Goal: Task Accomplishment & Management: Manage account settings

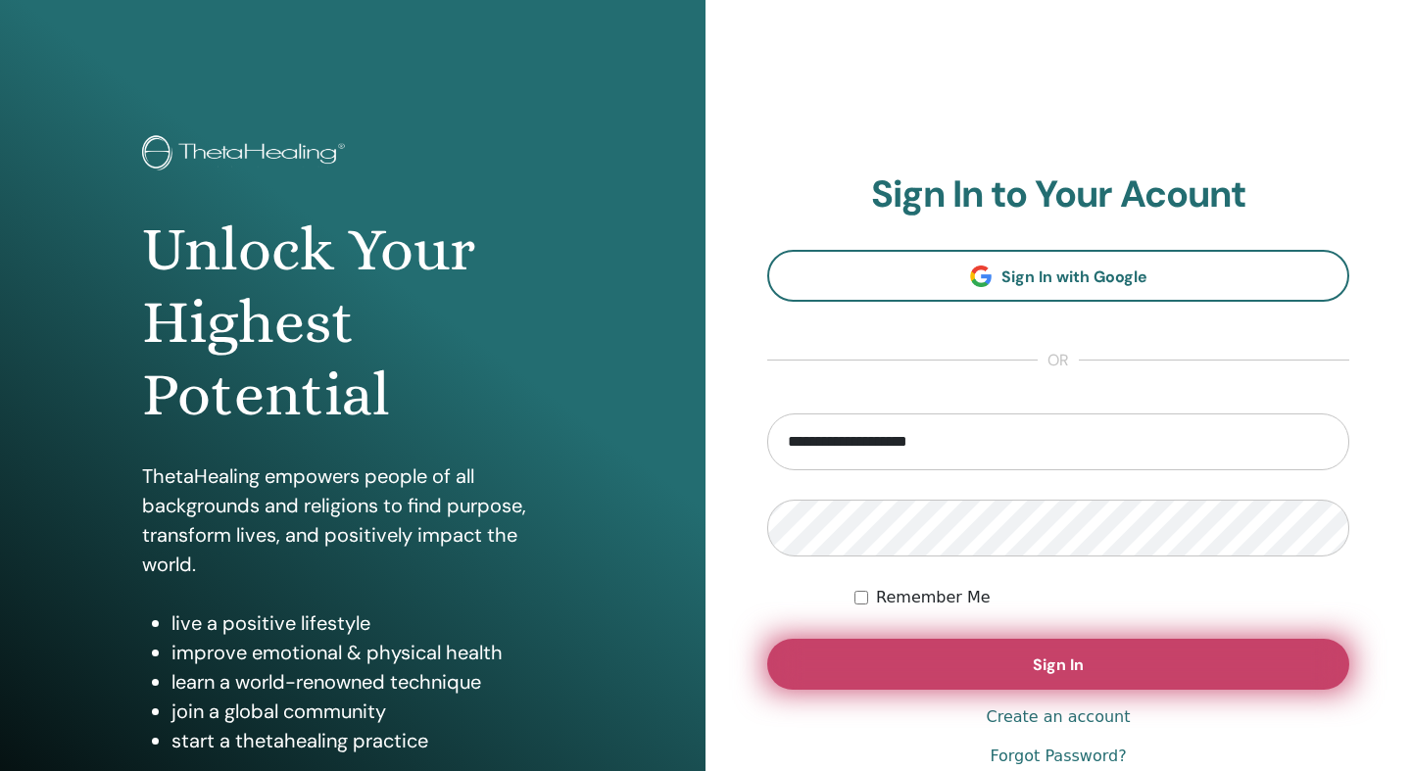
type input "**********"
click at [981, 677] on button "Sign In" at bounding box center [1058, 664] width 582 height 51
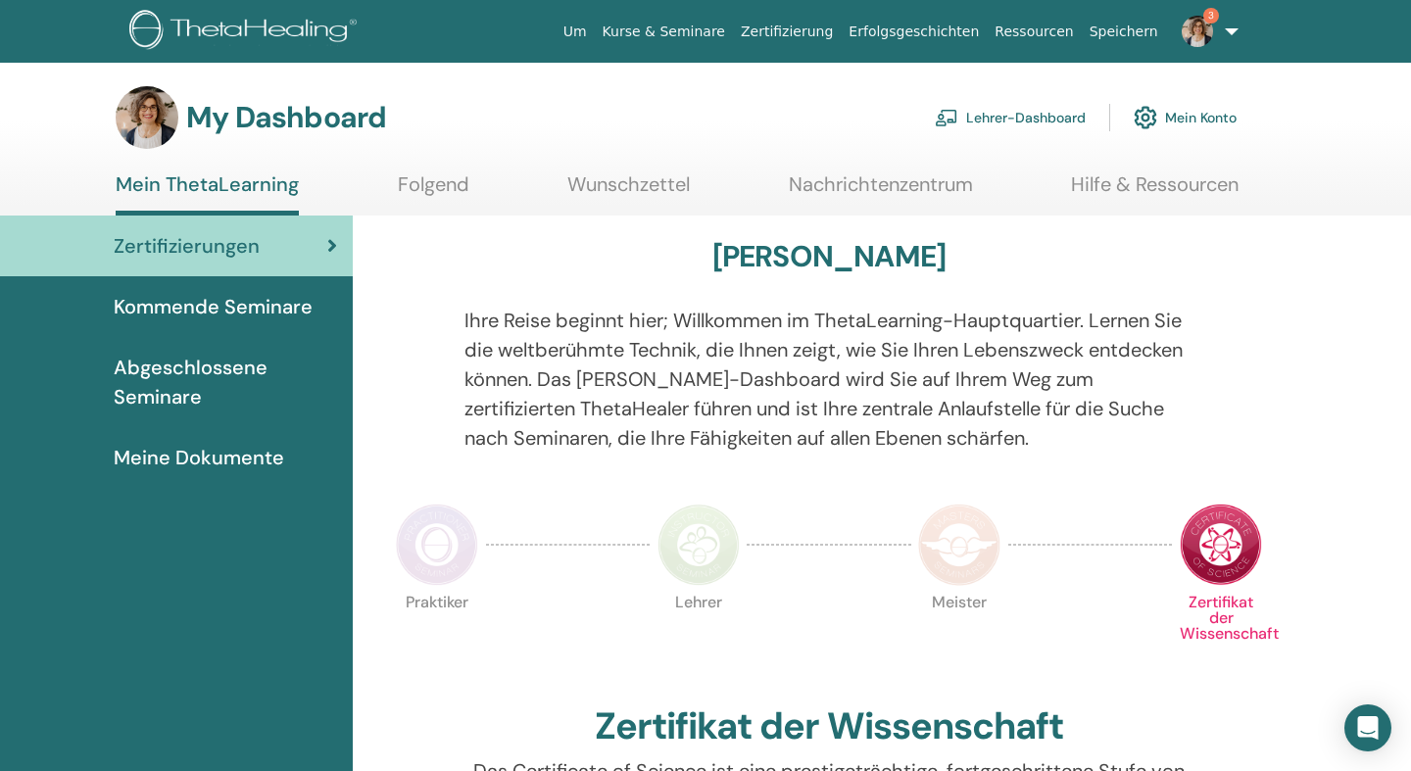
click at [1221, 37] on link "3" at bounding box center [1206, 31] width 80 height 63
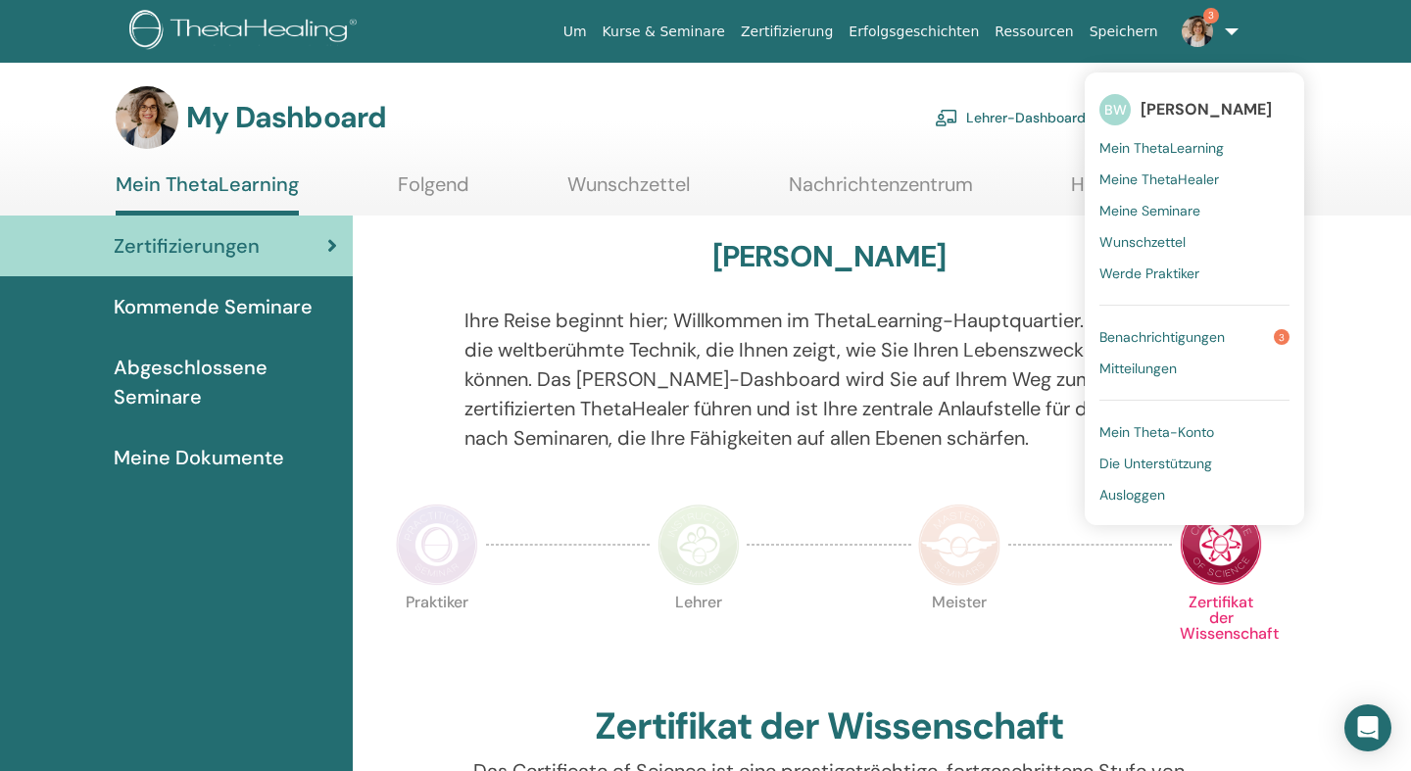
click at [1140, 331] on span "Benachrichtigungen" at bounding box center [1161, 337] width 125 height 18
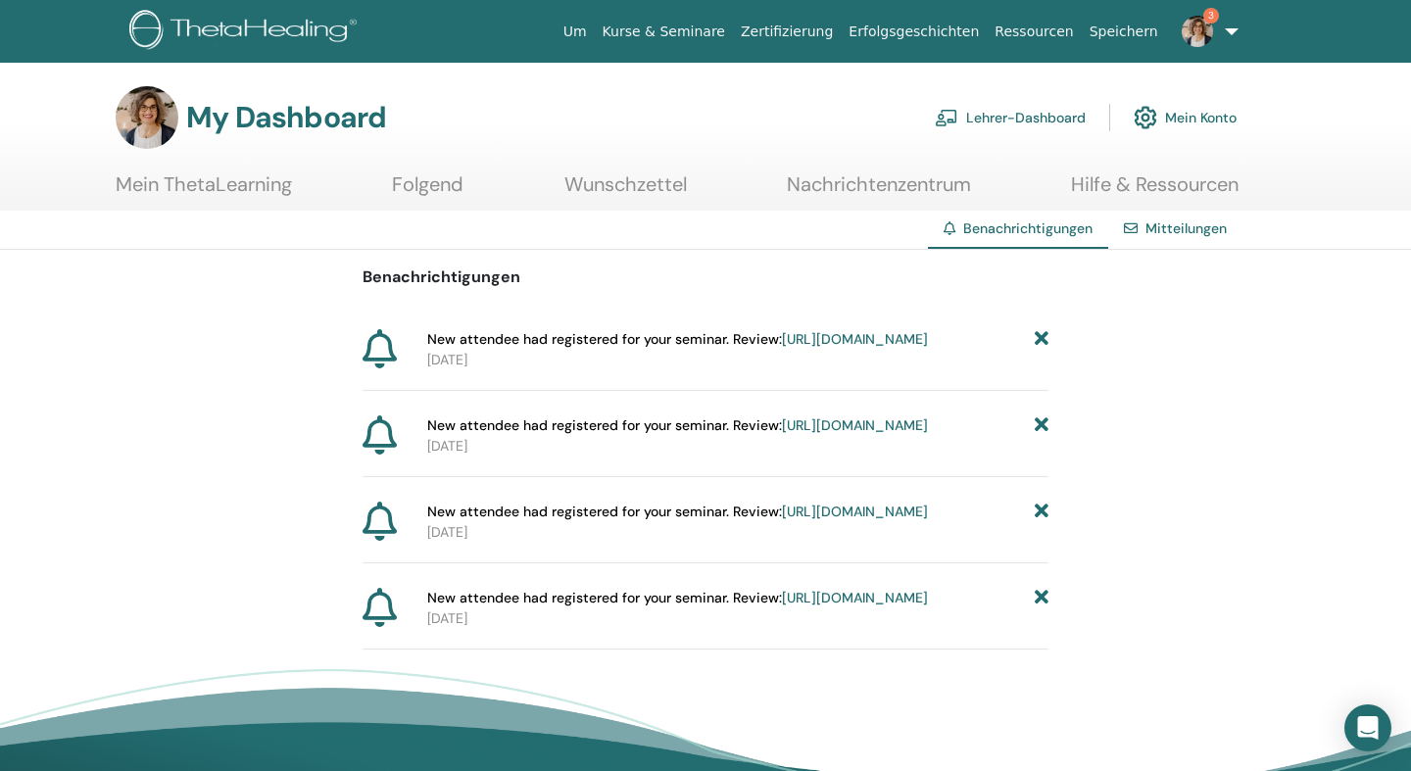
click at [901, 341] on link "https://member.thetahealing.com/instructor/seminar/349214/attendees" at bounding box center [855, 339] width 146 height 18
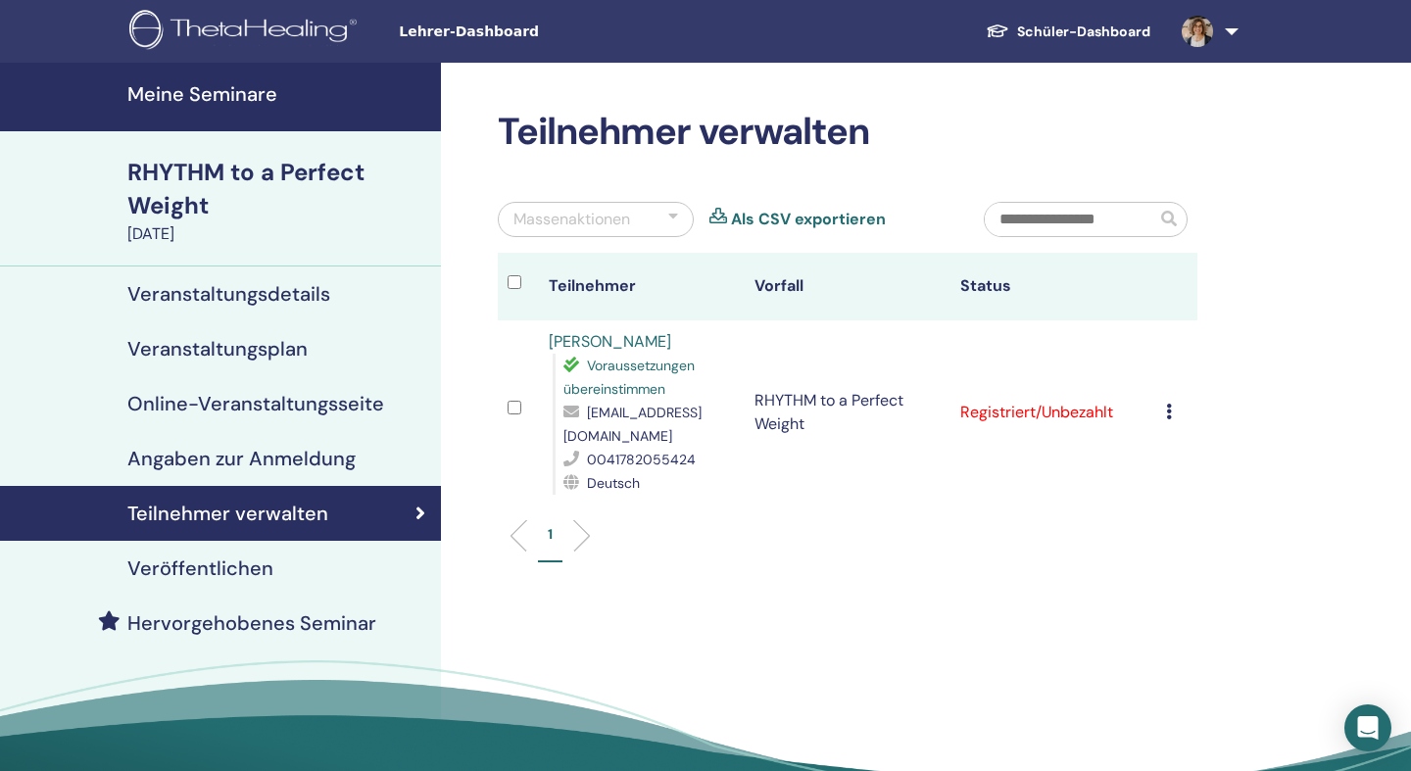
click at [1172, 407] on icon at bounding box center [1169, 412] width 6 height 16
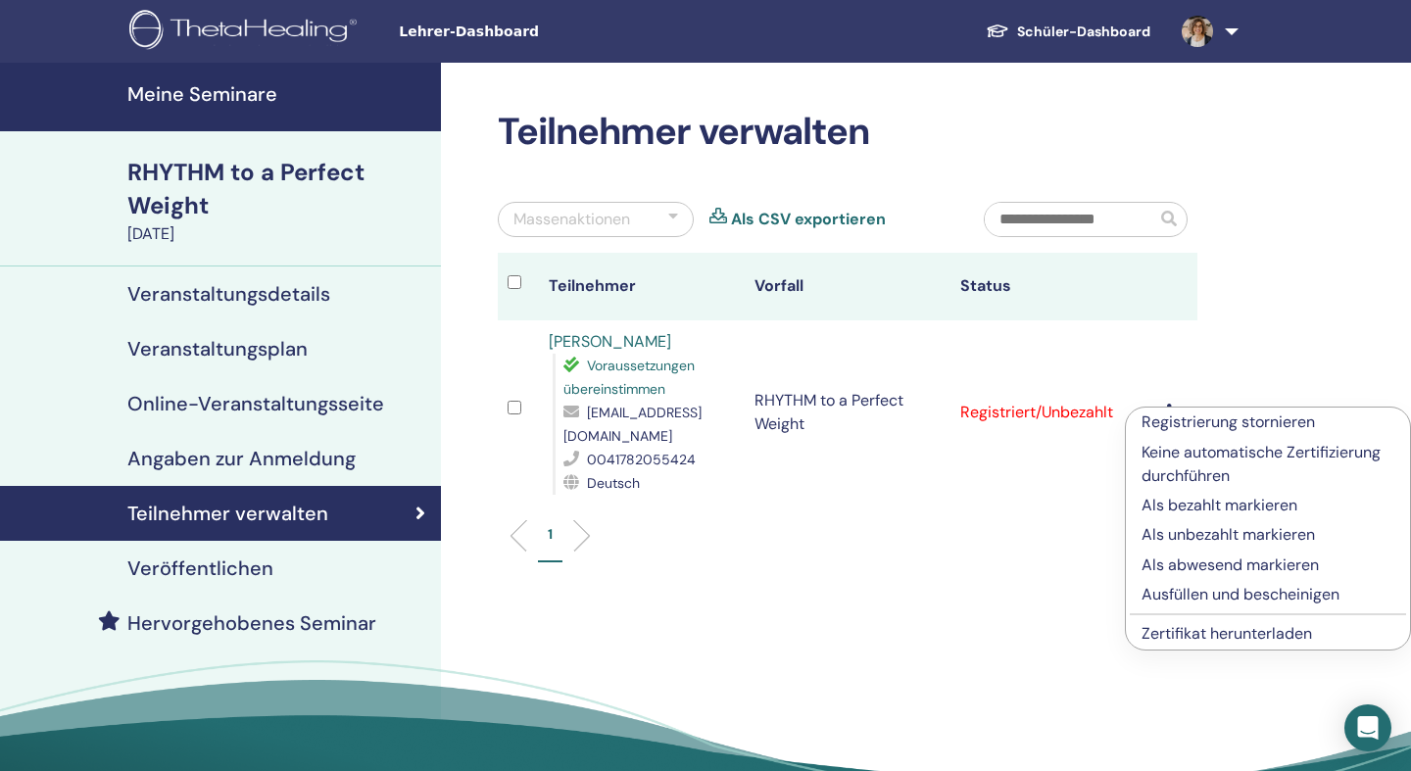
click at [1174, 504] on p "Als bezahlt markieren" at bounding box center [1267, 506] width 253 height 24
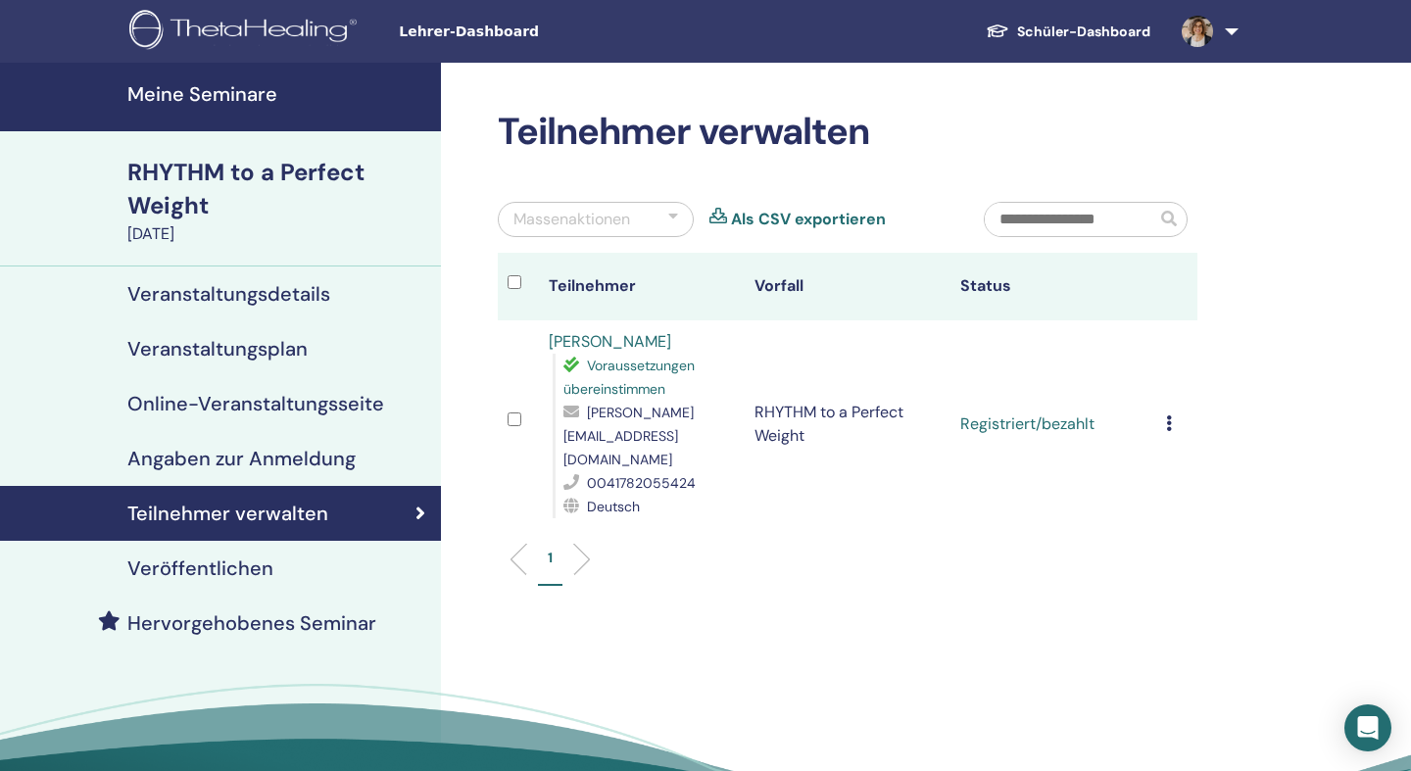
click at [1230, 37] on link at bounding box center [1206, 31] width 80 height 63
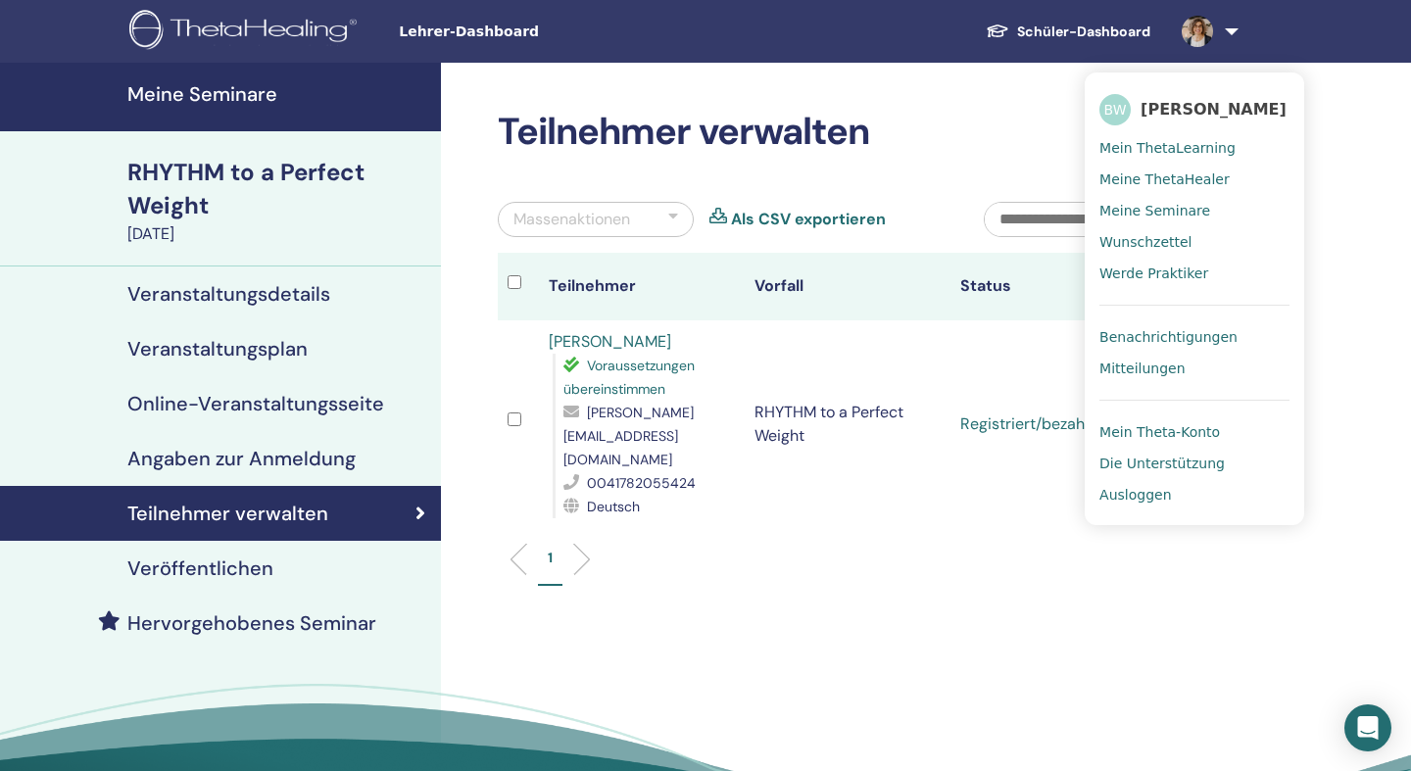
click at [1147, 337] on span "Benachrichtigungen" at bounding box center [1168, 337] width 138 height 18
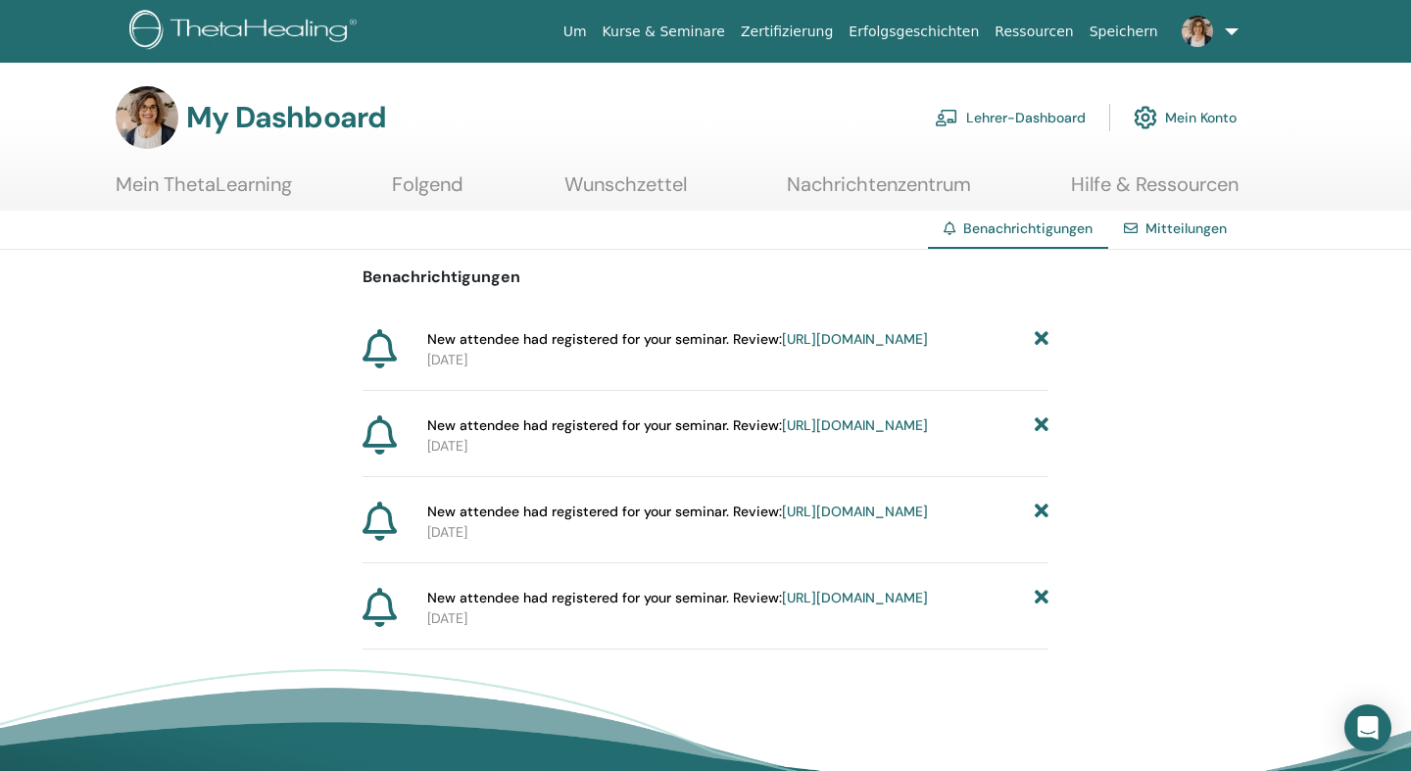
click at [1042, 345] on icon at bounding box center [1041, 339] width 14 height 21
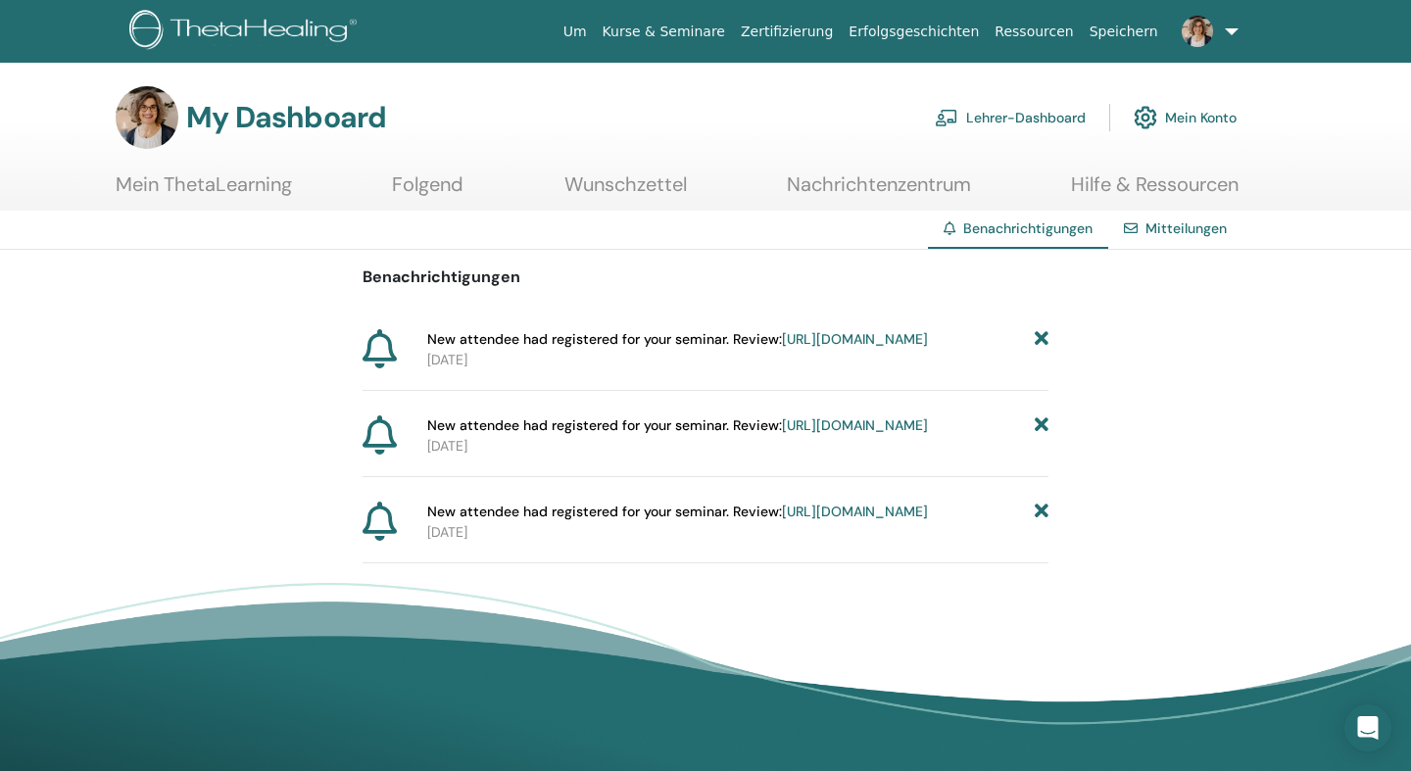
click at [928, 339] on link "[URL][DOMAIN_NAME]" at bounding box center [855, 339] width 146 height 18
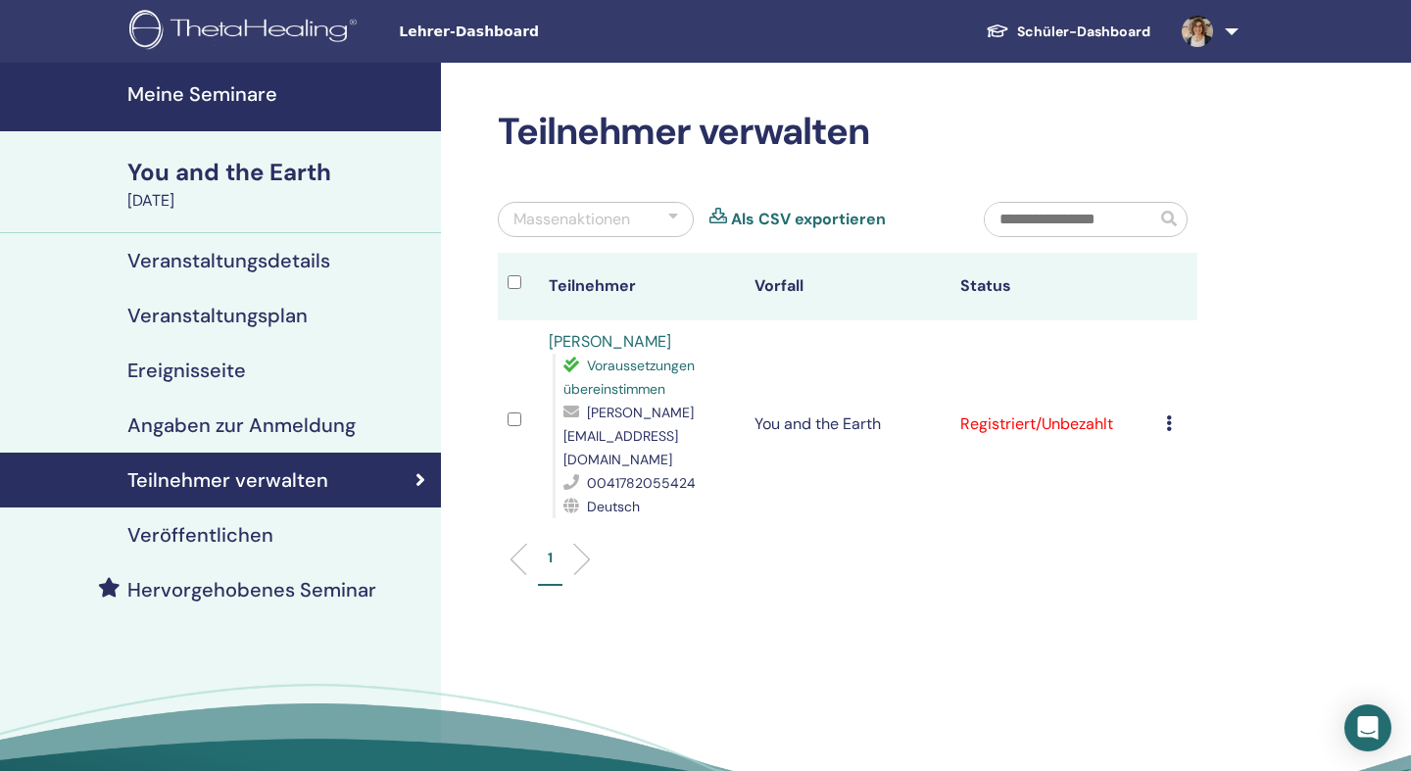
click at [1233, 33] on link at bounding box center [1206, 31] width 80 height 63
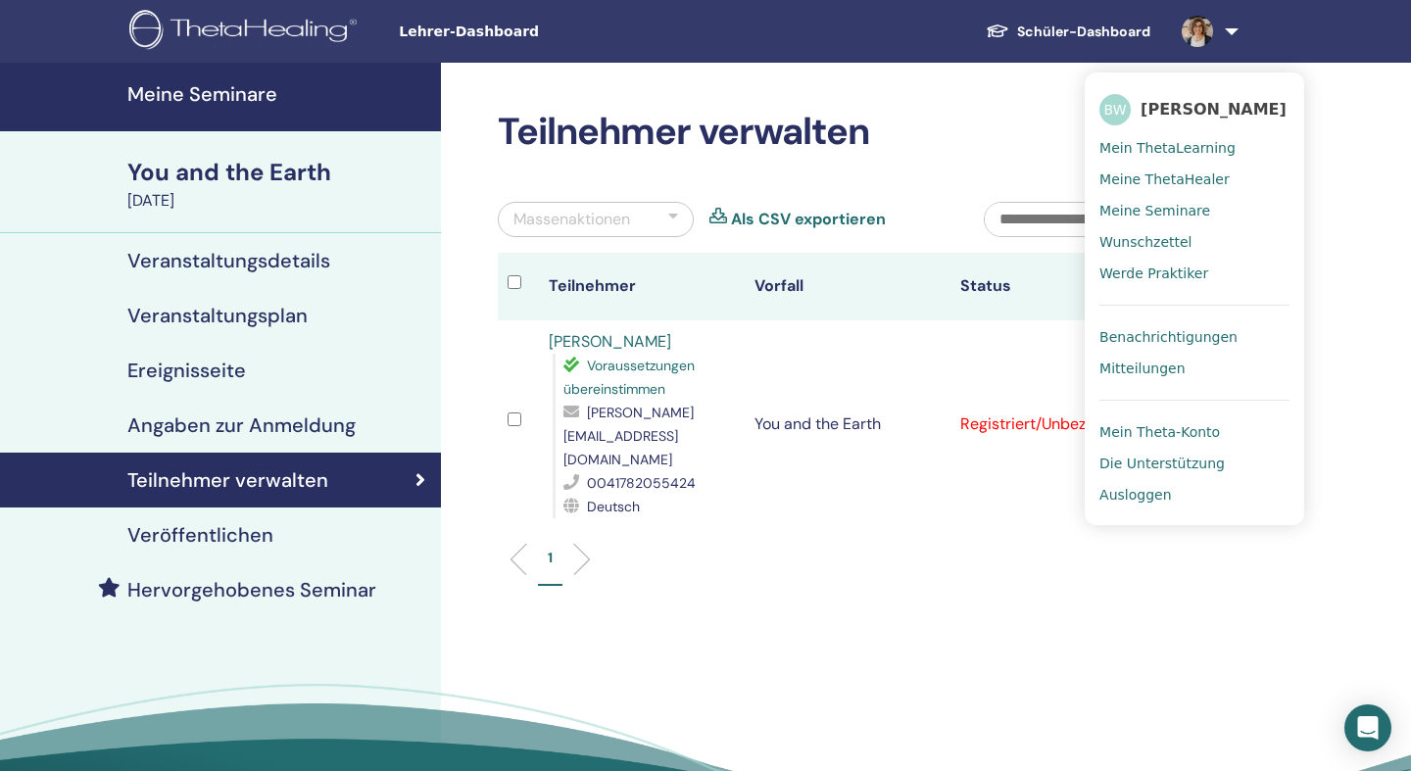
click at [1136, 338] on span "Benachrichtigungen" at bounding box center [1168, 337] width 138 height 18
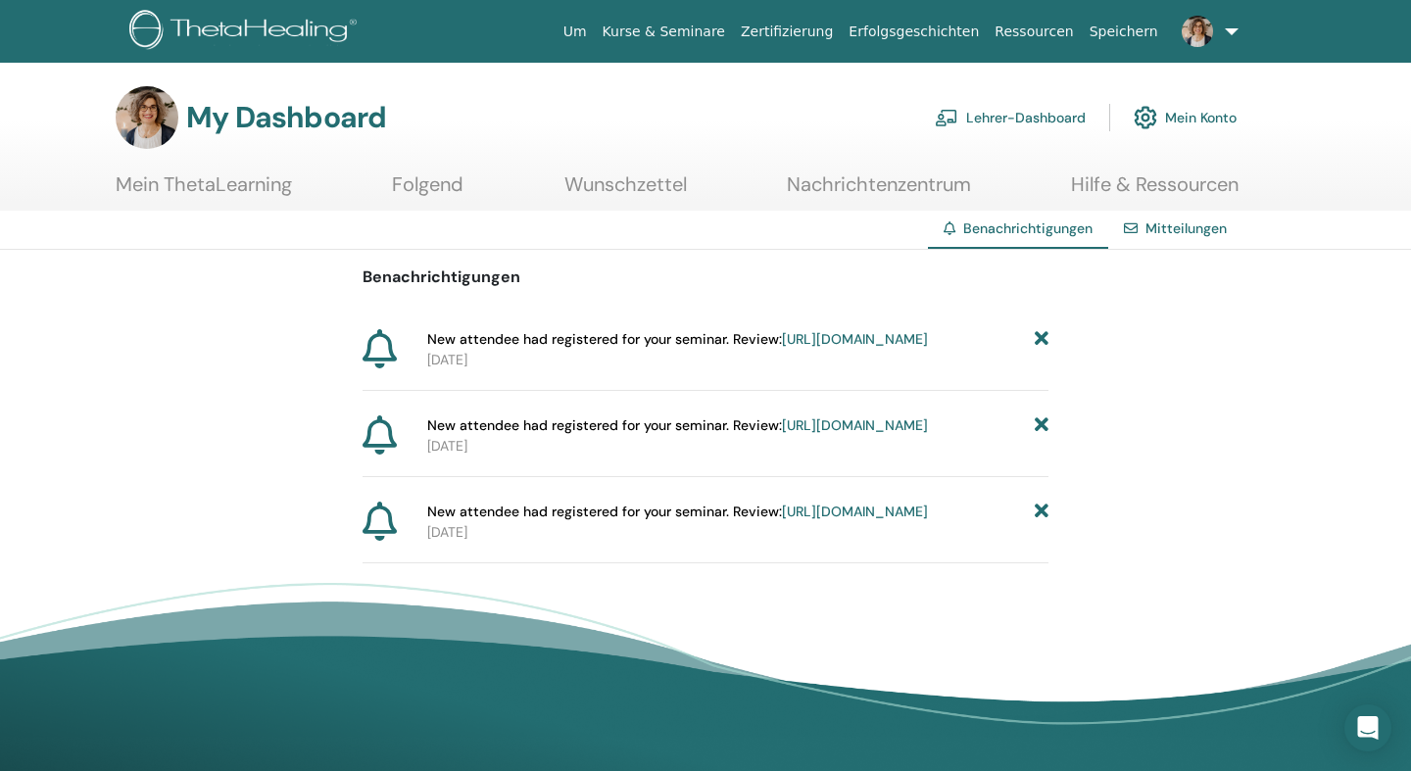
click at [1040, 340] on icon at bounding box center [1041, 339] width 14 height 21
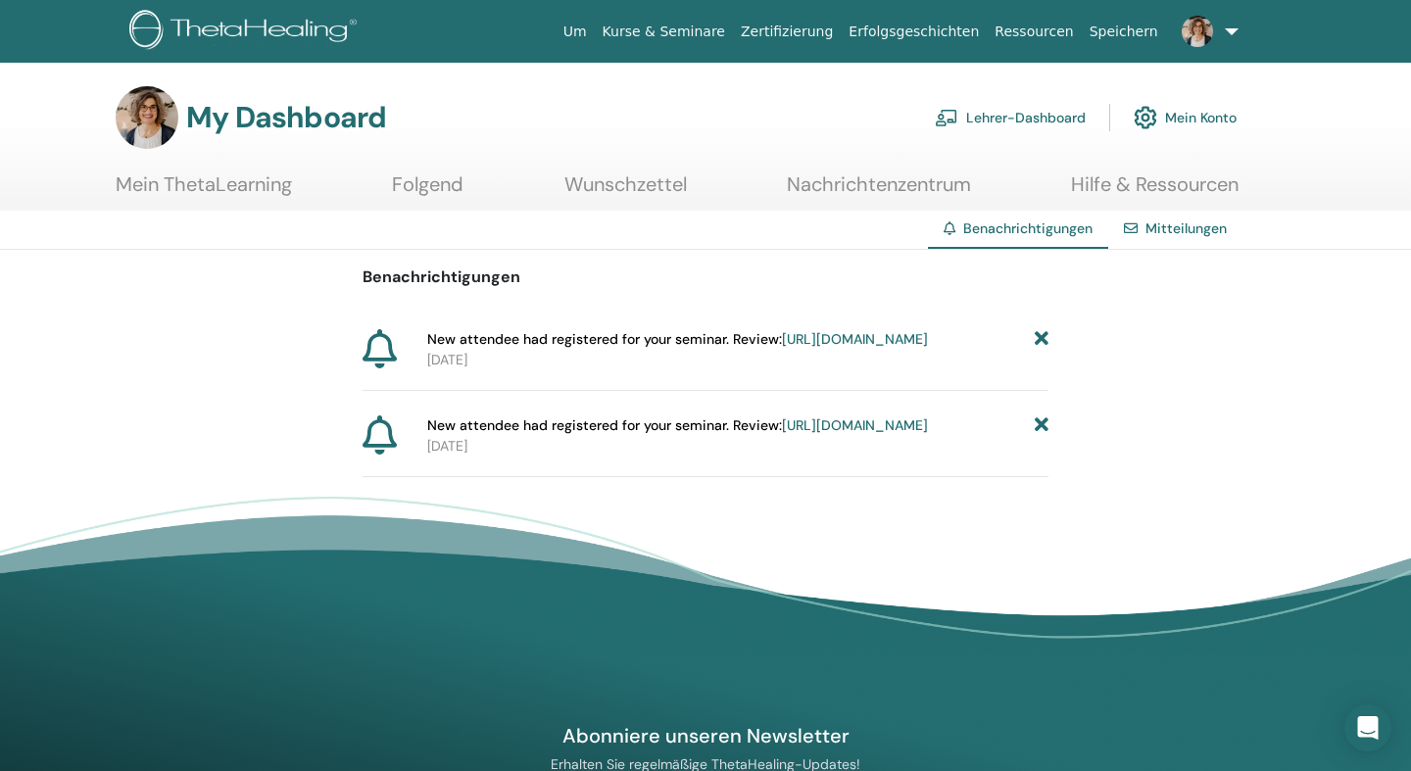
click at [928, 344] on link "https://member.thetahealing.com/instructor/seminar/349206/attendees" at bounding box center [855, 339] width 146 height 18
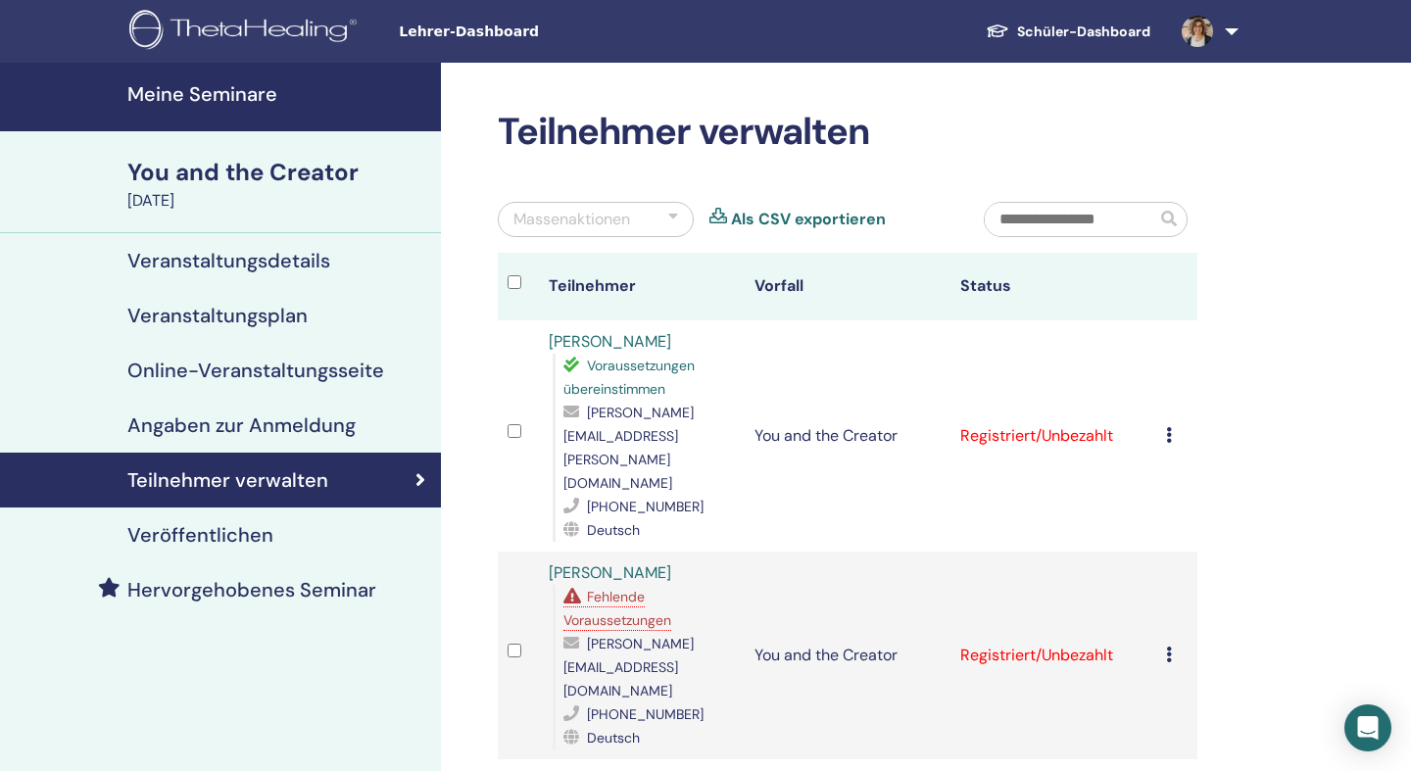
click at [1172, 427] on icon at bounding box center [1169, 435] width 6 height 16
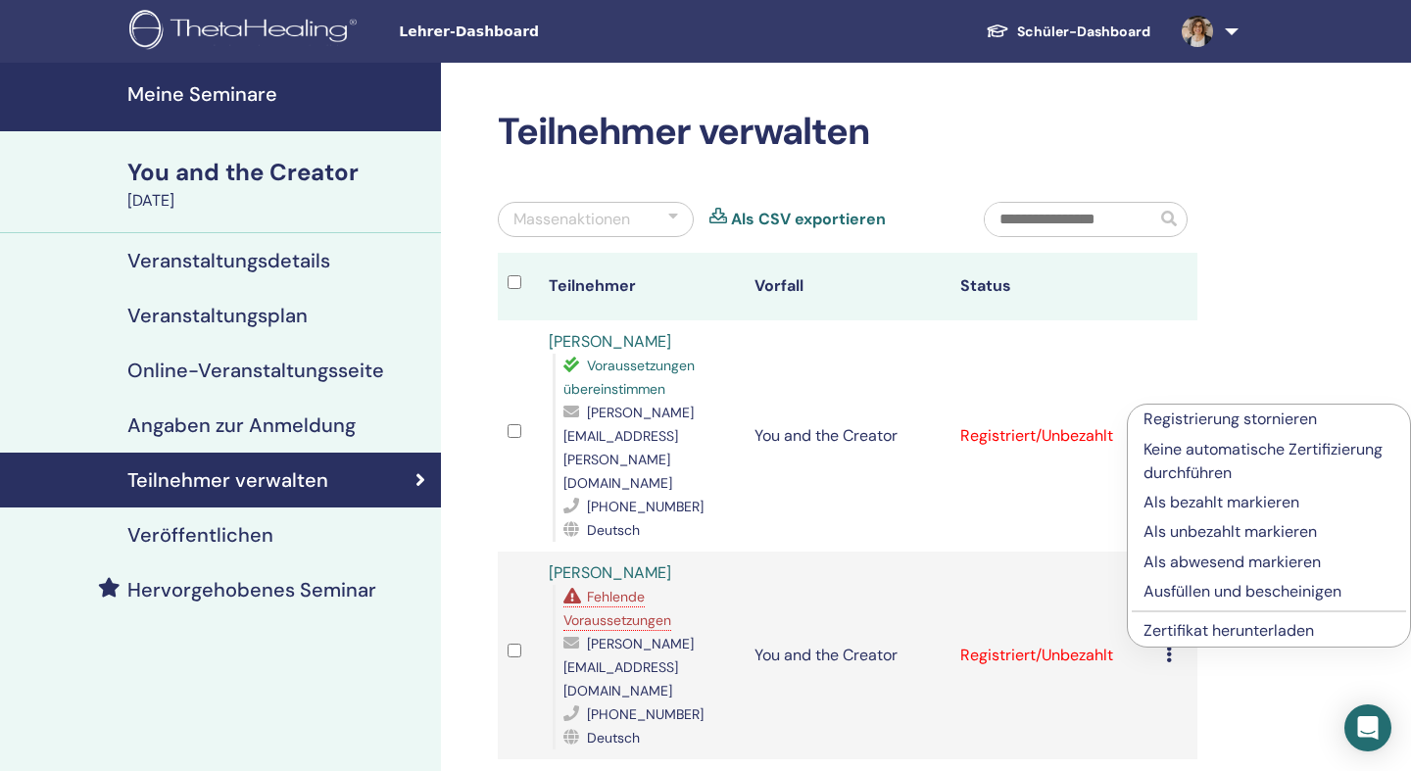
click at [1184, 502] on p "Als bezahlt markieren" at bounding box center [1268, 503] width 251 height 24
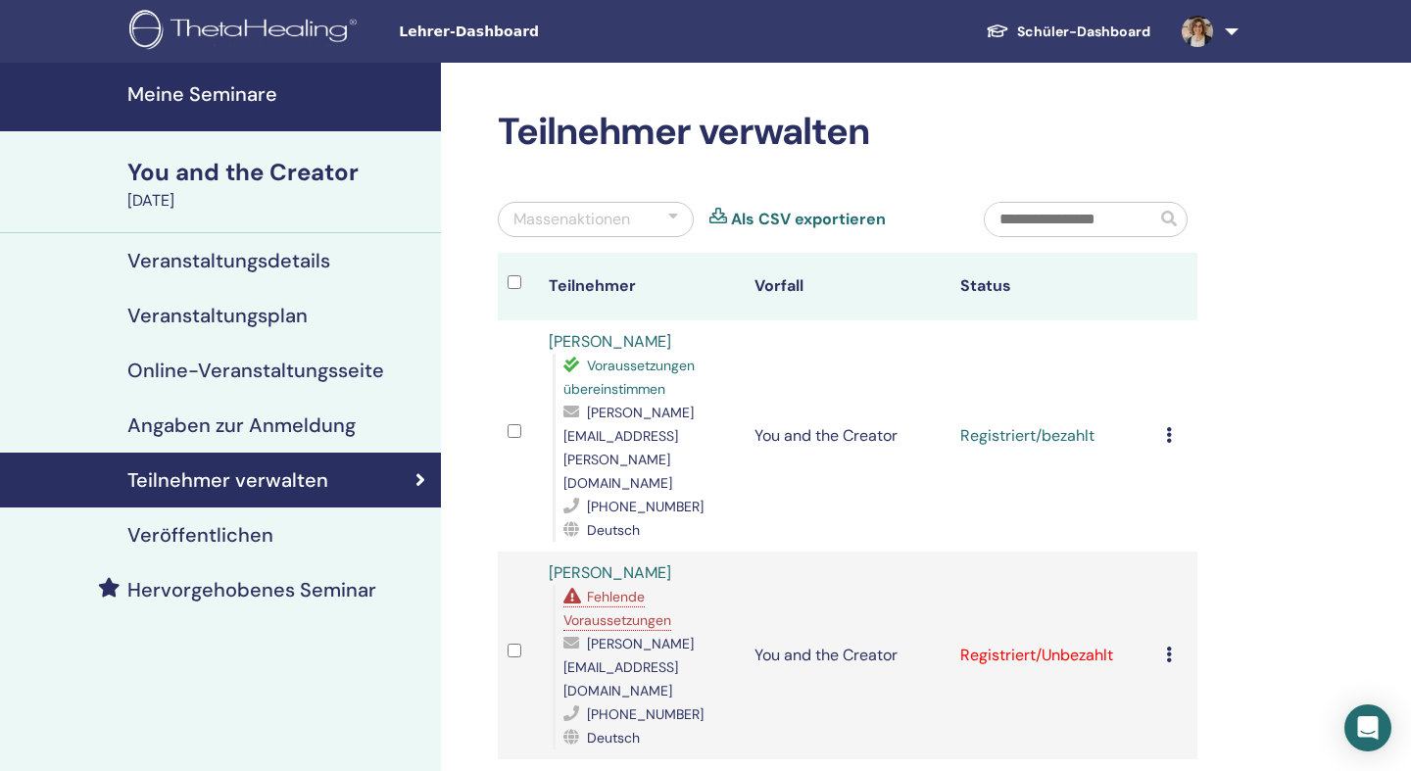
click at [1172, 646] on icon at bounding box center [1169, 654] width 6 height 16
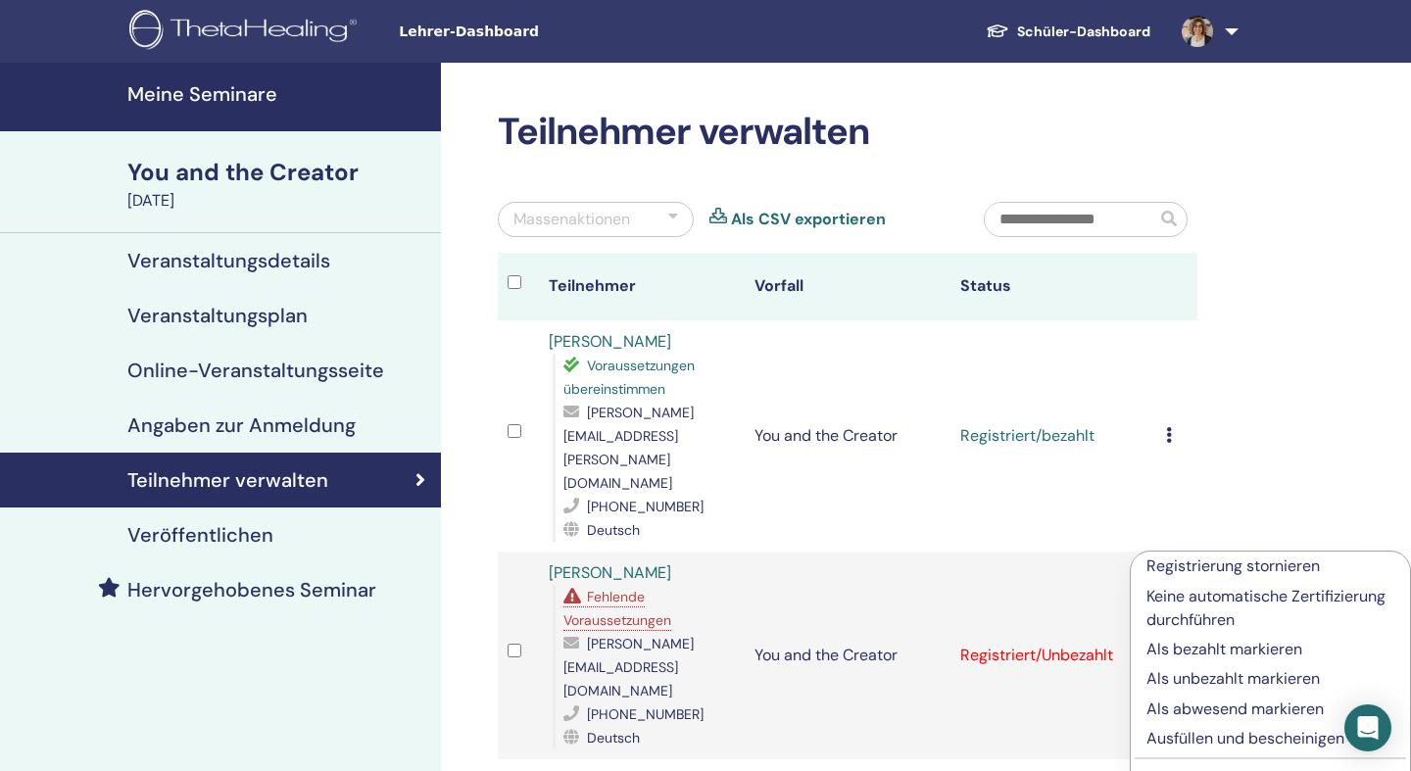
click at [1169, 647] on p "Als bezahlt markieren" at bounding box center [1270, 650] width 248 height 24
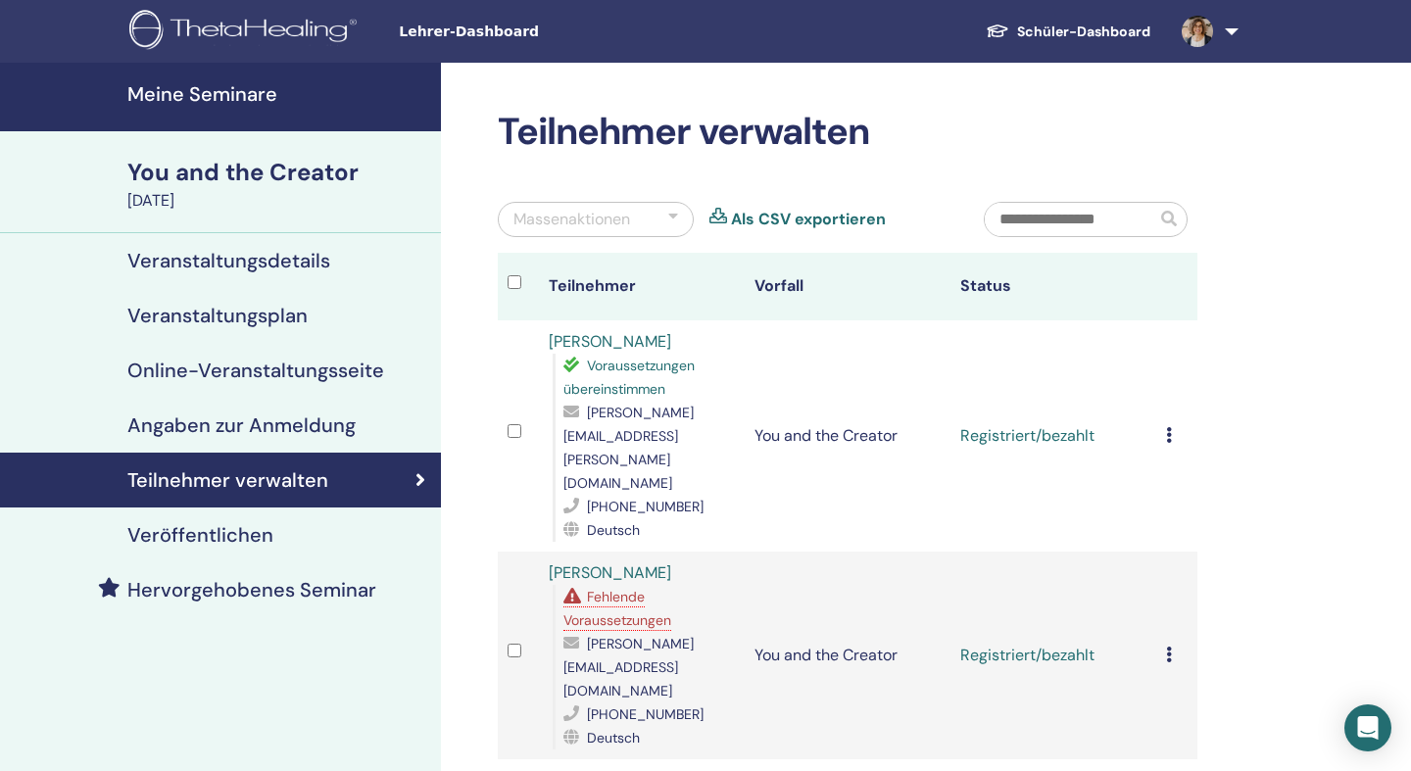
click at [1233, 31] on link at bounding box center [1206, 31] width 80 height 63
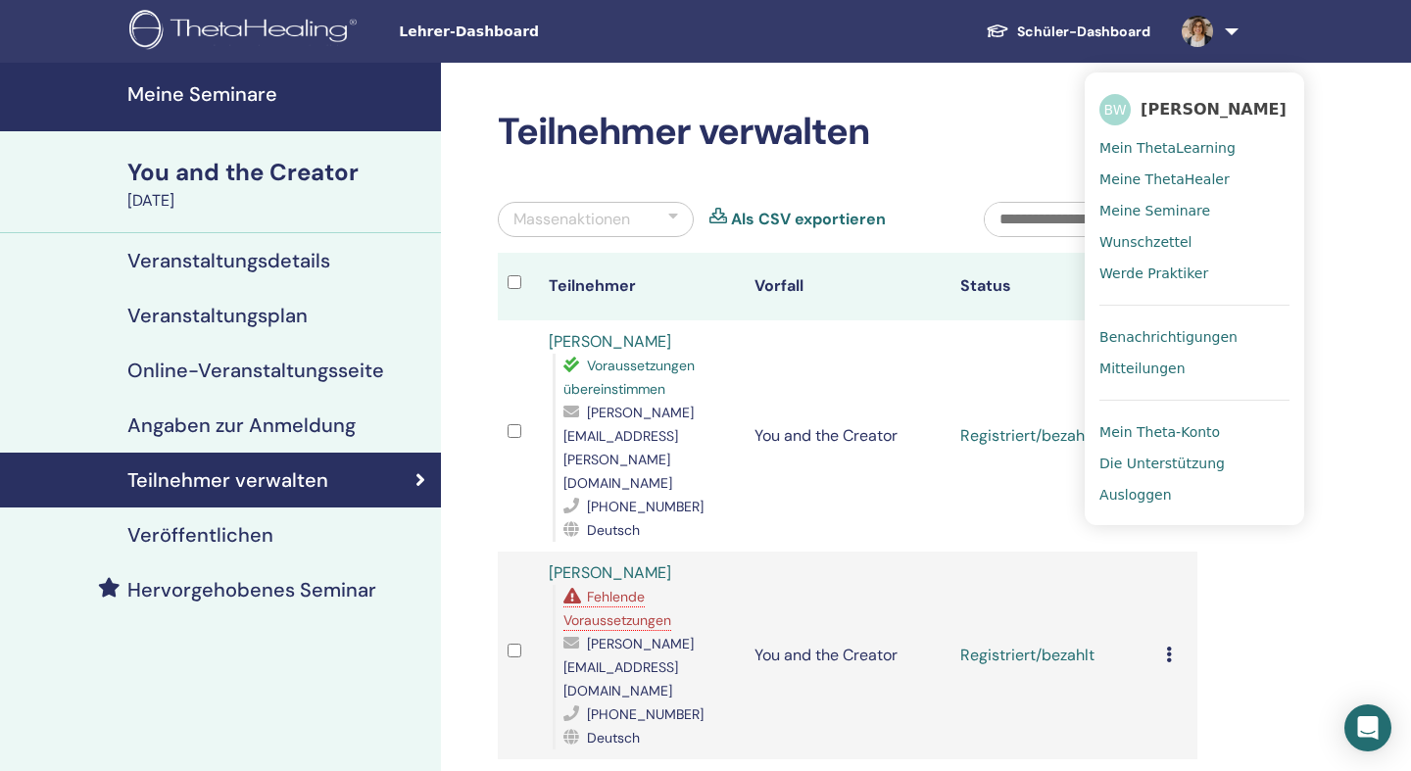
click at [1138, 335] on span "Benachrichtigungen" at bounding box center [1168, 337] width 138 height 18
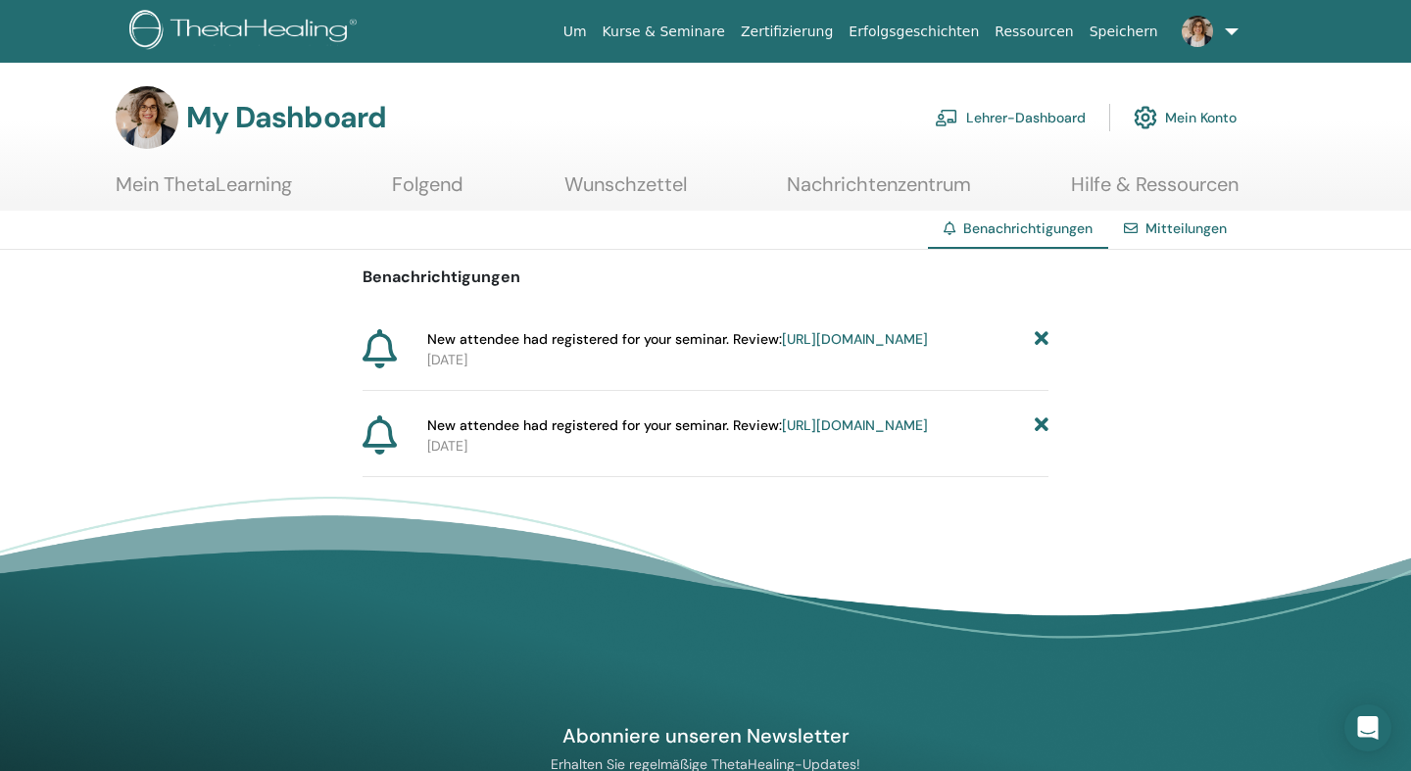
click at [928, 434] on link "https://member.thetahealing.com/instructor/seminar/349206/attendees" at bounding box center [855, 425] width 146 height 18
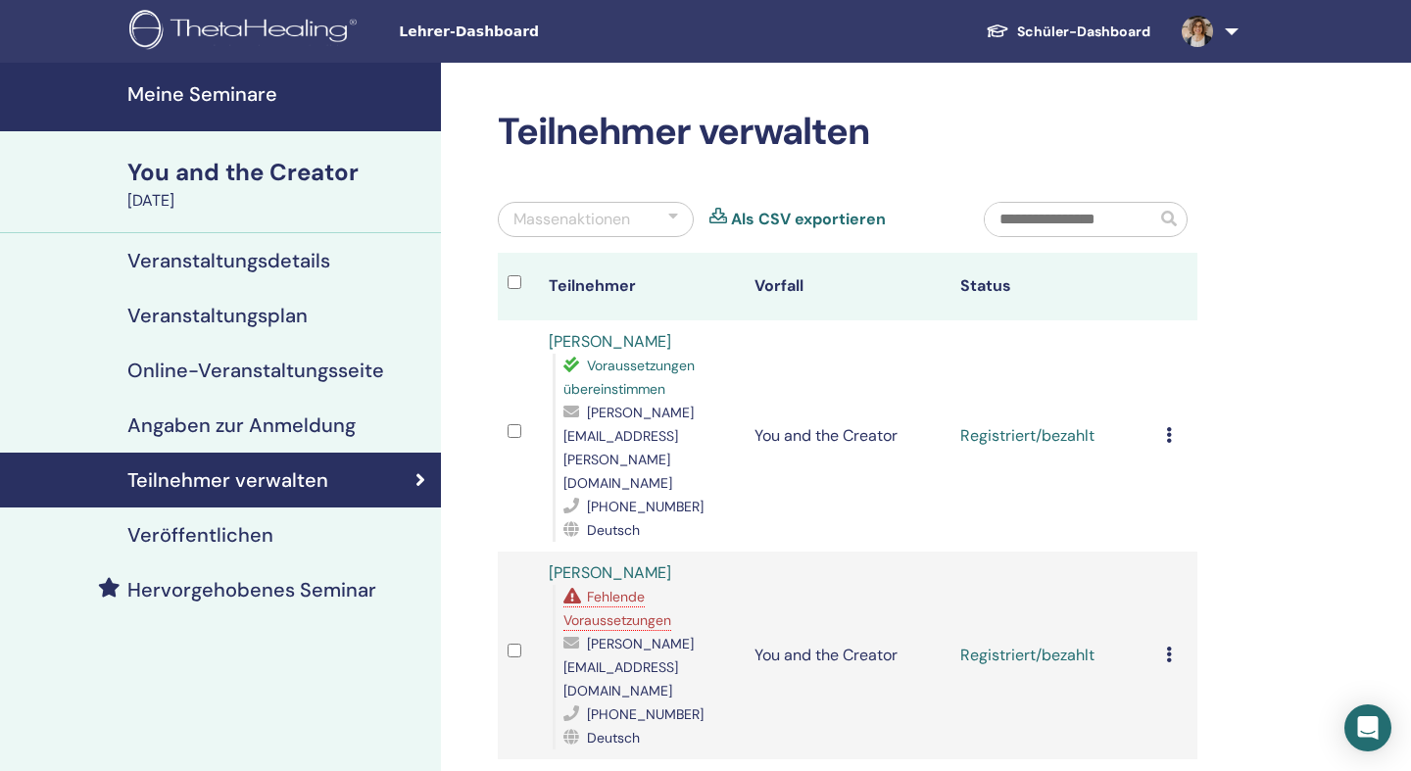
click at [1232, 32] on link at bounding box center [1206, 31] width 80 height 63
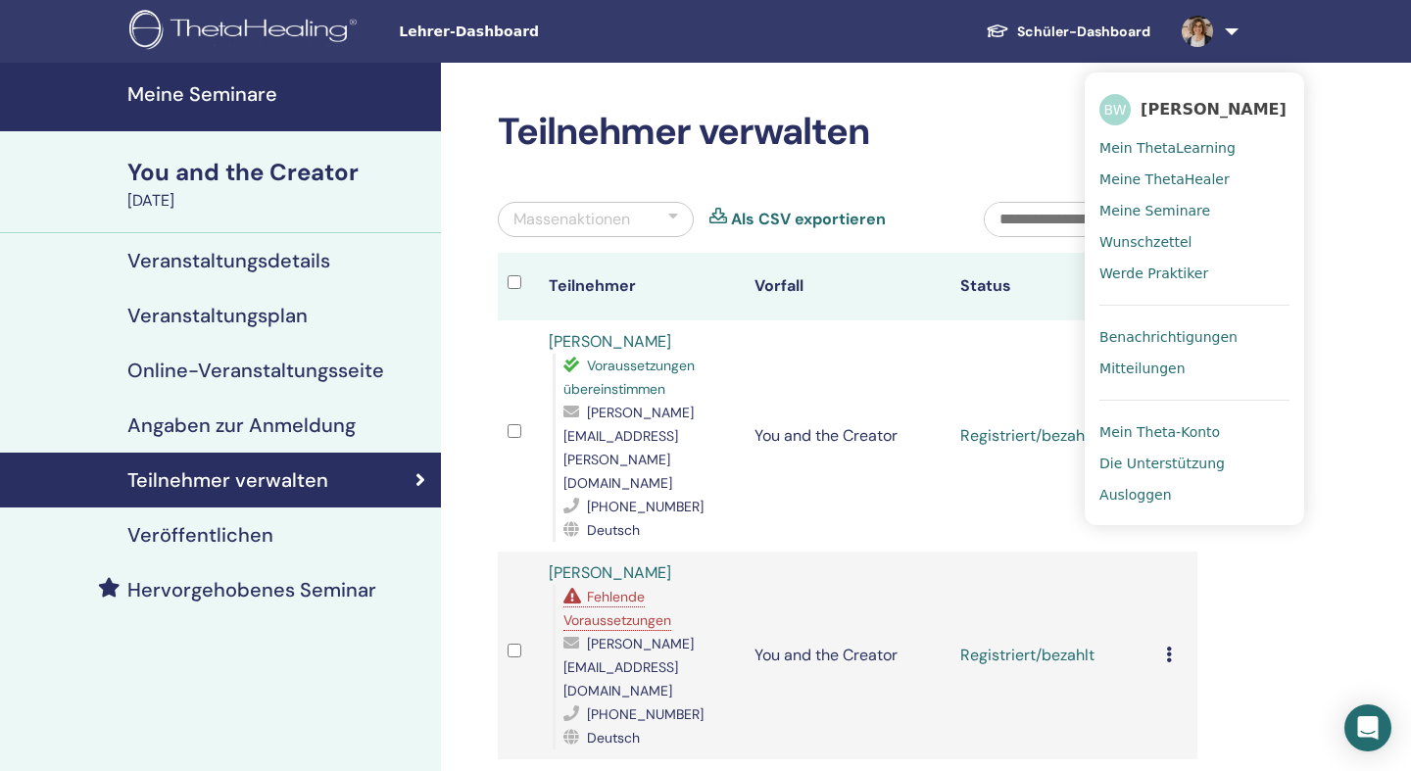
click at [1159, 336] on span "Benachrichtigungen" at bounding box center [1168, 337] width 138 height 18
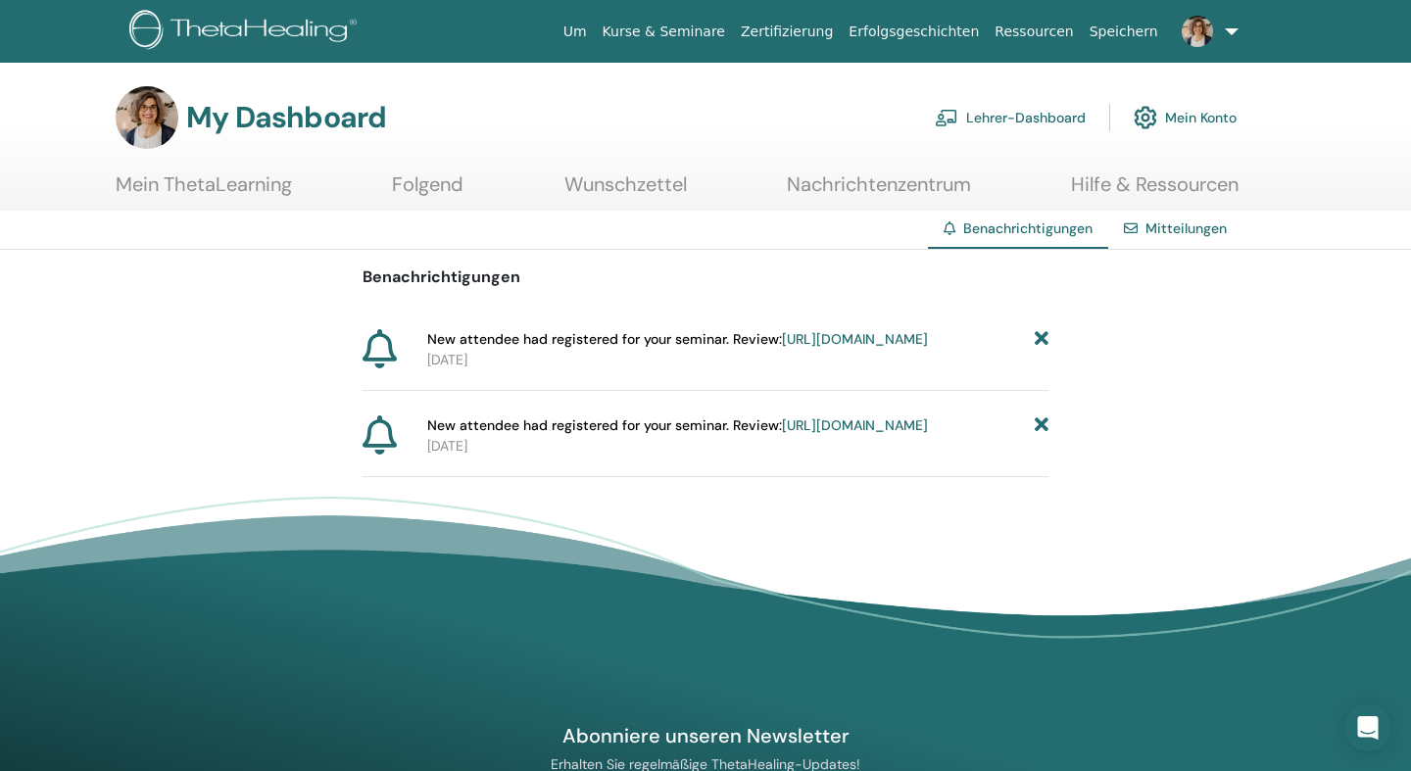
click at [1042, 343] on icon at bounding box center [1041, 339] width 14 height 21
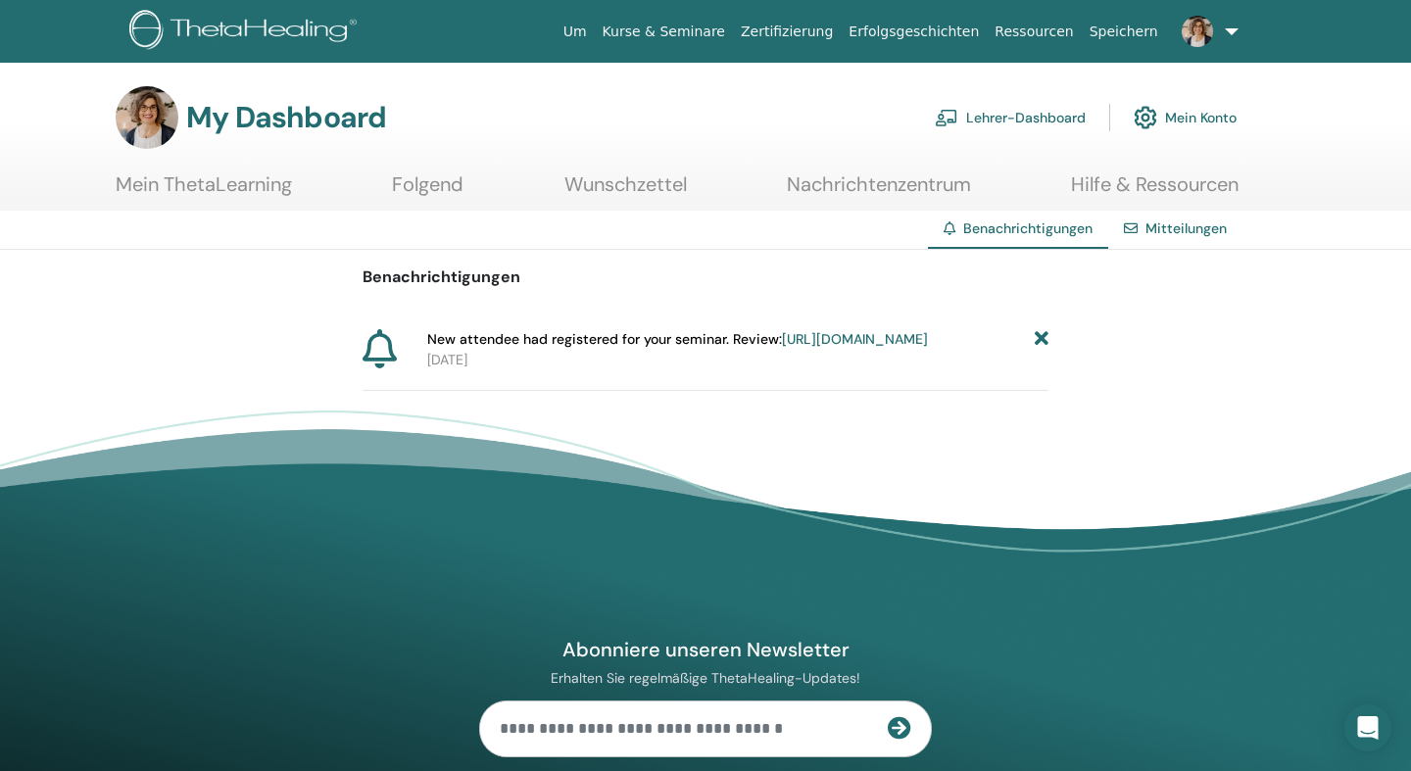
click at [1042, 343] on icon at bounding box center [1041, 339] width 14 height 21
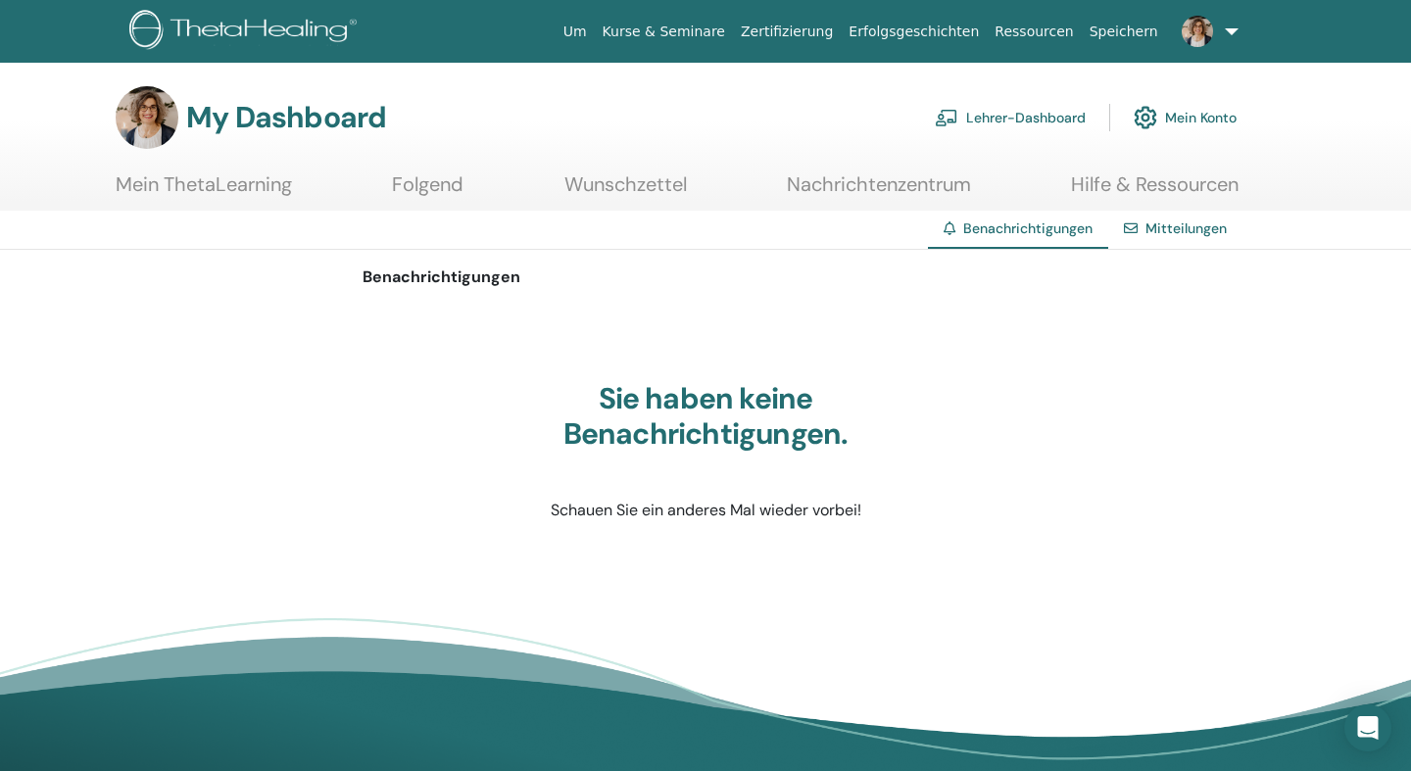
click at [1000, 115] on link "Lehrer-Dashboard" at bounding box center [1009, 117] width 151 height 43
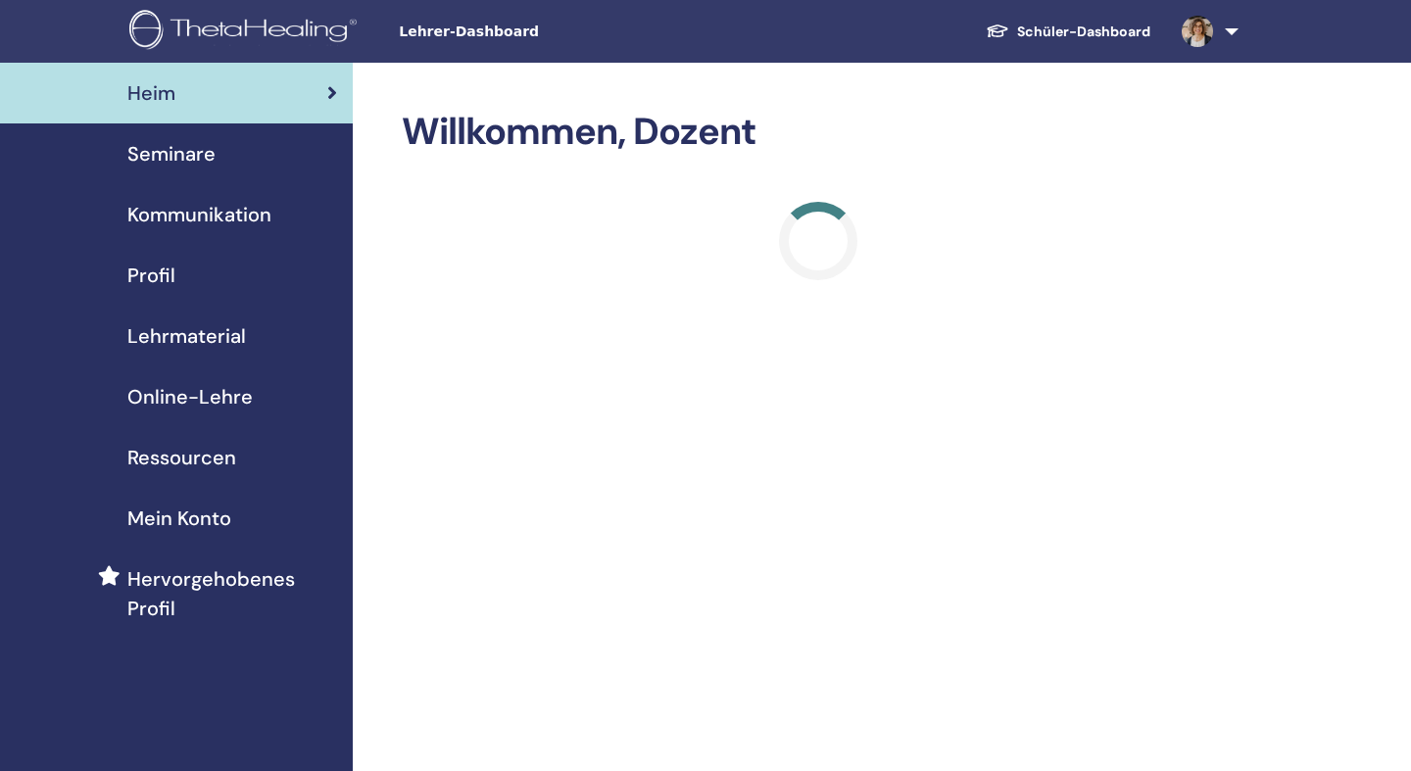
click at [184, 159] on span "Seminare" at bounding box center [171, 153] width 88 height 29
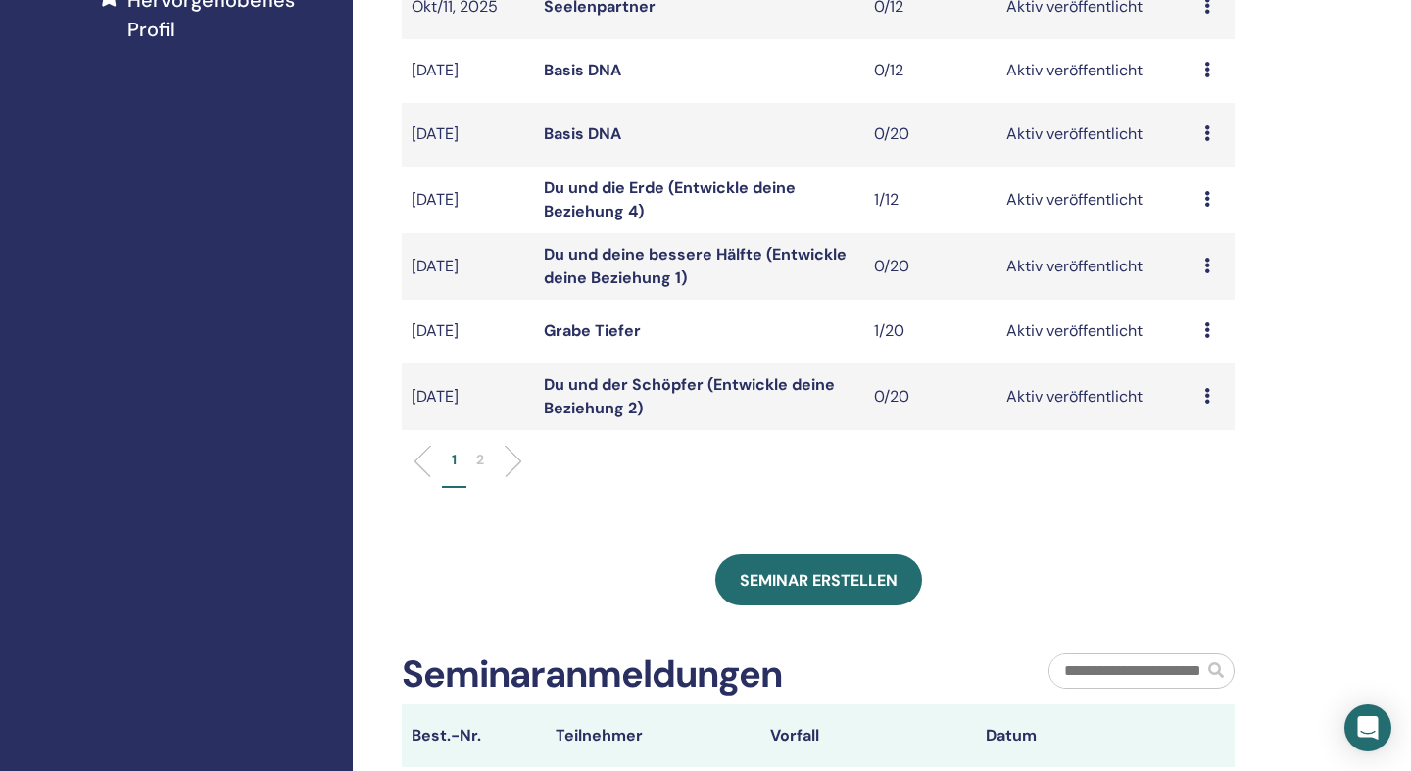
scroll to position [584, 0]
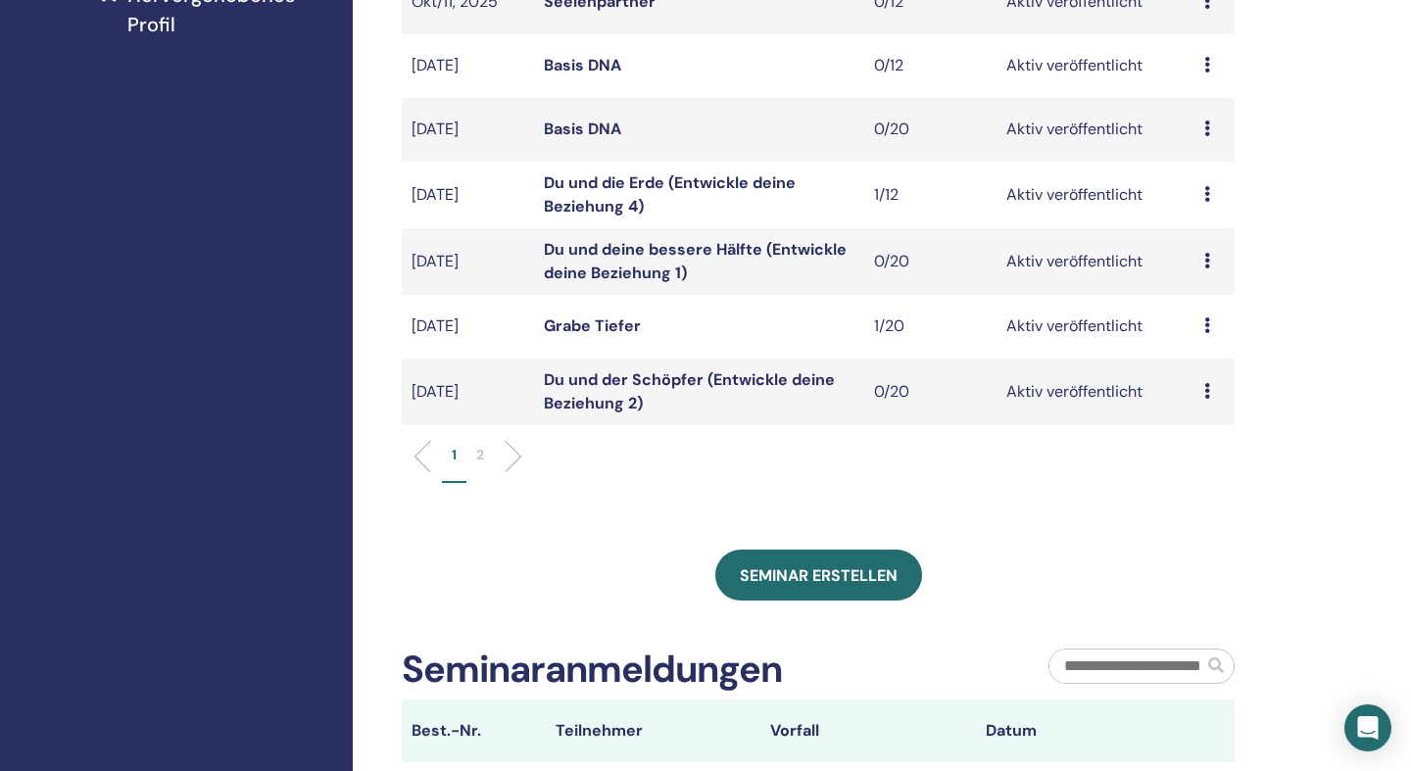
click at [1206, 392] on icon at bounding box center [1207, 391] width 6 height 16
click at [1193, 502] on p "Absagen" at bounding box center [1203, 497] width 79 height 24
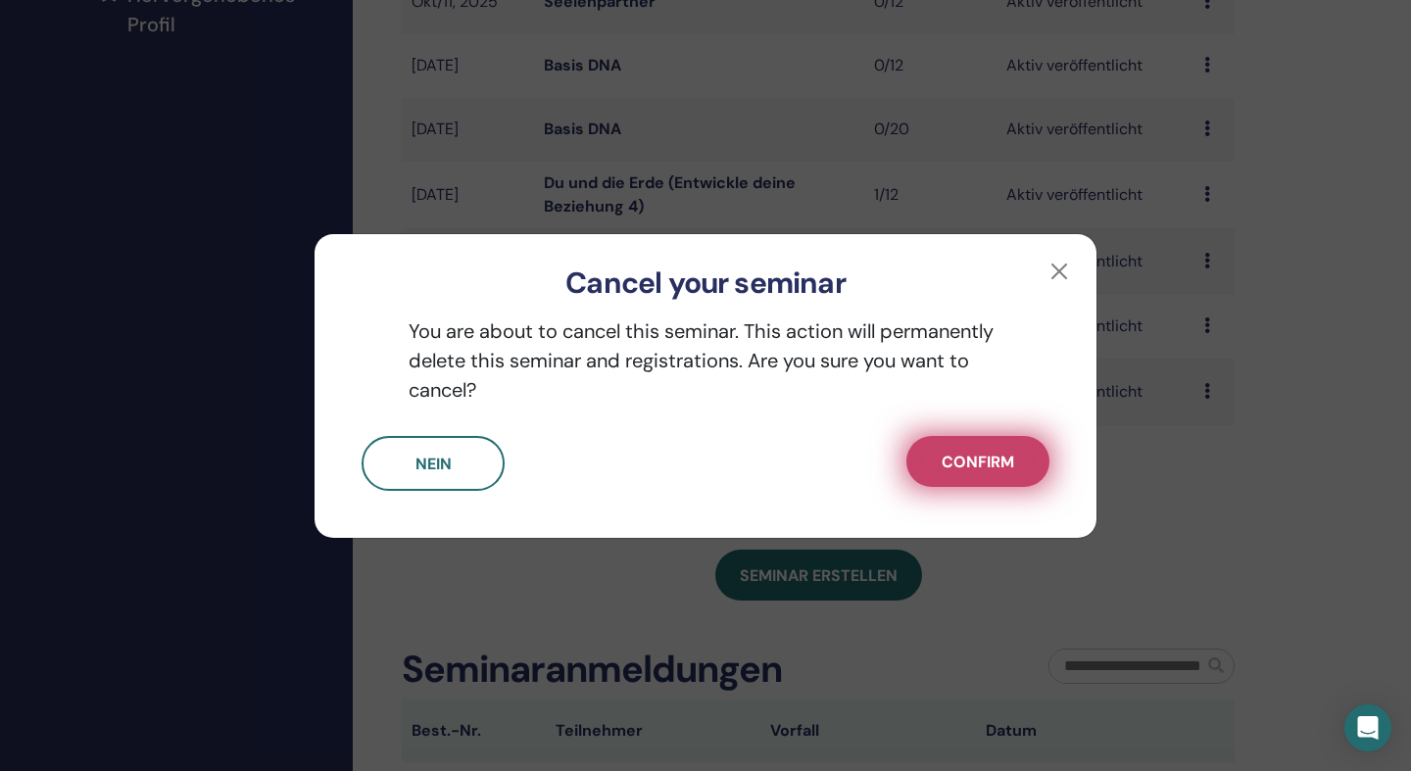
click at [981, 460] on span "Confirm" at bounding box center [977, 462] width 72 height 21
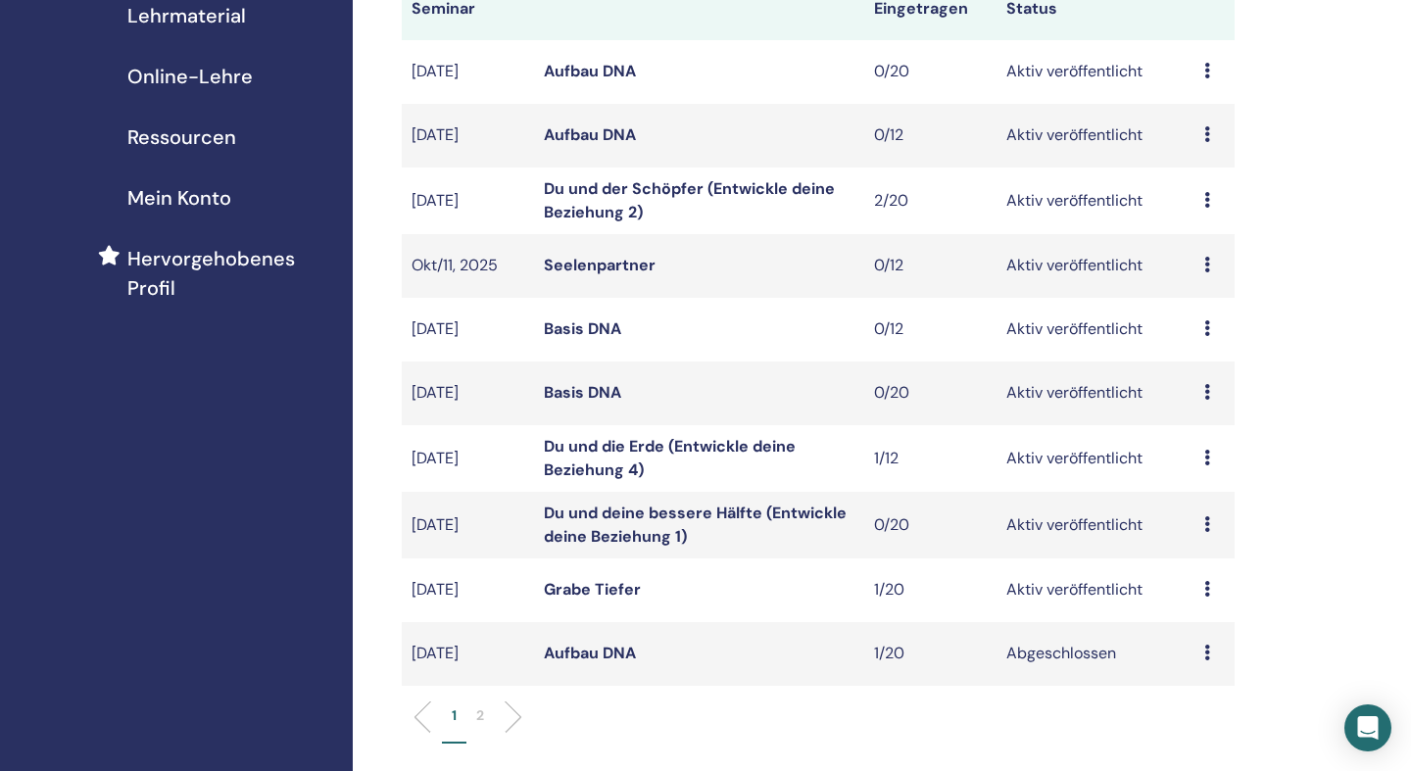
scroll to position [325, 0]
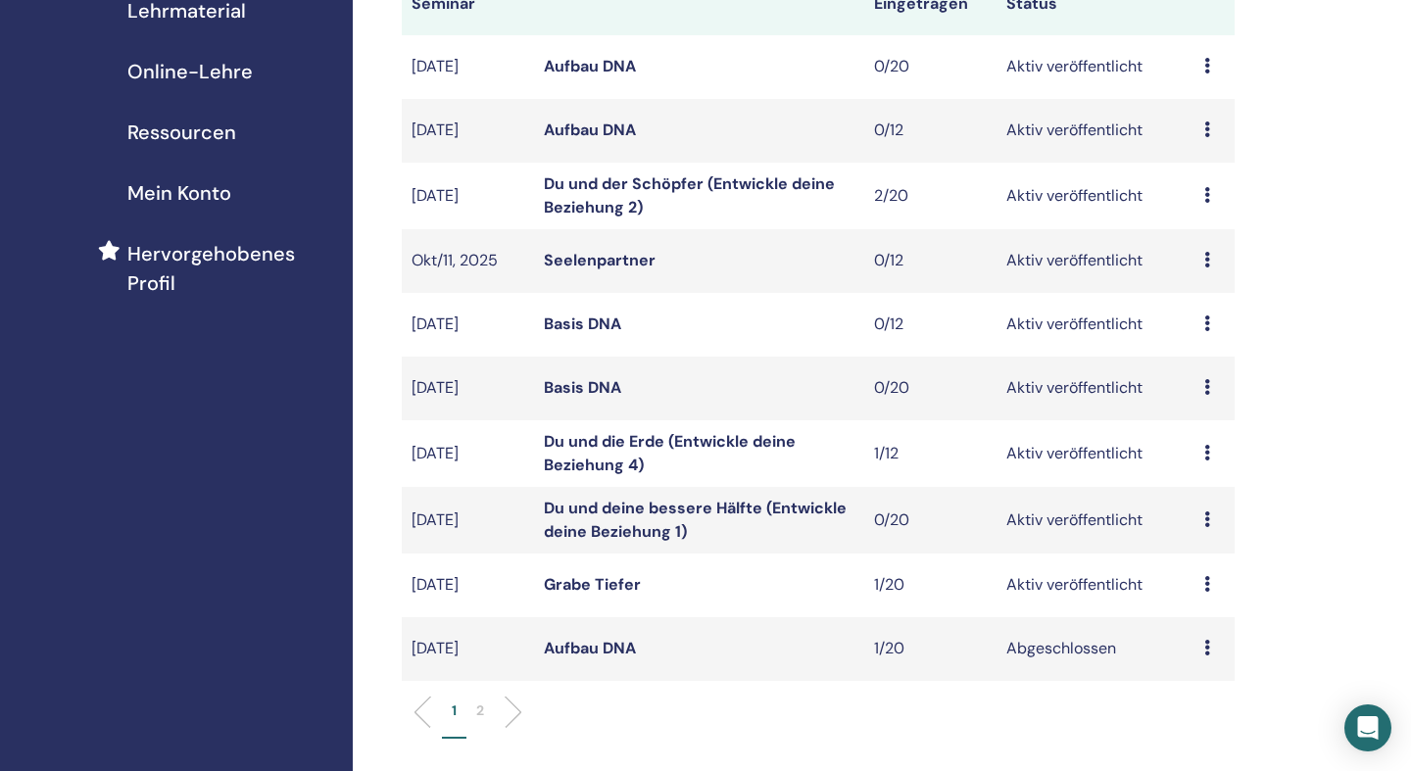
click at [1207, 325] on icon at bounding box center [1207, 323] width 6 height 16
click at [1192, 433] on p "Absagen" at bounding box center [1204, 430] width 79 height 24
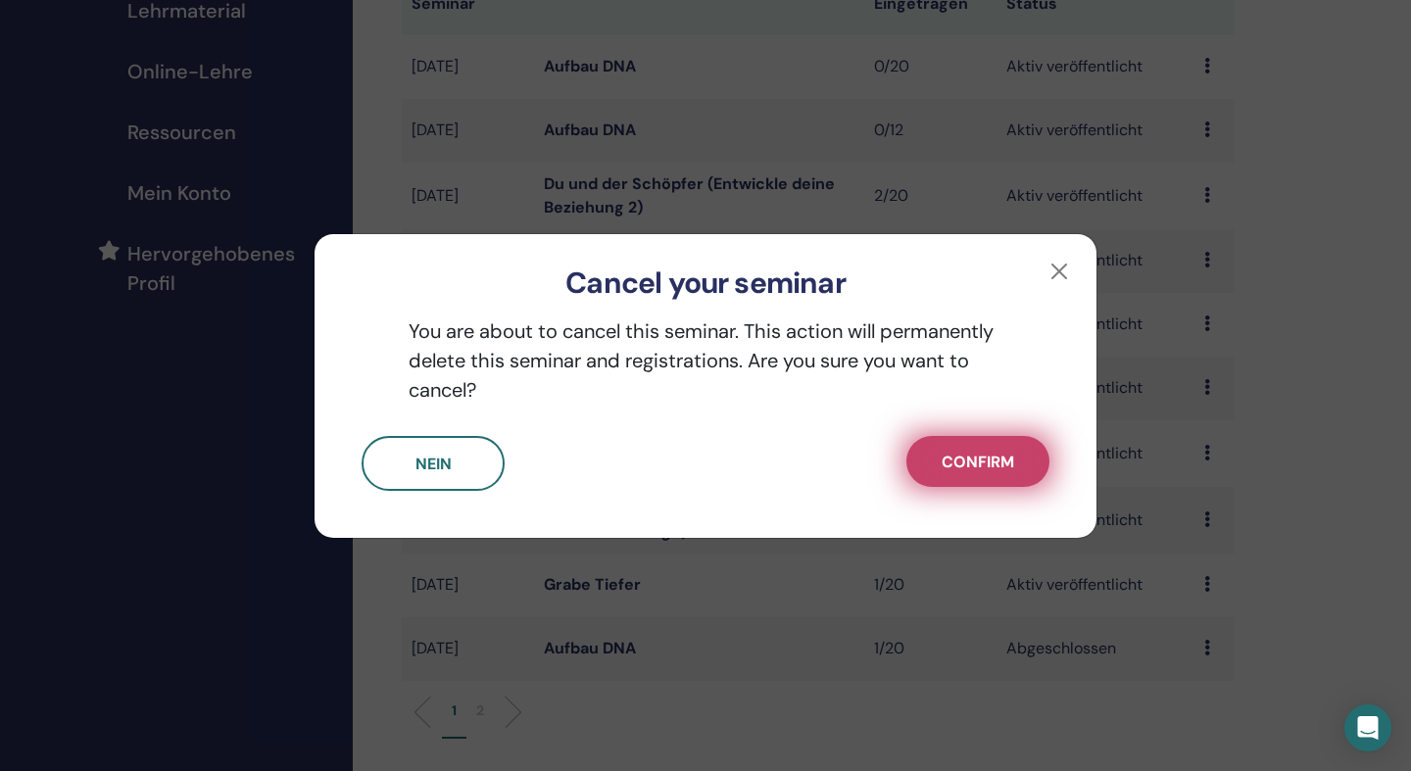
click at [995, 462] on span "Confirm" at bounding box center [977, 462] width 72 height 21
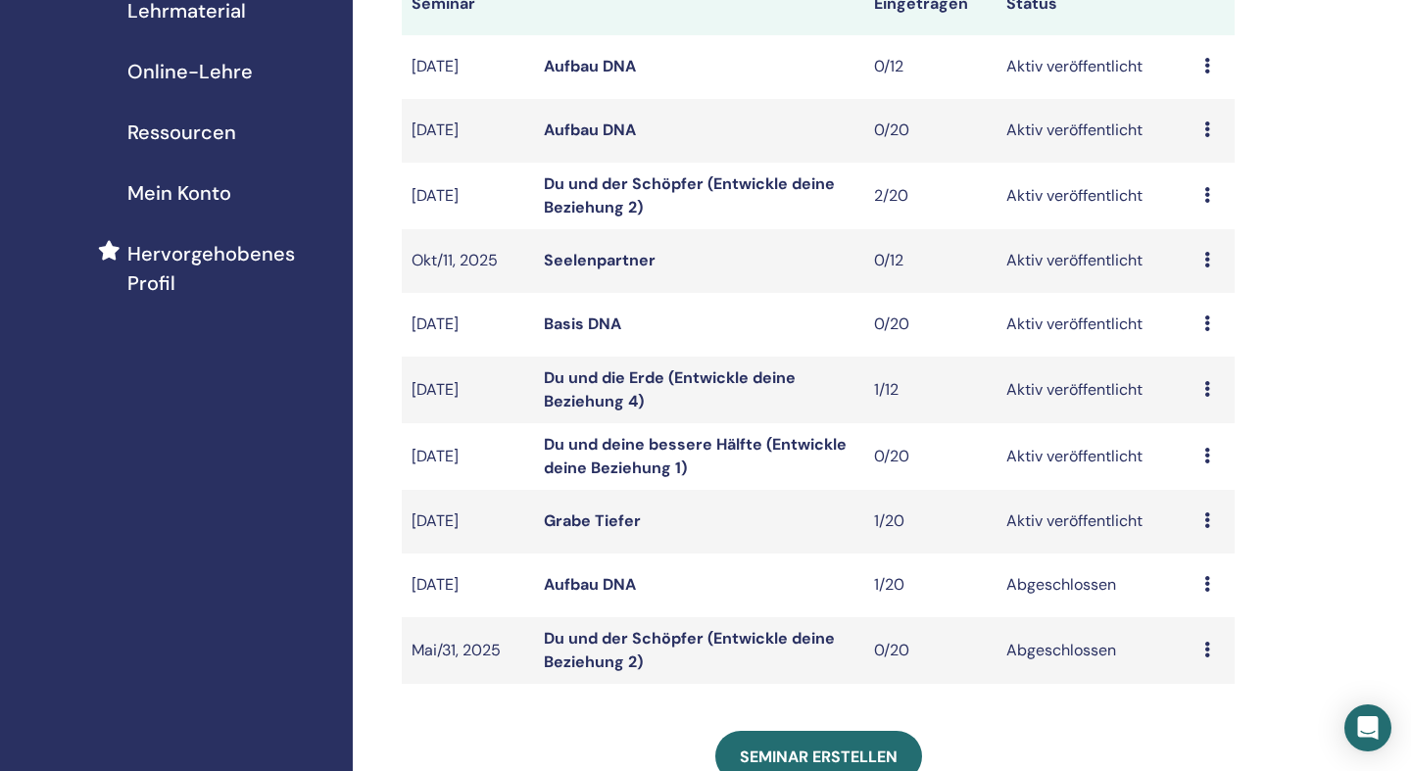
click at [1206, 137] on icon at bounding box center [1207, 129] width 6 height 16
click at [1207, 74] on div "Vorschau Bearbeiten Teilnehmer Absagen" at bounding box center [1214, 67] width 21 height 24
click at [1200, 177] on p "Absagen" at bounding box center [1204, 179] width 79 height 24
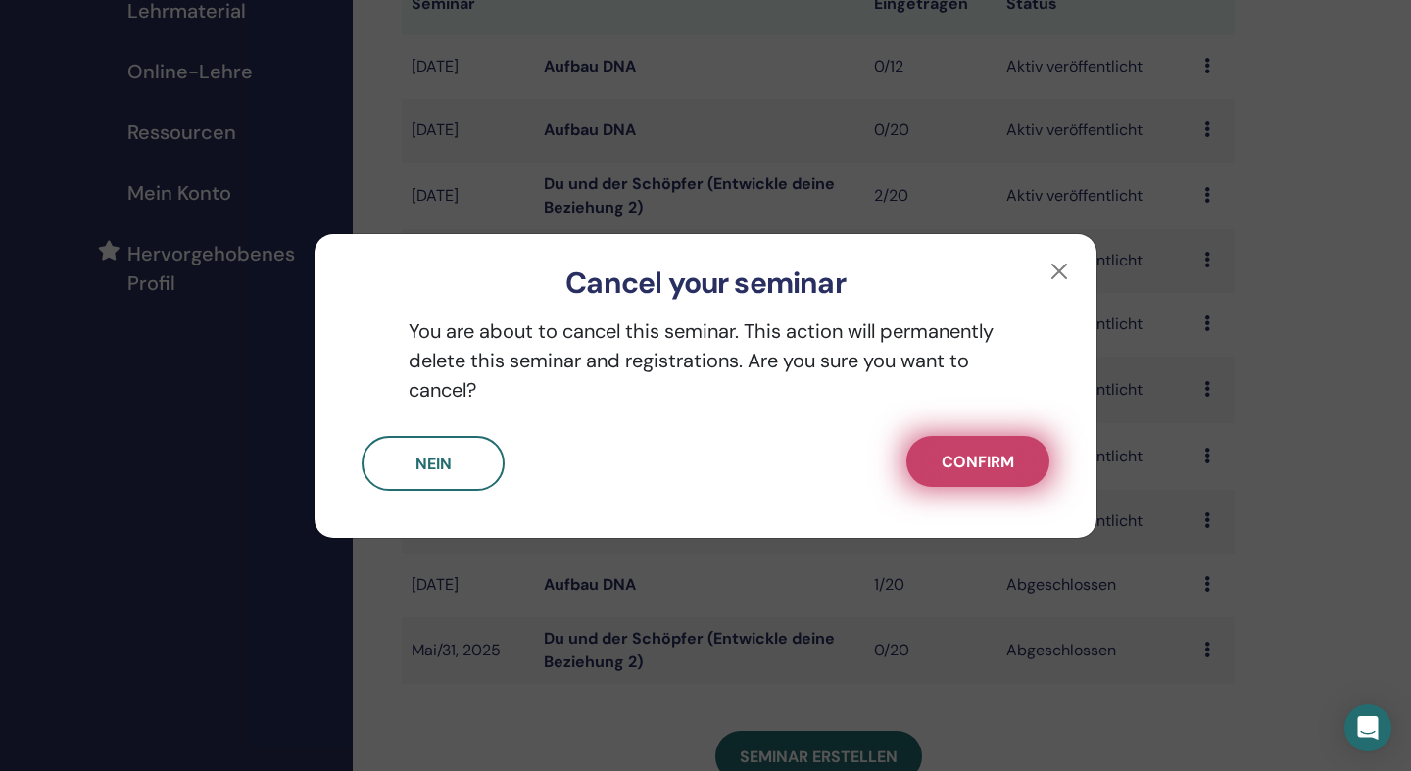
click at [977, 461] on span "Confirm" at bounding box center [977, 462] width 72 height 21
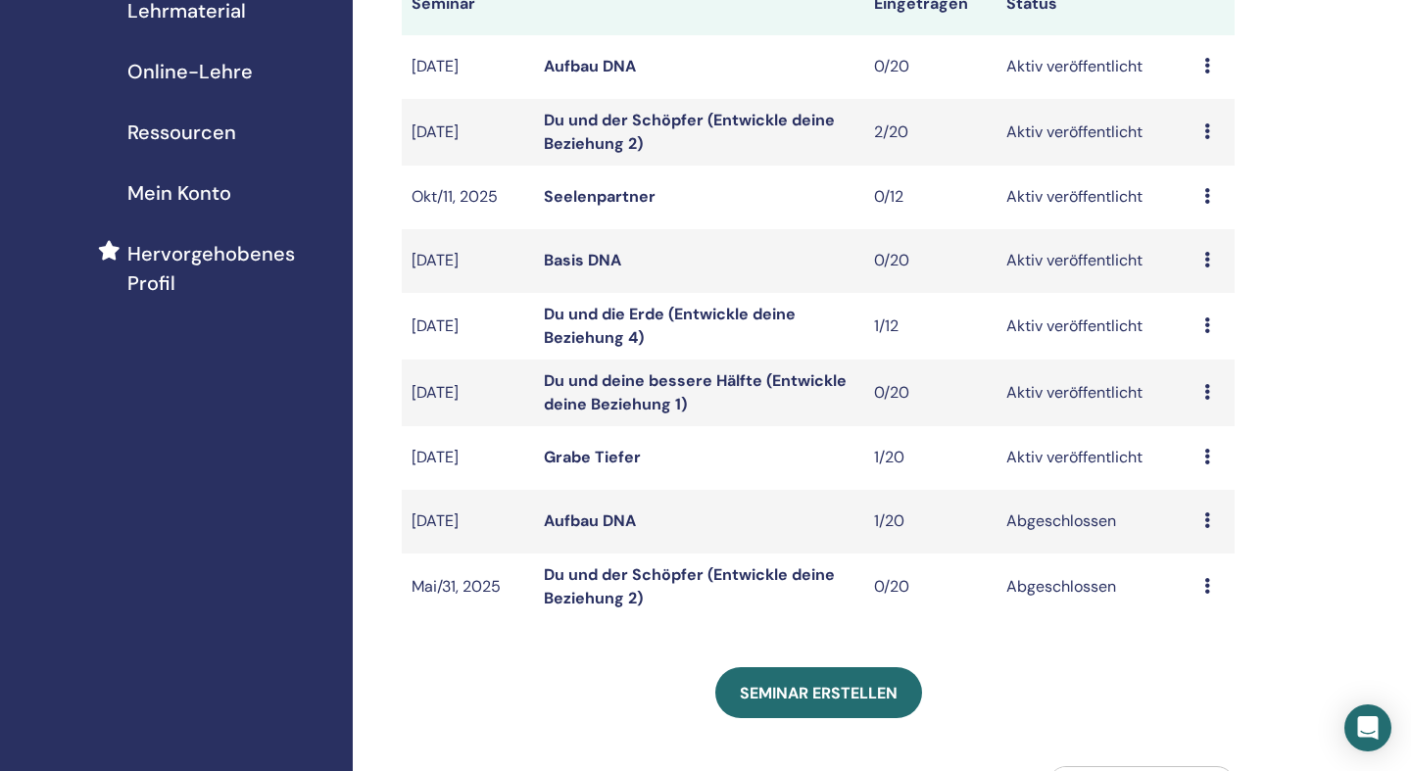
click at [1209, 67] on icon at bounding box center [1207, 66] width 6 height 16
click at [1202, 113] on link "Bearbeiten" at bounding box center [1206, 112] width 79 height 21
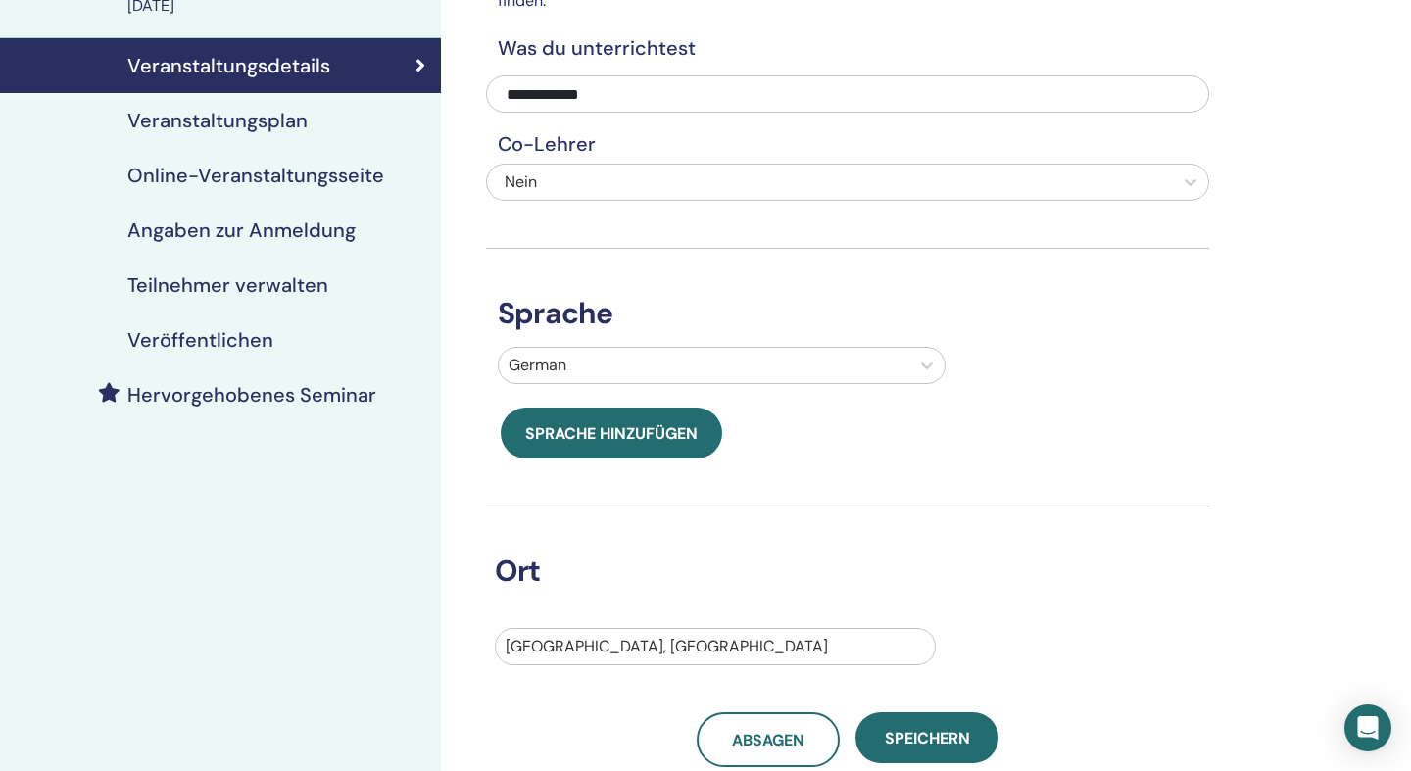
scroll to position [180, 0]
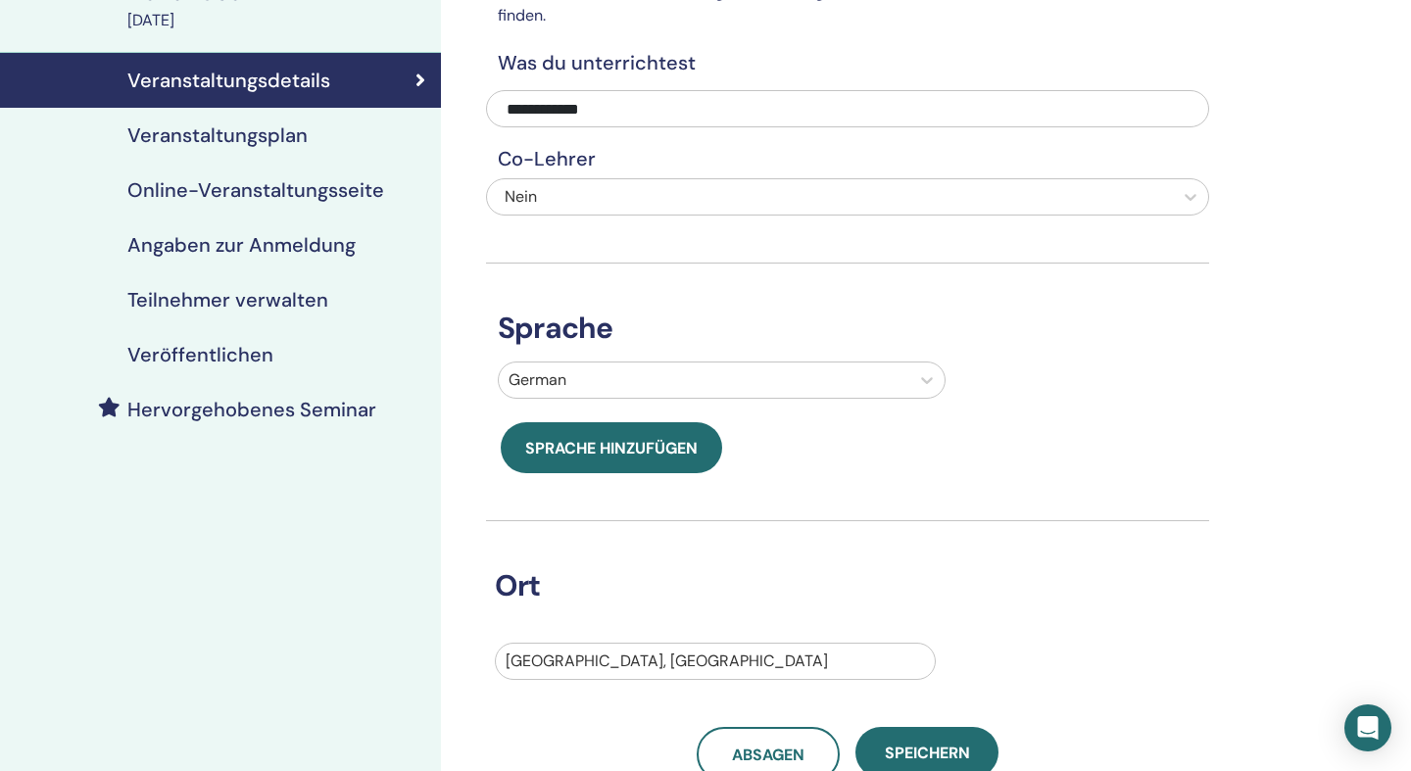
click at [227, 136] on h4 "Veranstaltungsplan" at bounding box center [217, 135] width 180 height 24
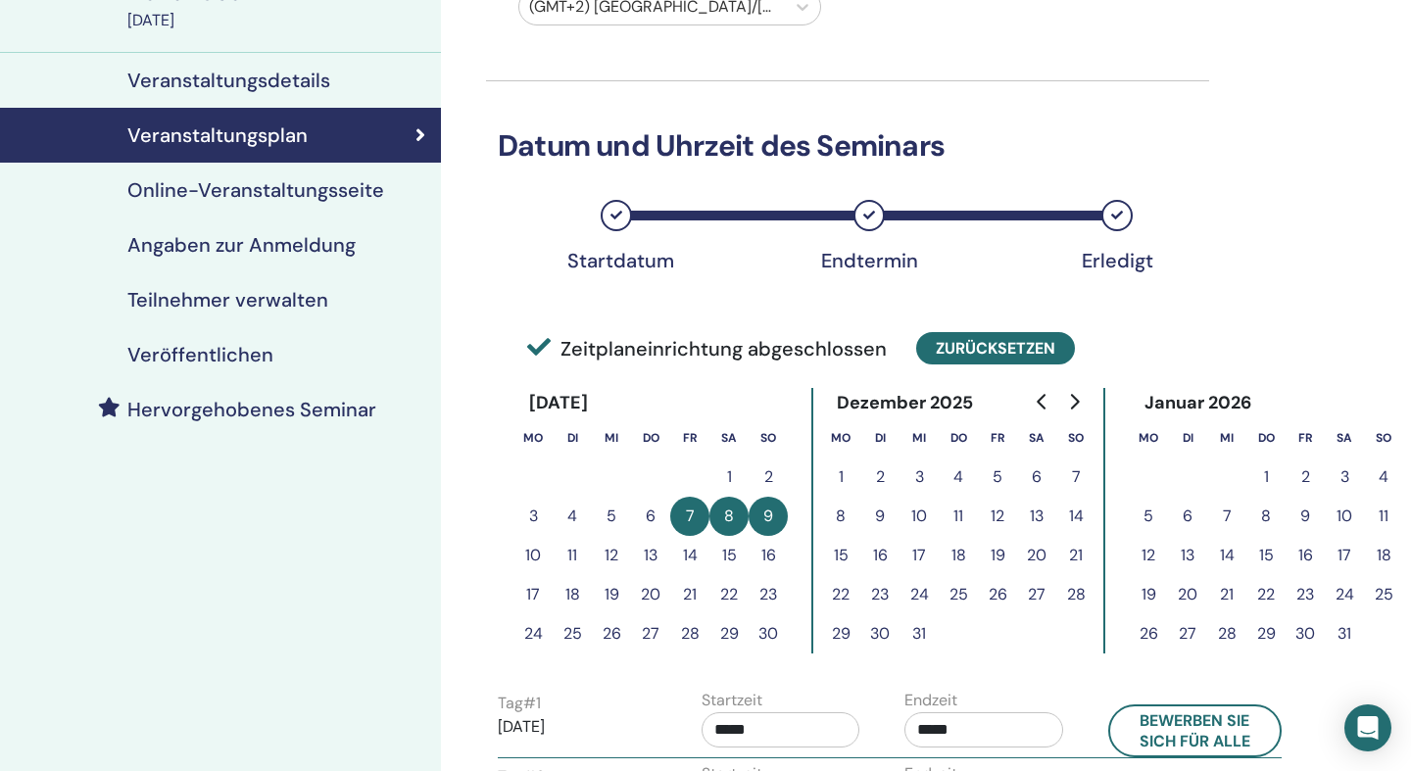
click at [988, 352] on button "Zurücksetzen" at bounding box center [995, 348] width 159 height 32
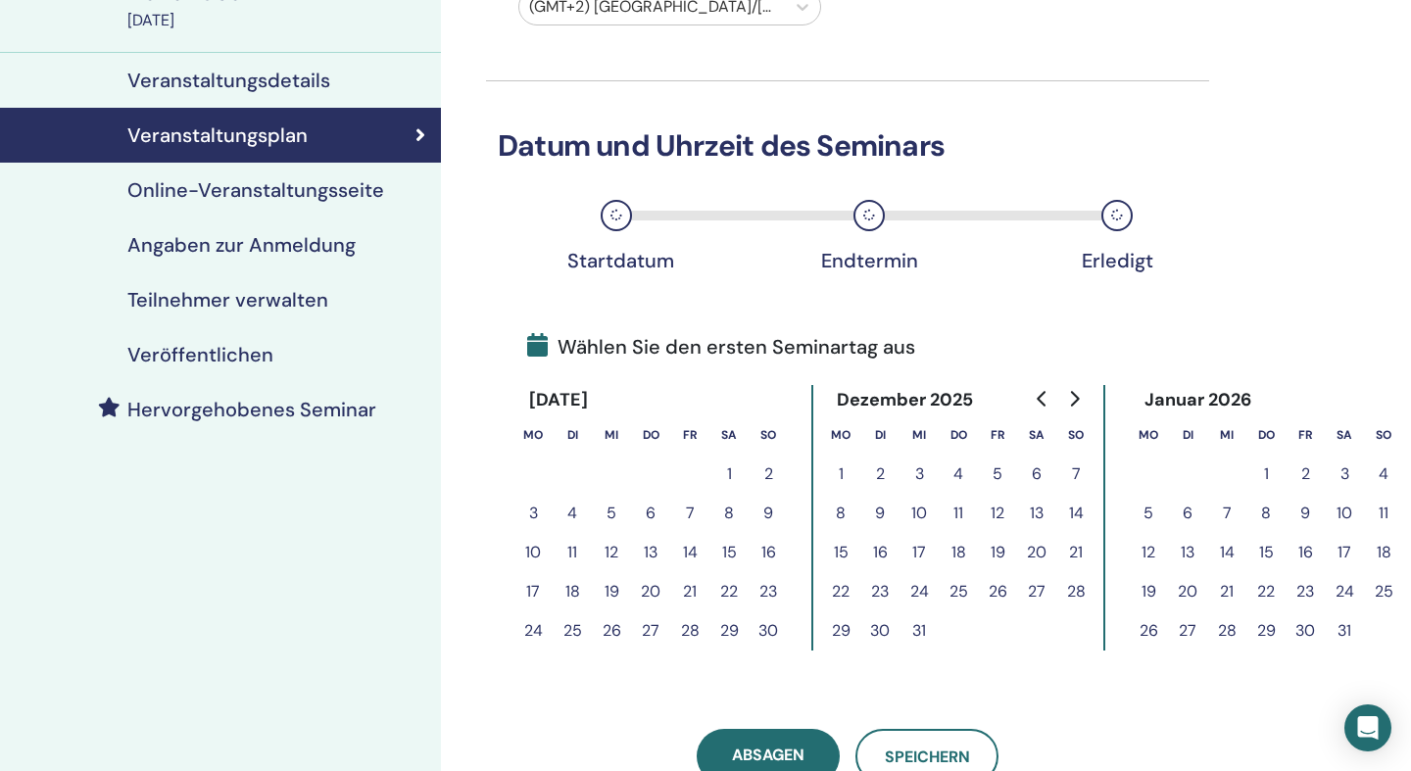
click at [537, 554] on button "10" at bounding box center [532, 552] width 39 height 39
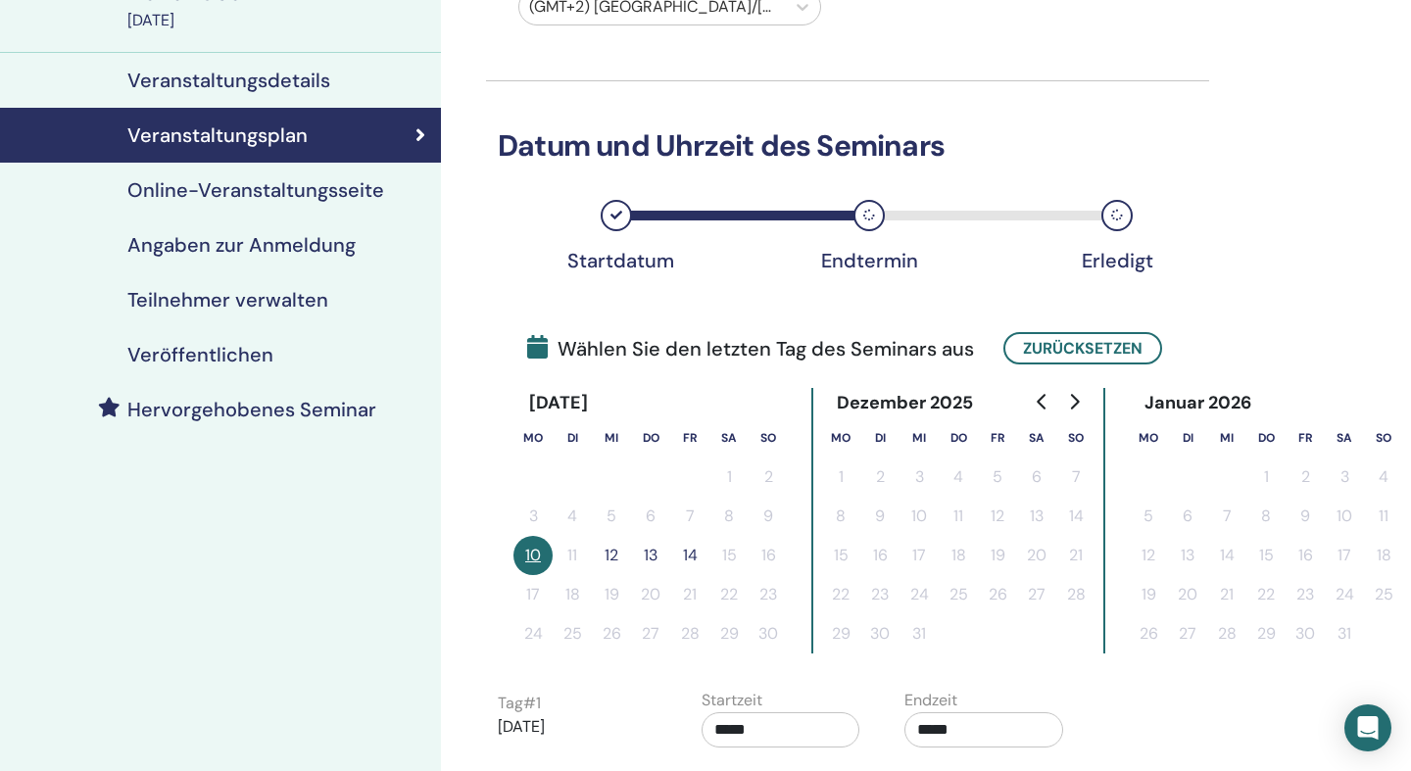
click at [611, 557] on button "12" at bounding box center [611, 555] width 39 height 39
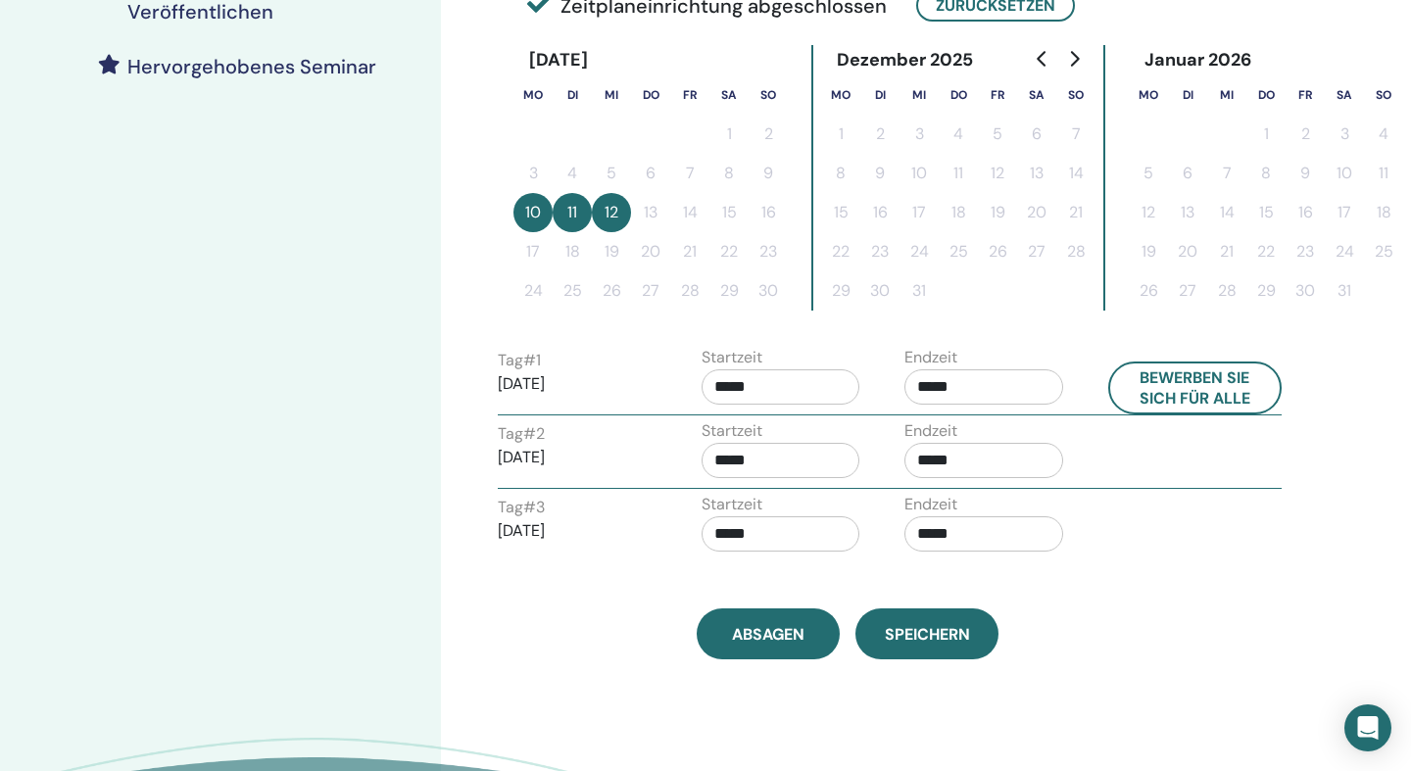
scroll to position [534, 0]
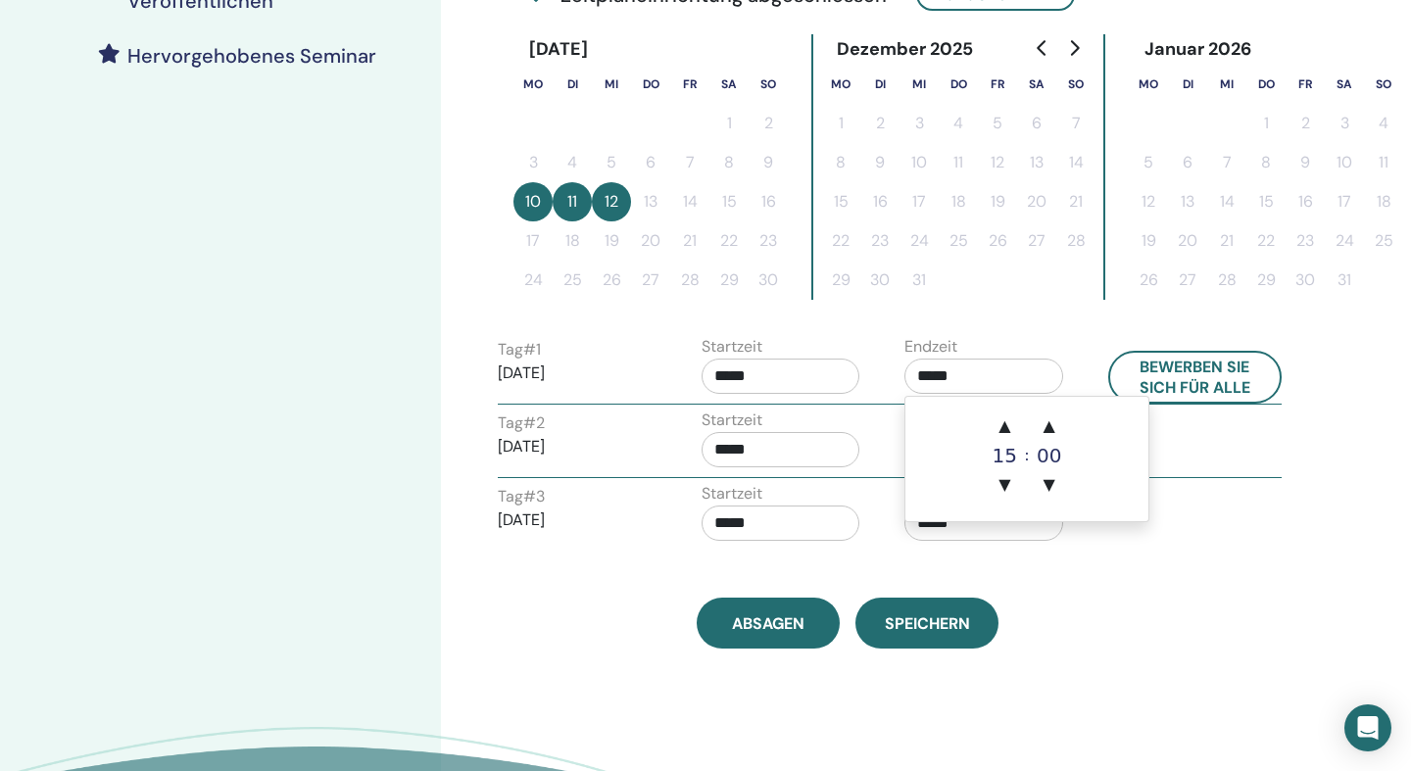
click at [948, 380] on input "*****" at bounding box center [983, 376] width 159 height 35
click at [1007, 425] on span "▲" at bounding box center [1003, 426] width 39 height 39
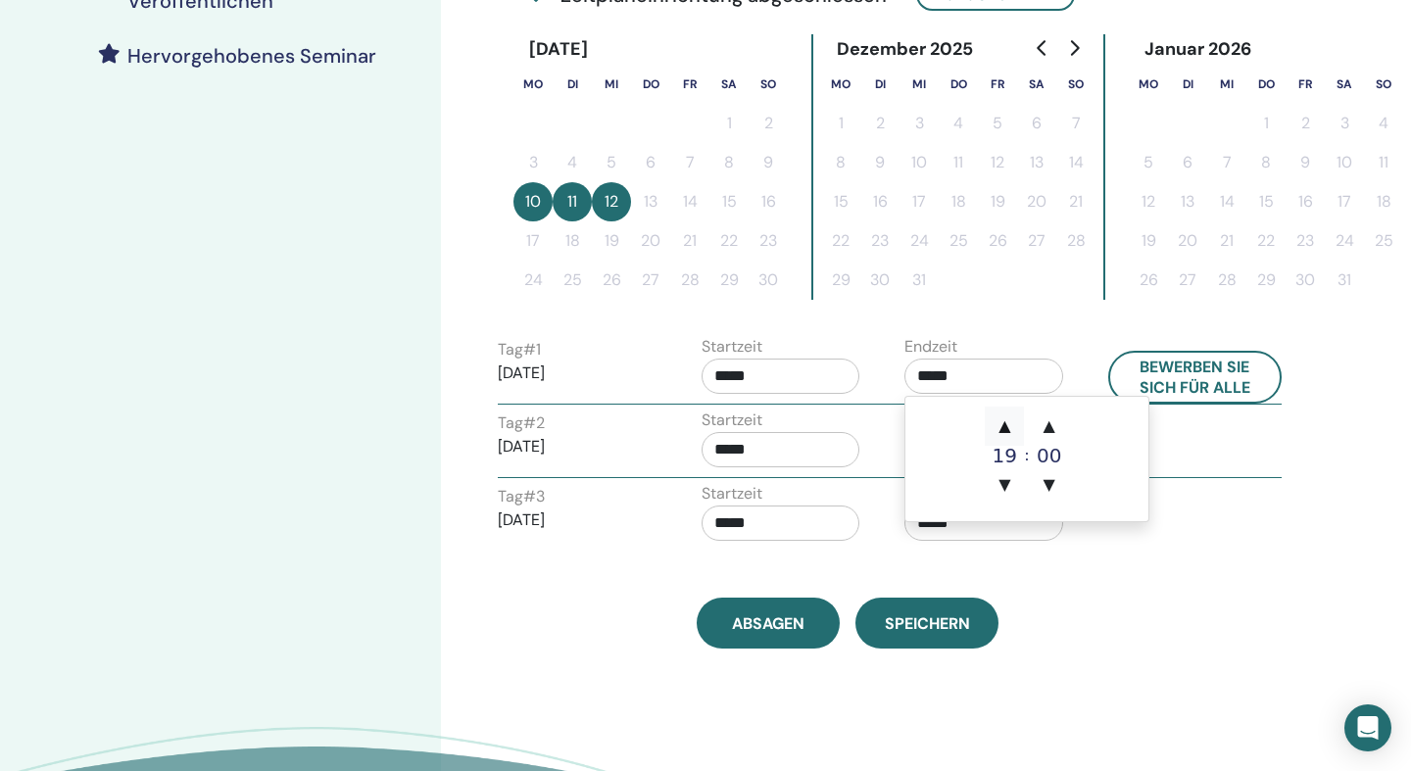
click at [1007, 425] on span "▲" at bounding box center [1003, 426] width 39 height 39
type input "*****"
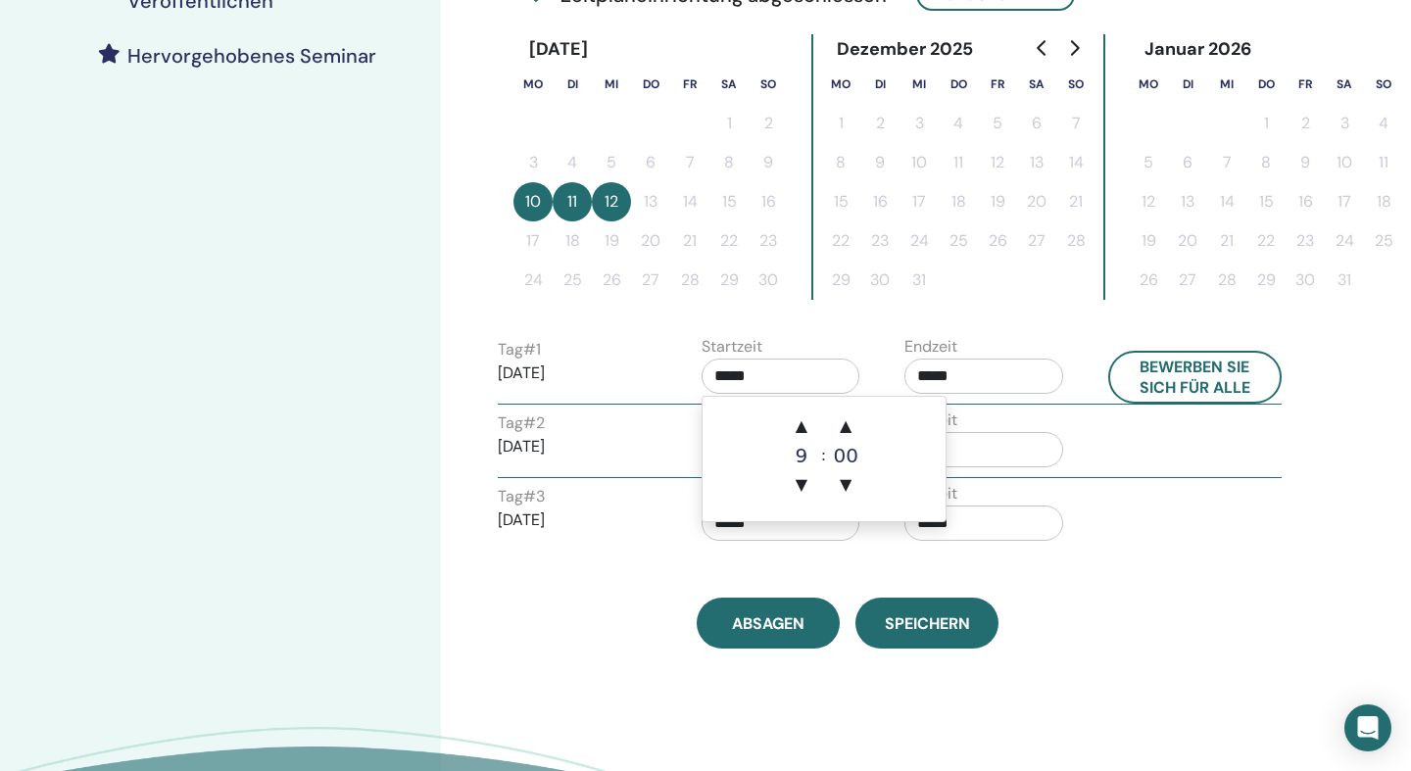
click at [799, 379] on input "*****" at bounding box center [780, 376] width 159 height 35
click at [807, 425] on span "▲" at bounding box center [801, 426] width 39 height 39
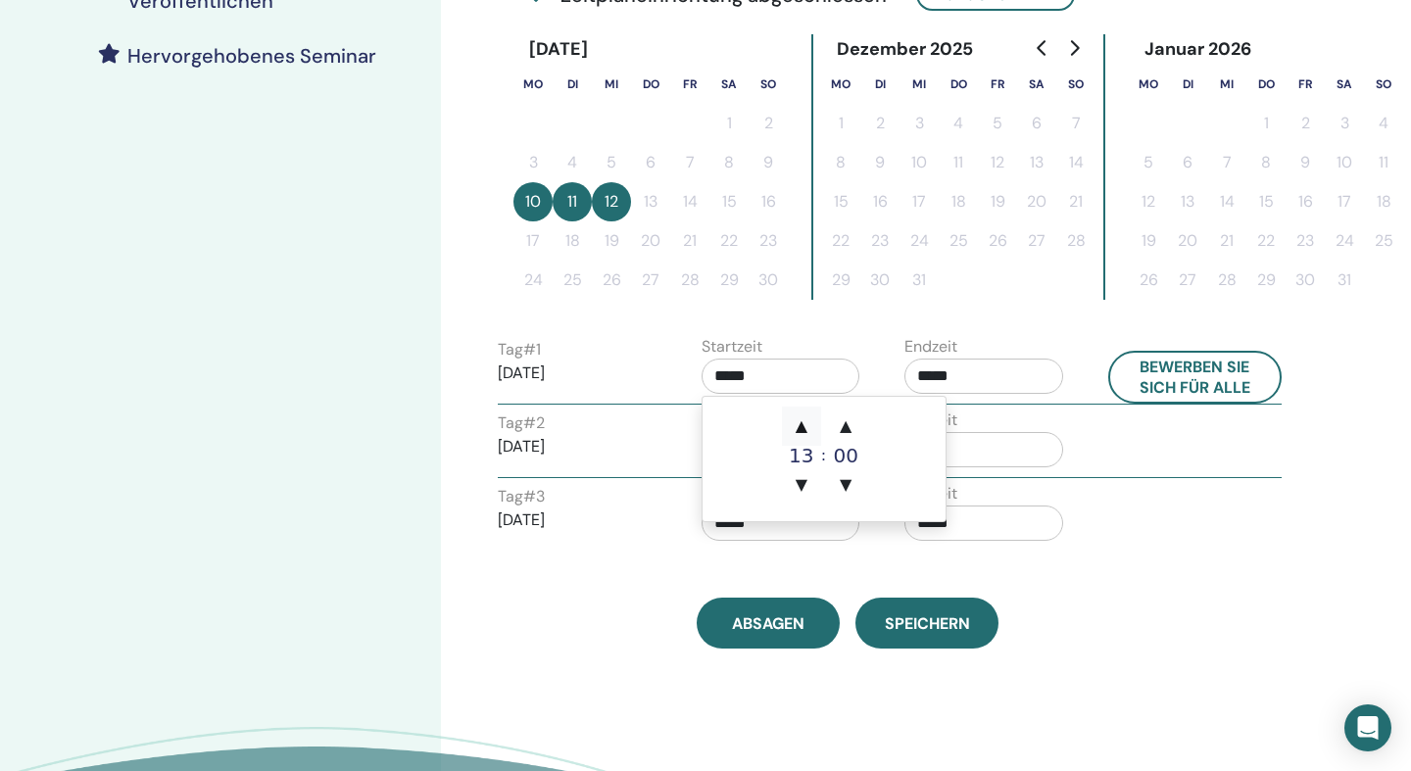
click at [807, 425] on span "▲" at bounding box center [801, 426] width 39 height 39
type input "*****"
click at [789, 378] on input "*****" at bounding box center [780, 376] width 159 height 35
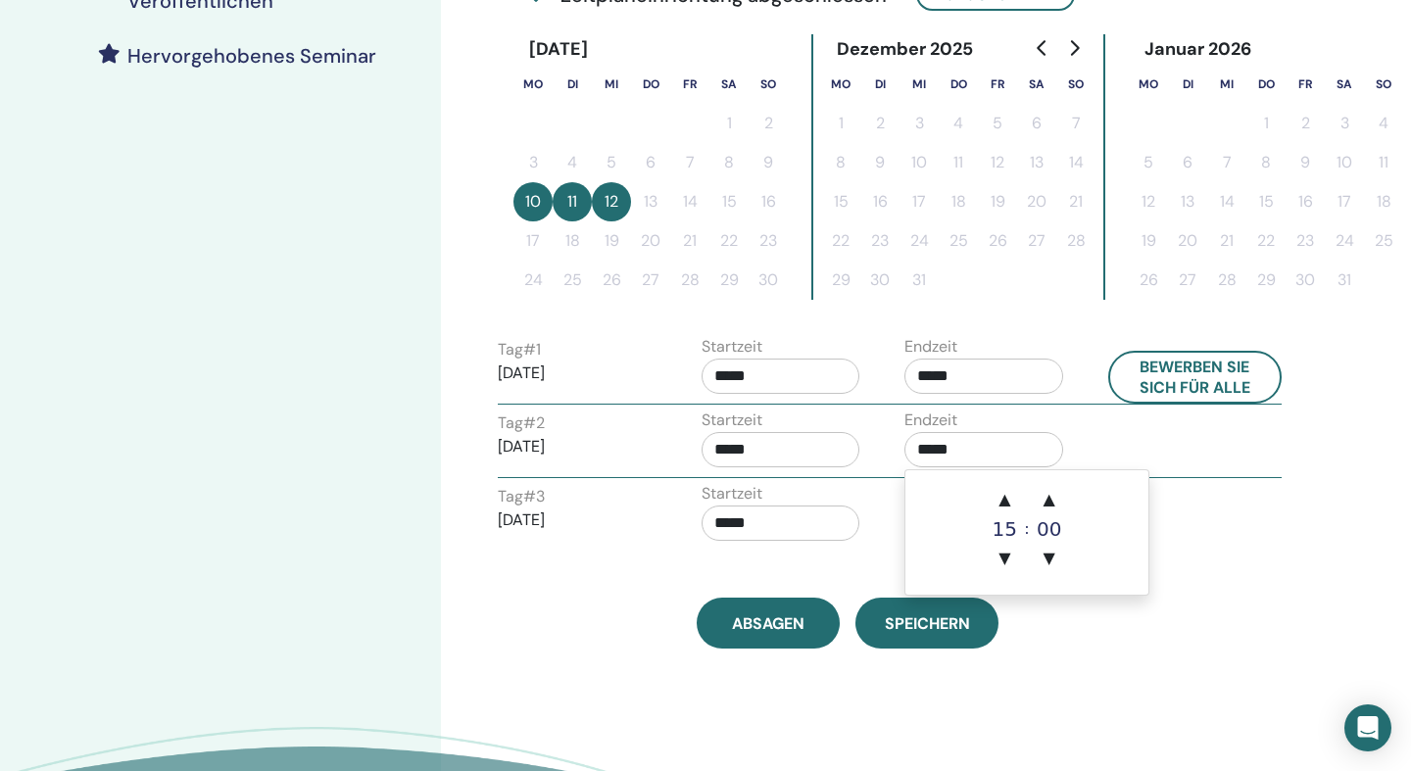
click at [999, 450] on input "*****" at bounding box center [983, 449] width 159 height 35
click at [1004, 504] on span "▲" at bounding box center [1003, 499] width 39 height 39
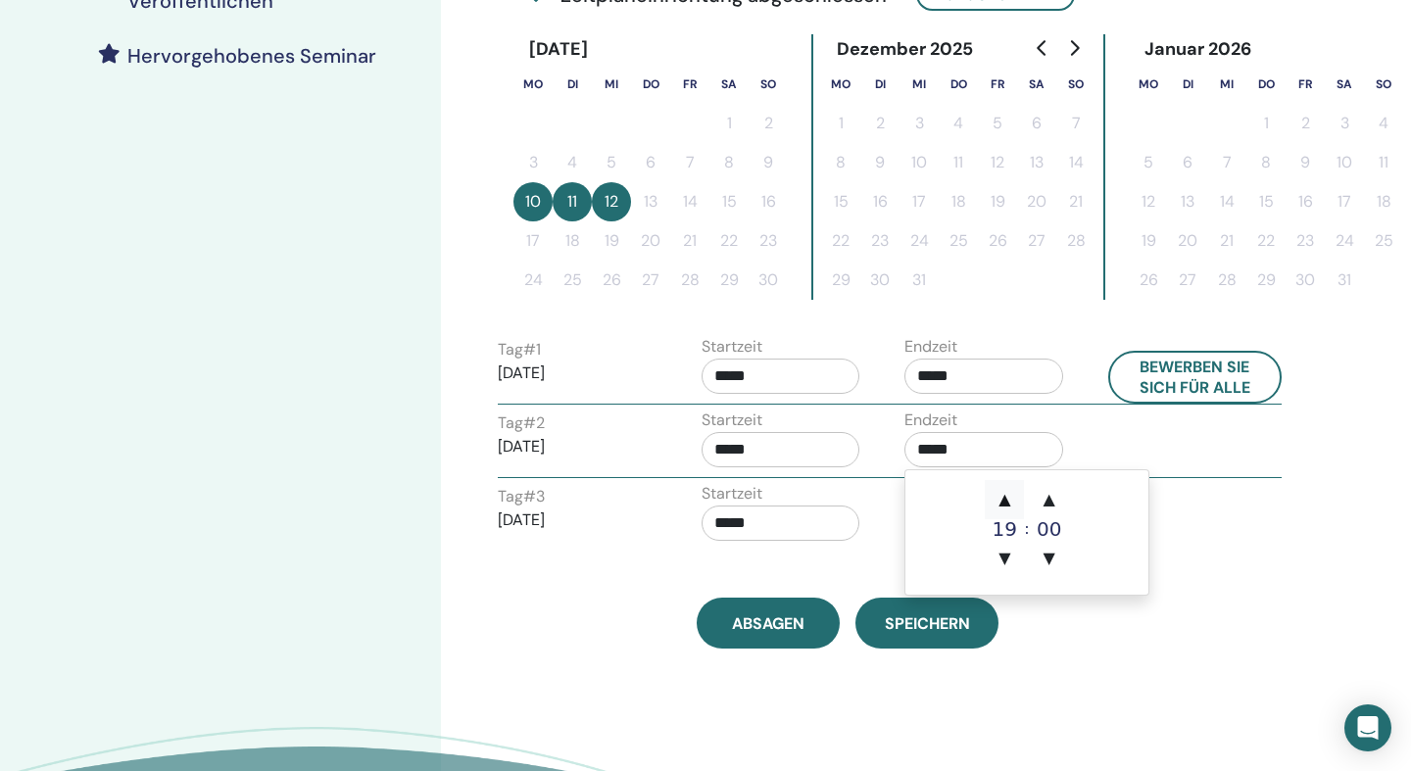
click at [1004, 504] on span "▲" at bounding box center [1003, 499] width 39 height 39
type input "*****"
click at [769, 454] on input "*****" at bounding box center [780, 449] width 159 height 35
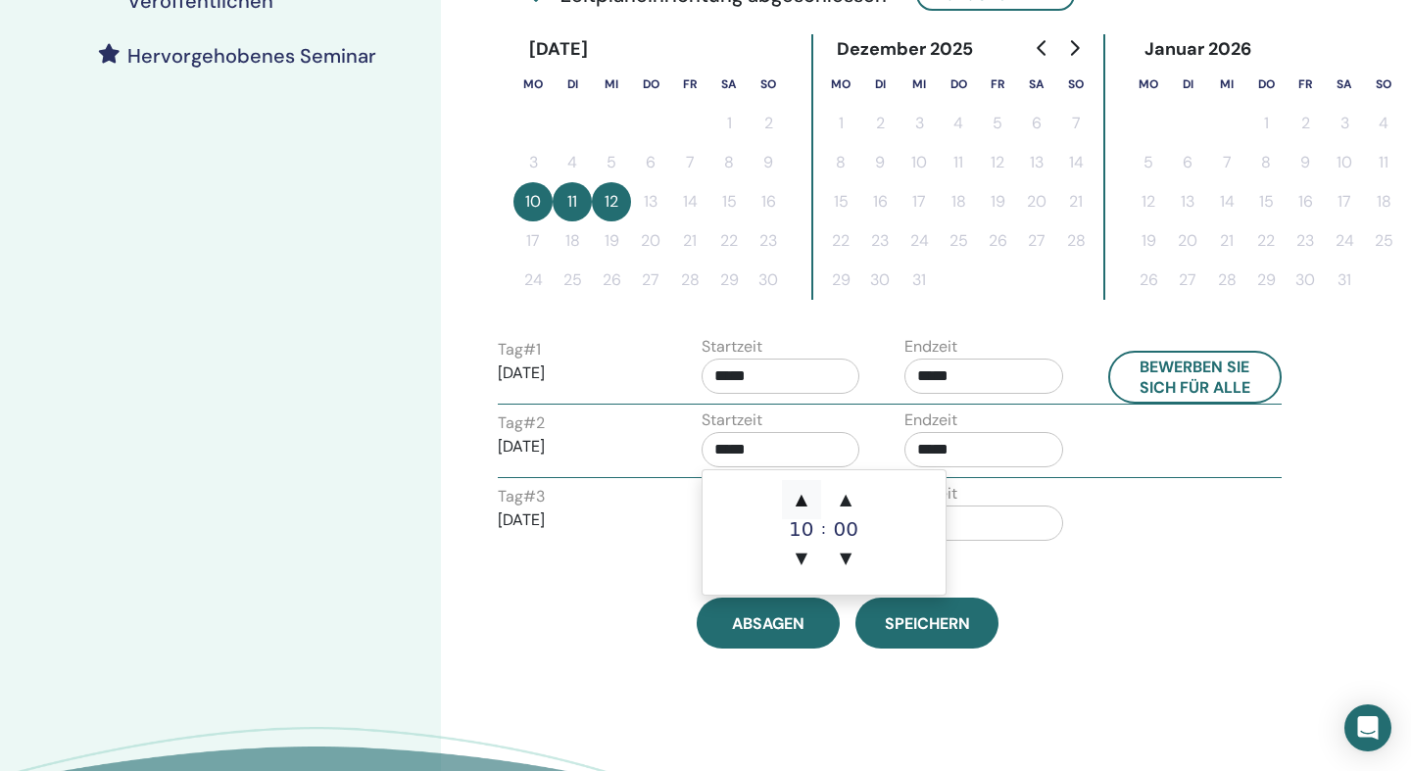
click at [797, 502] on span "▲" at bounding box center [801, 499] width 39 height 39
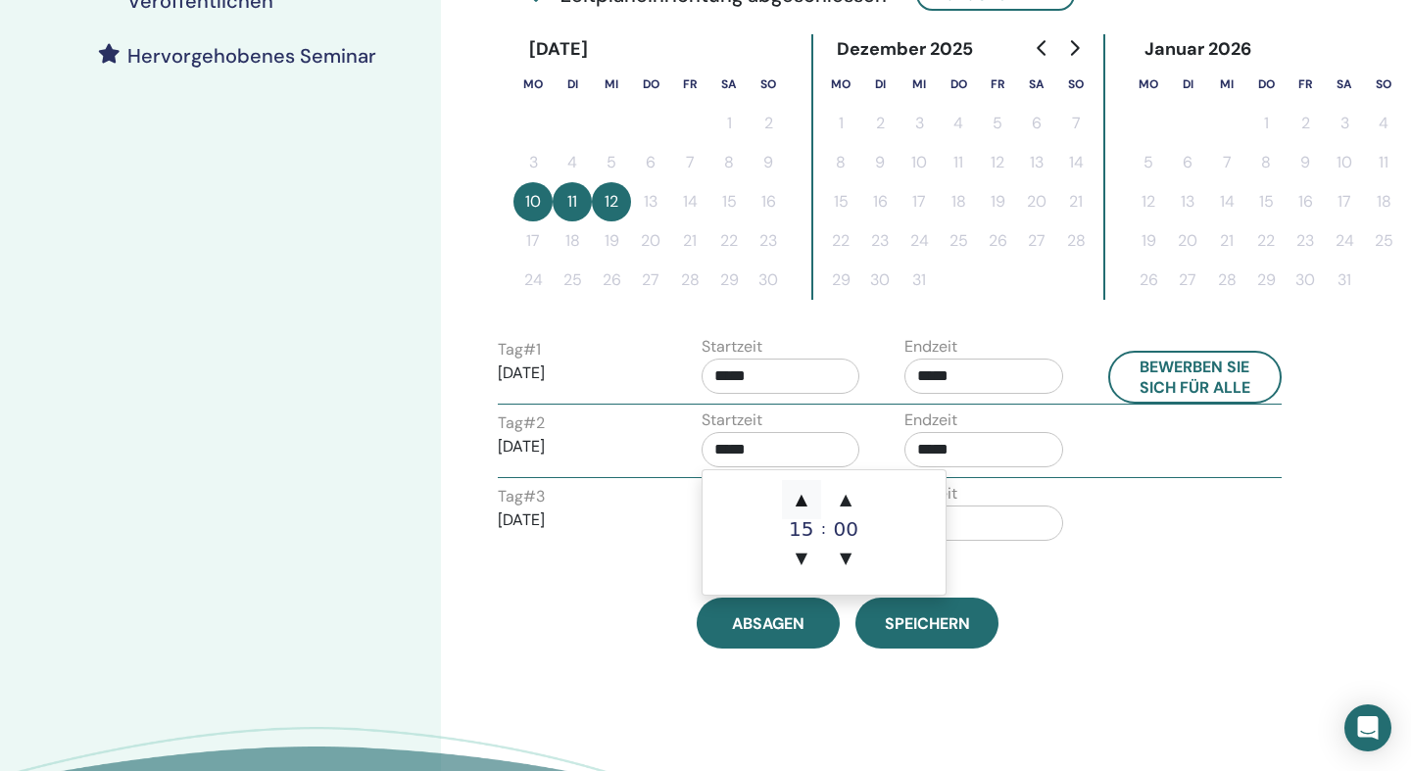
click at [797, 502] on span "▲" at bounding box center [801, 499] width 39 height 39
type input "*****"
click at [771, 440] on input "*****" at bounding box center [780, 449] width 159 height 35
click at [951, 529] on input "*****" at bounding box center [983, 522] width 159 height 35
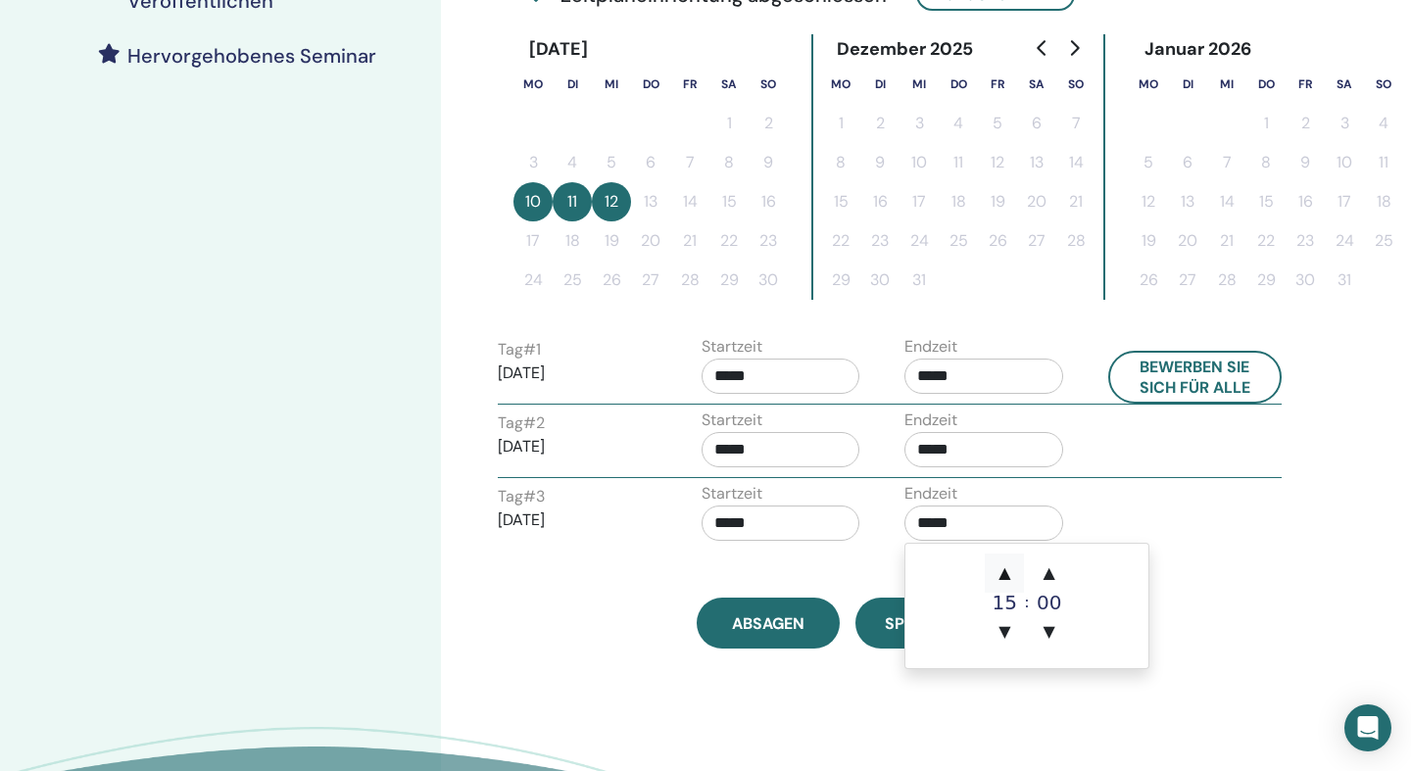
click at [1005, 582] on span "▲" at bounding box center [1003, 572] width 39 height 39
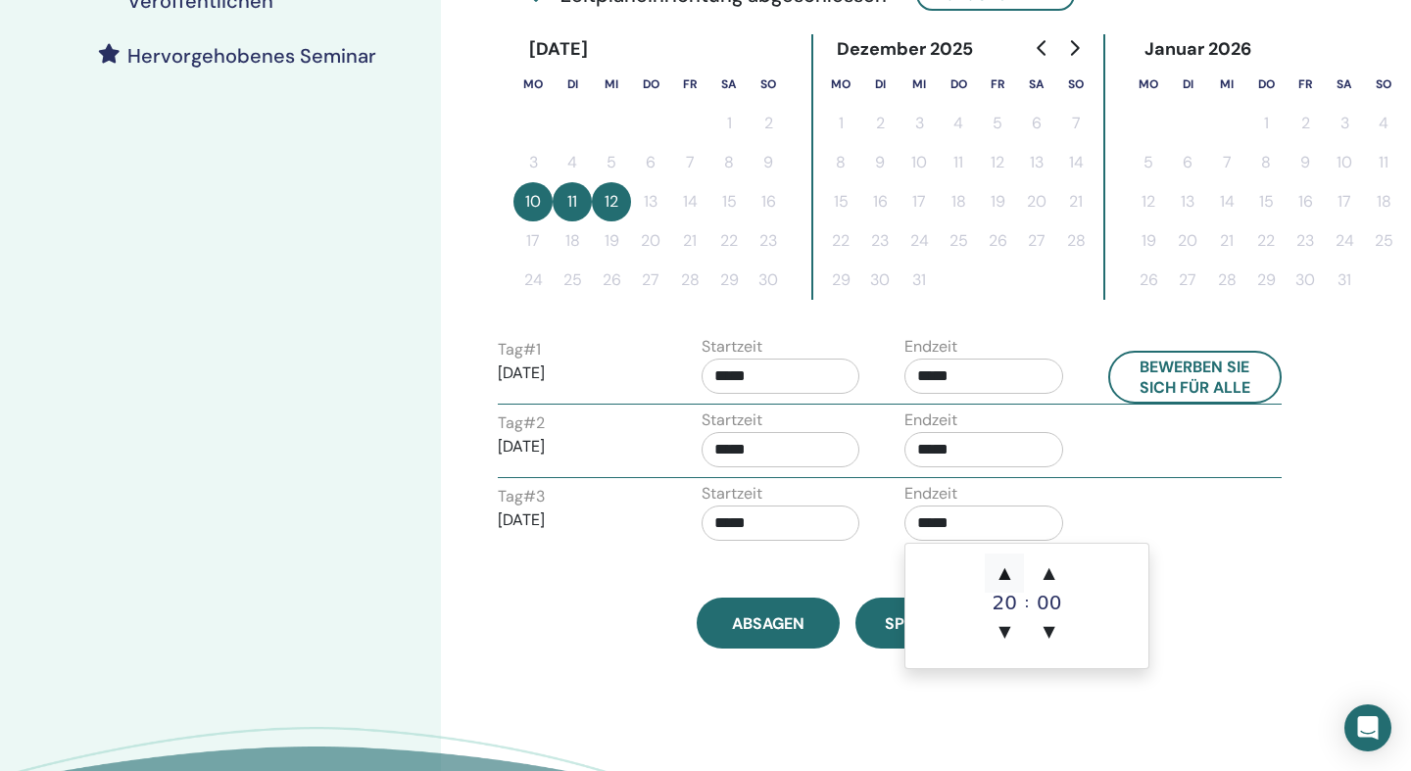
click at [1005, 582] on span "▲" at bounding box center [1003, 572] width 39 height 39
type input "*****"
click at [762, 520] on input "*****" at bounding box center [780, 522] width 159 height 35
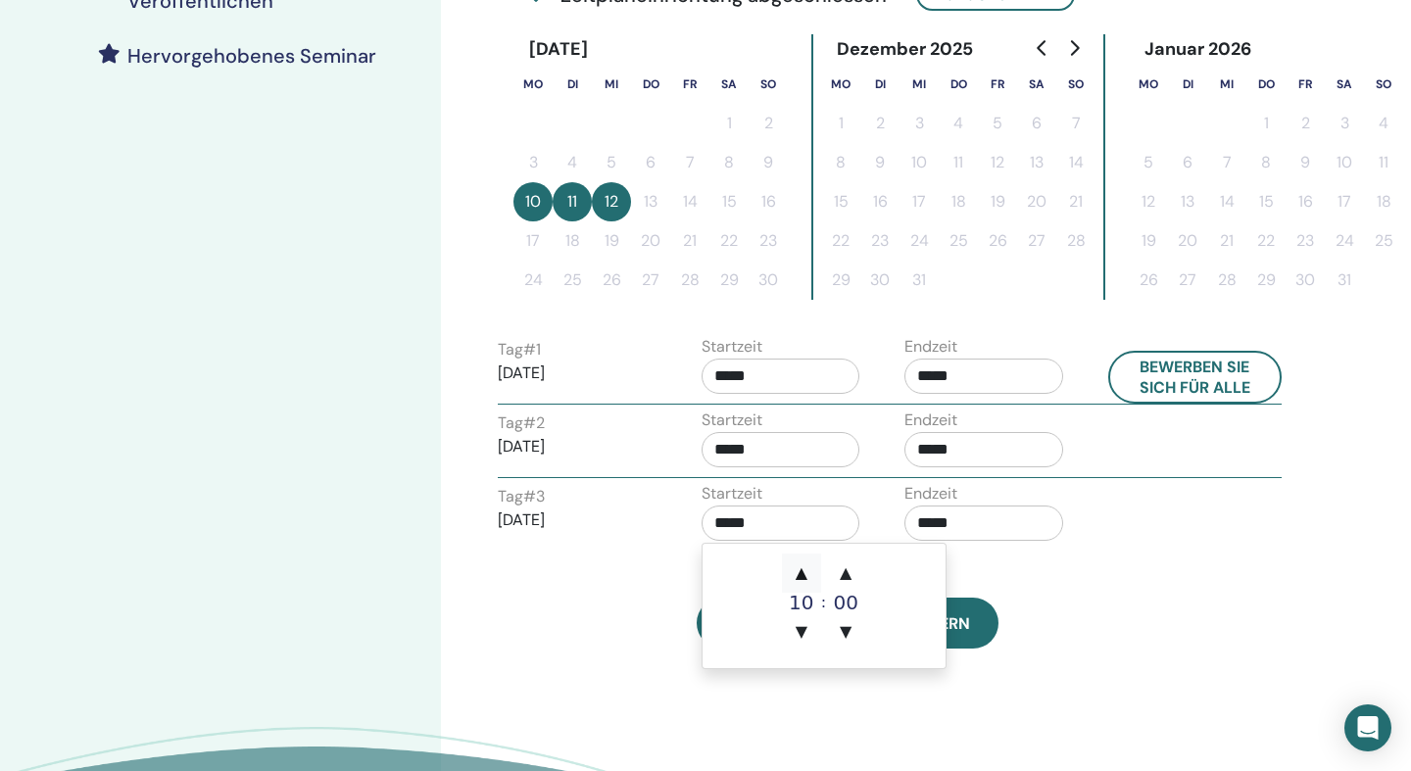
click at [801, 580] on span "▲" at bounding box center [801, 572] width 39 height 39
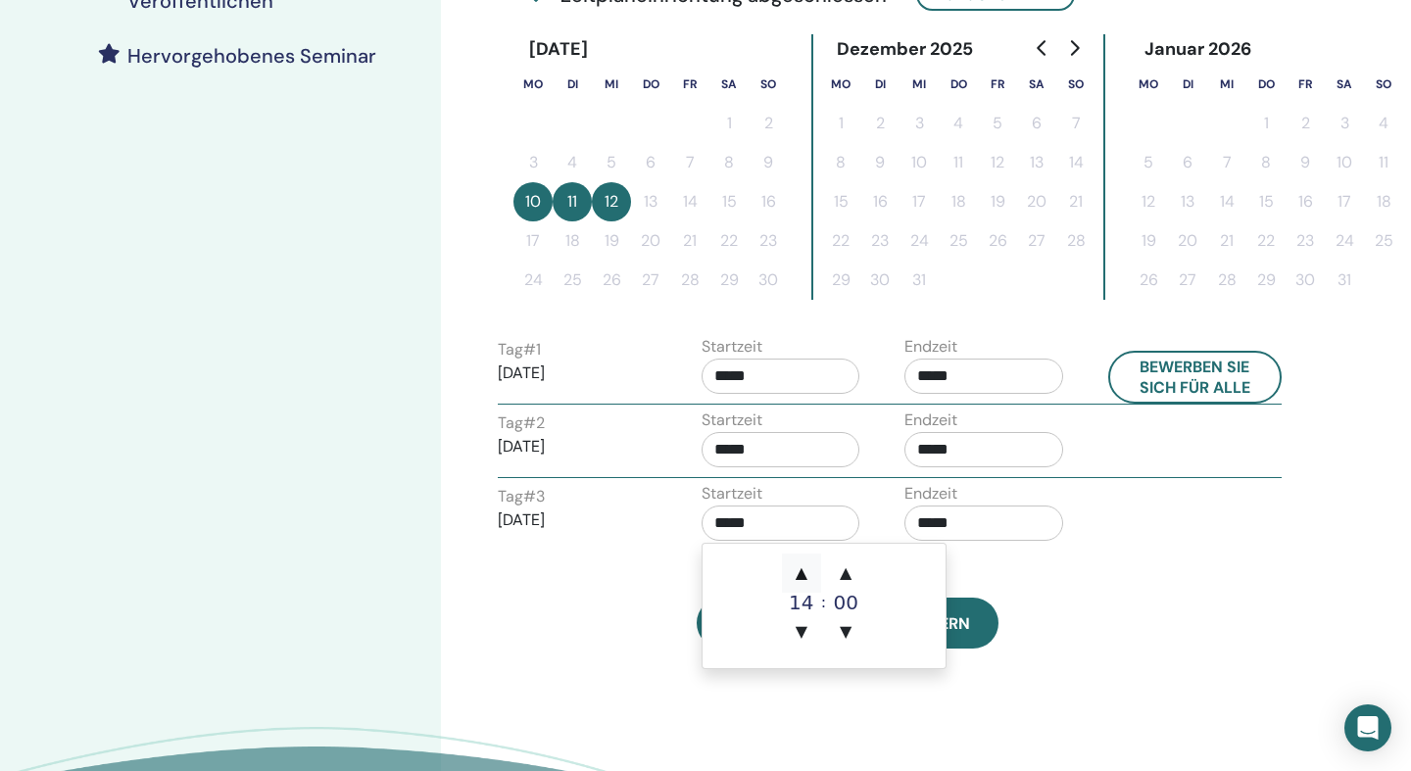
click at [801, 580] on span "▲" at bounding box center [801, 572] width 39 height 39
type input "*****"
click at [1005, 574] on div "Zeitzone (GMT+2) Europe/Zurich Datum und Uhrzeit des Seminars Startdatum Endter…" at bounding box center [847, 89] width 723 height 1120
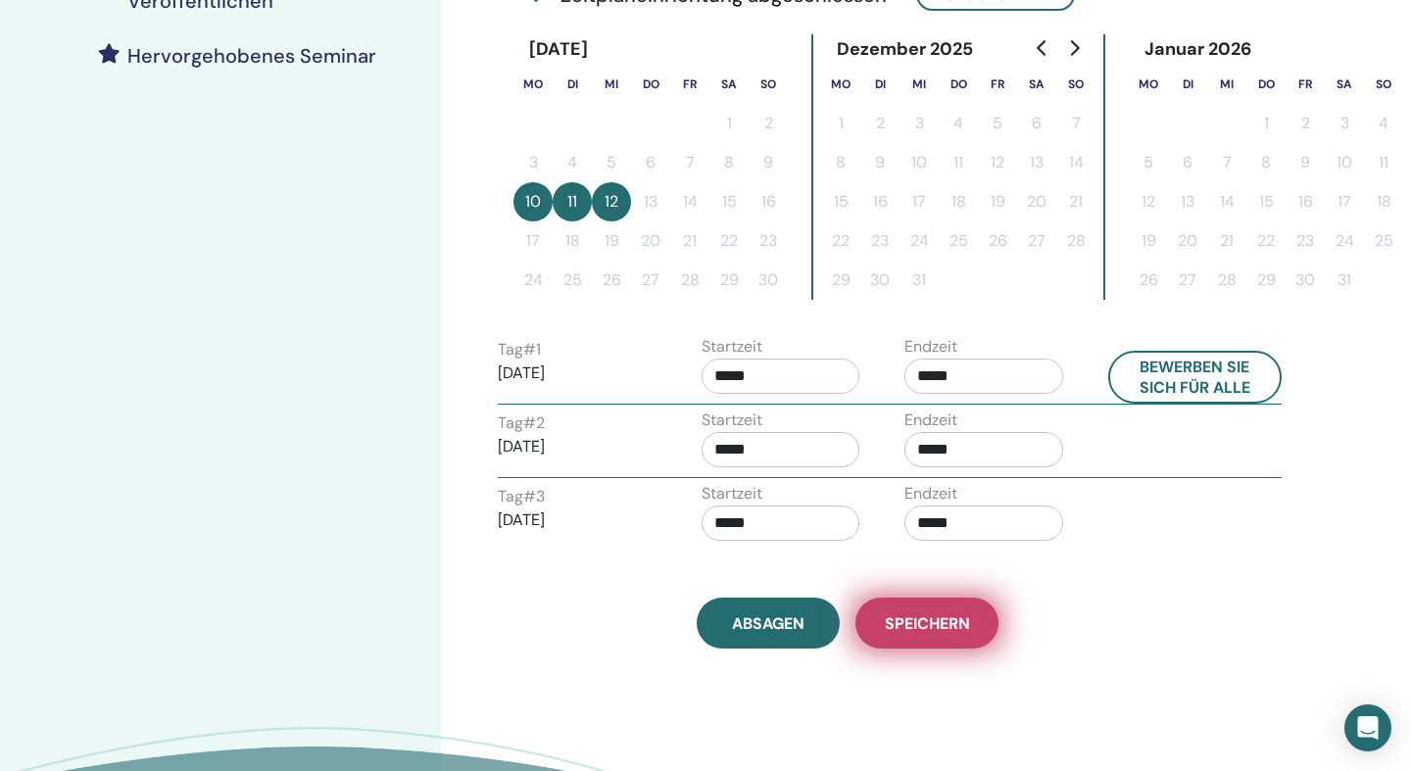
click at [944, 618] on span "Speichern" at bounding box center [927, 623] width 85 height 21
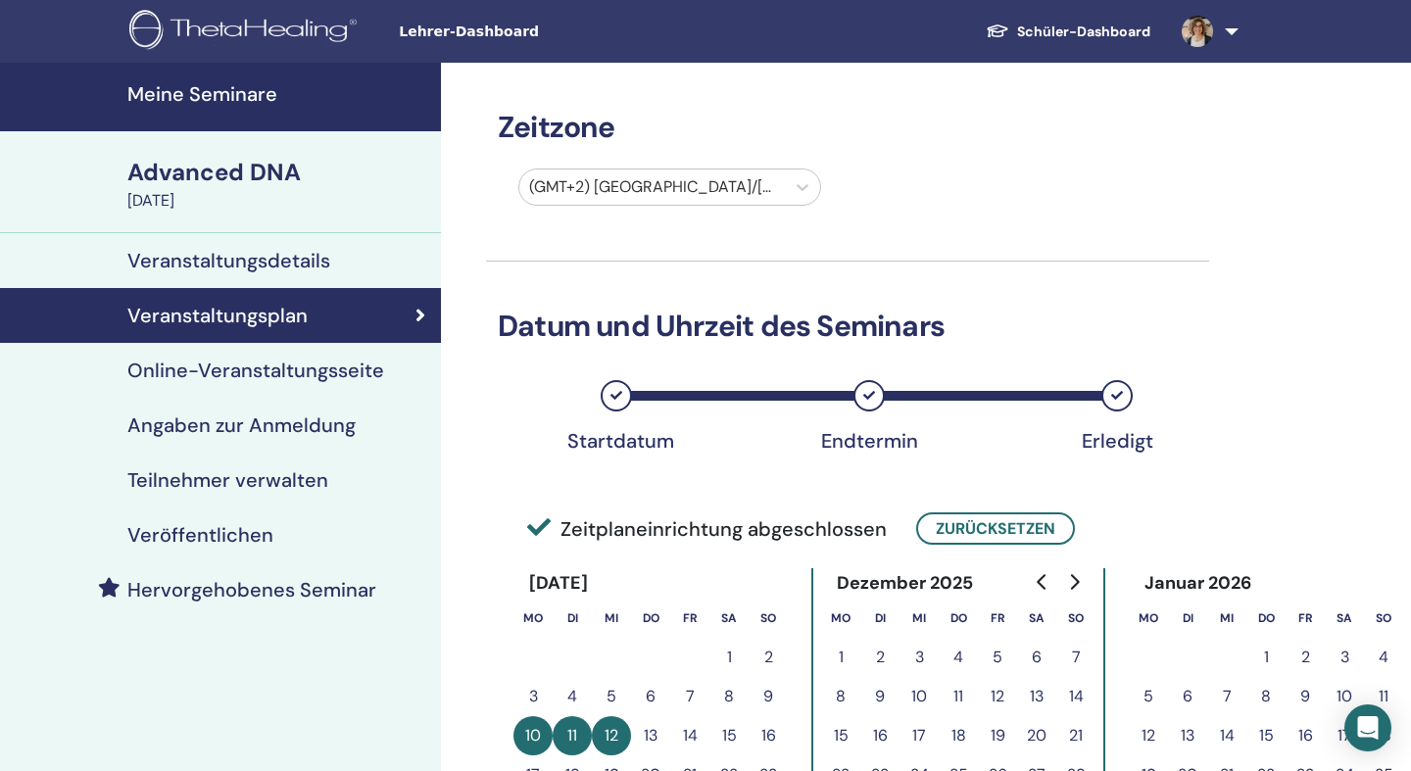
scroll to position [469, 0]
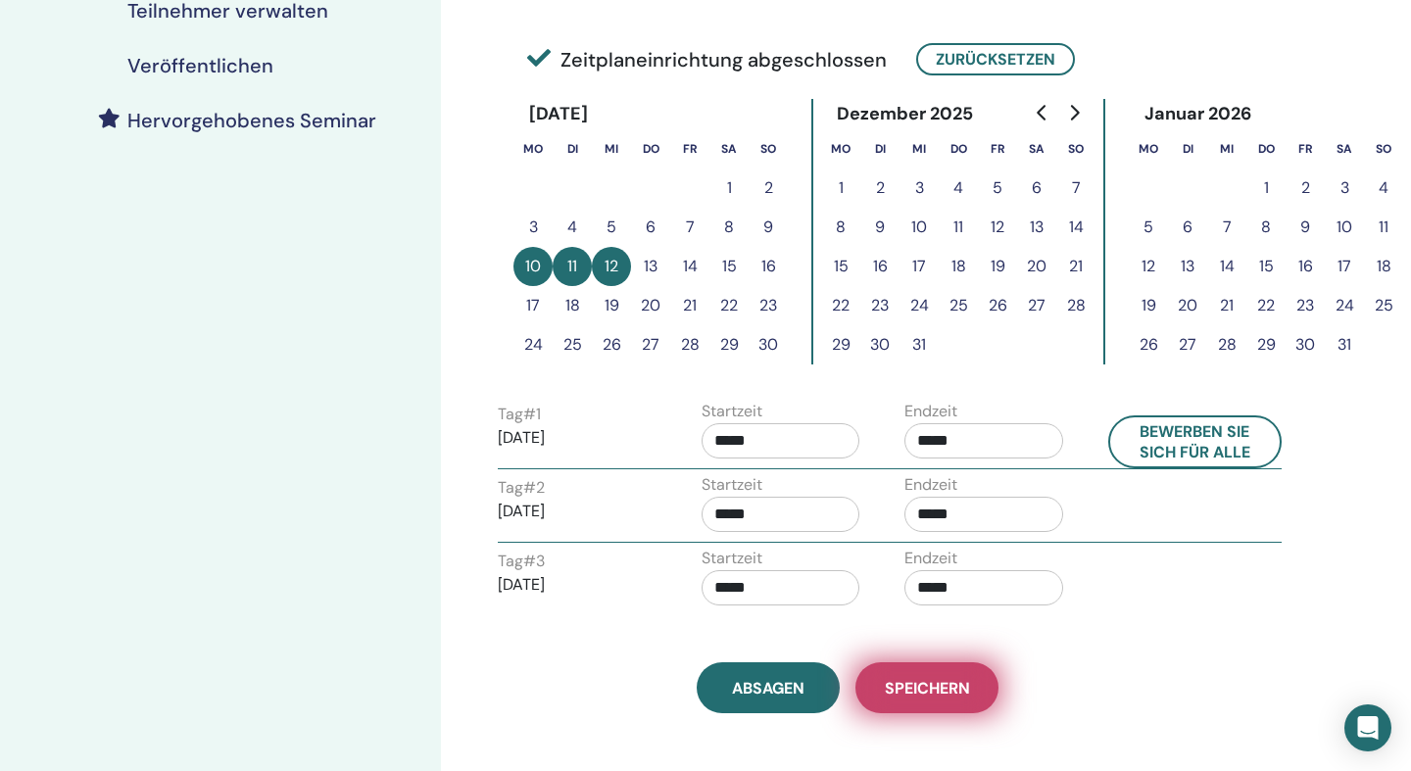
click at [909, 691] on span "Speichern" at bounding box center [927, 688] width 85 height 21
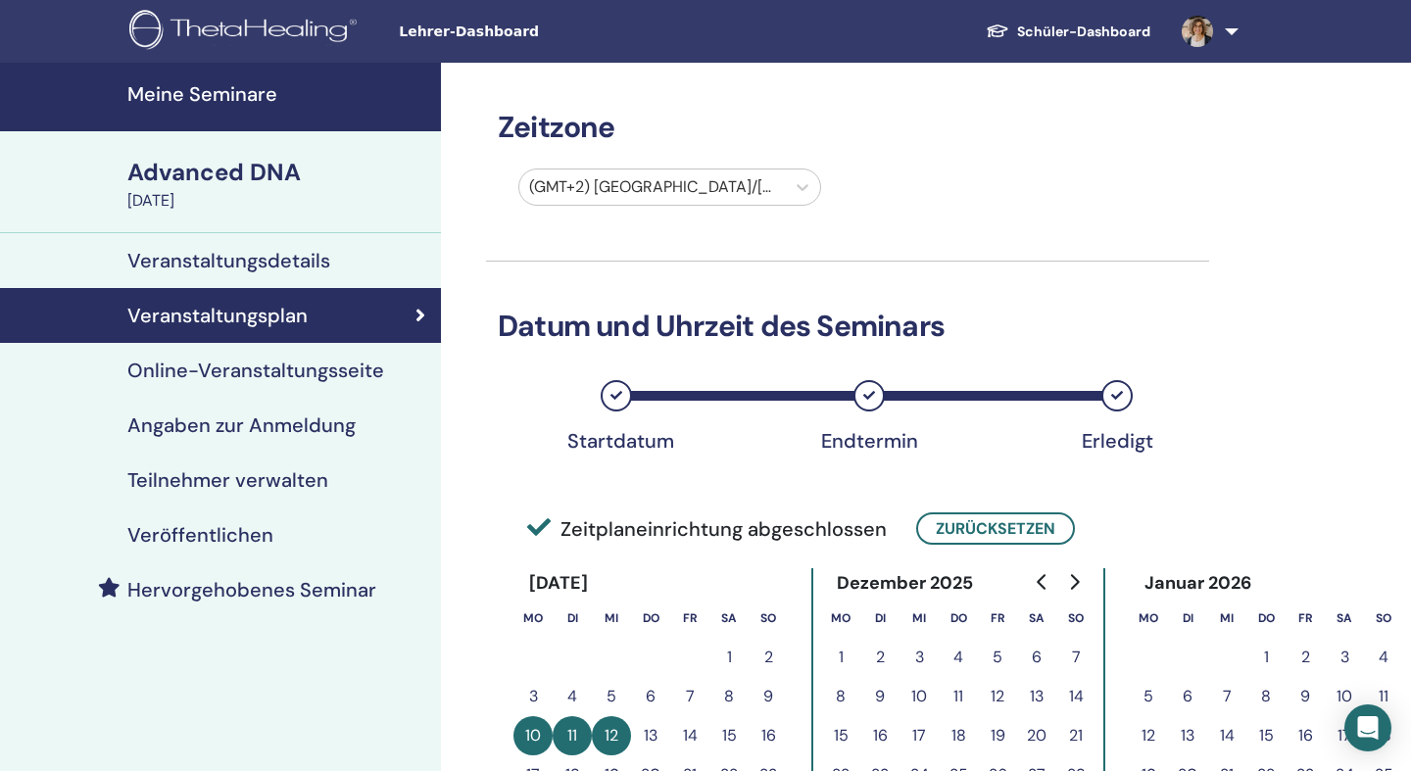
click at [275, 266] on h4 "Veranstaltungsdetails" at bounding box center [228, 261] width 203 height 24
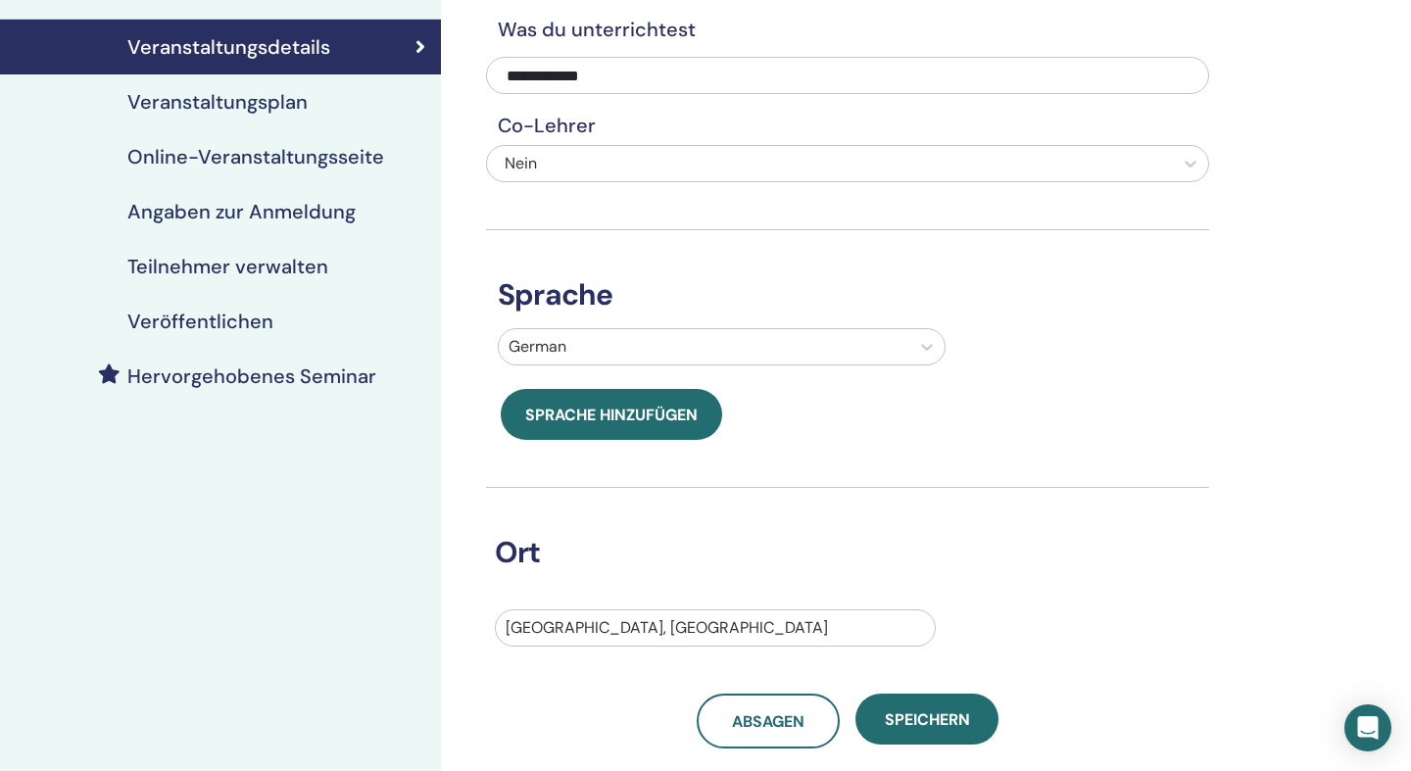
scroll to position [166, 0]
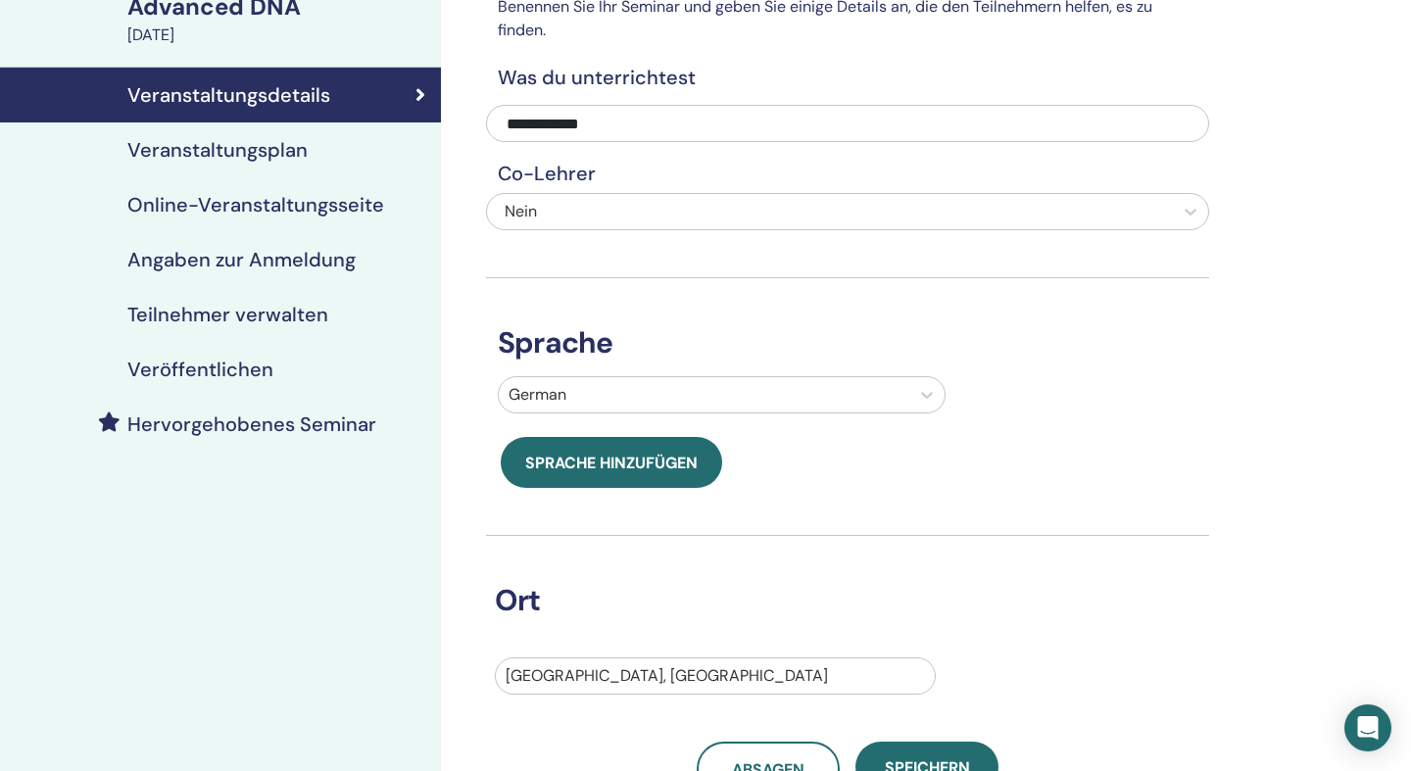
click at [237, 221] on link "Online-Veranstaltungsseite" at bounding box center [220, 204] width 441 height 55
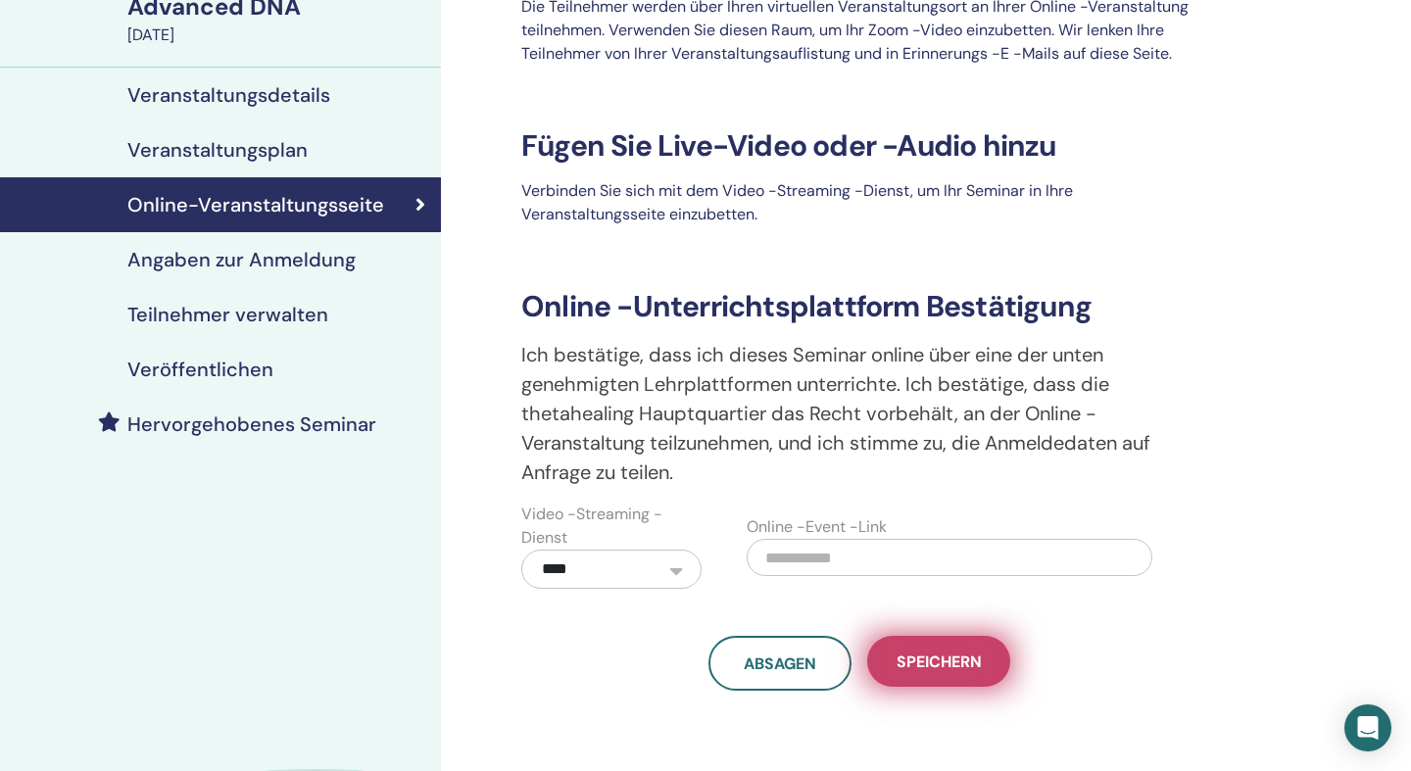
click at [933, 675] on button "Speichern" at bounding box center [938, 661] width 143 height 51
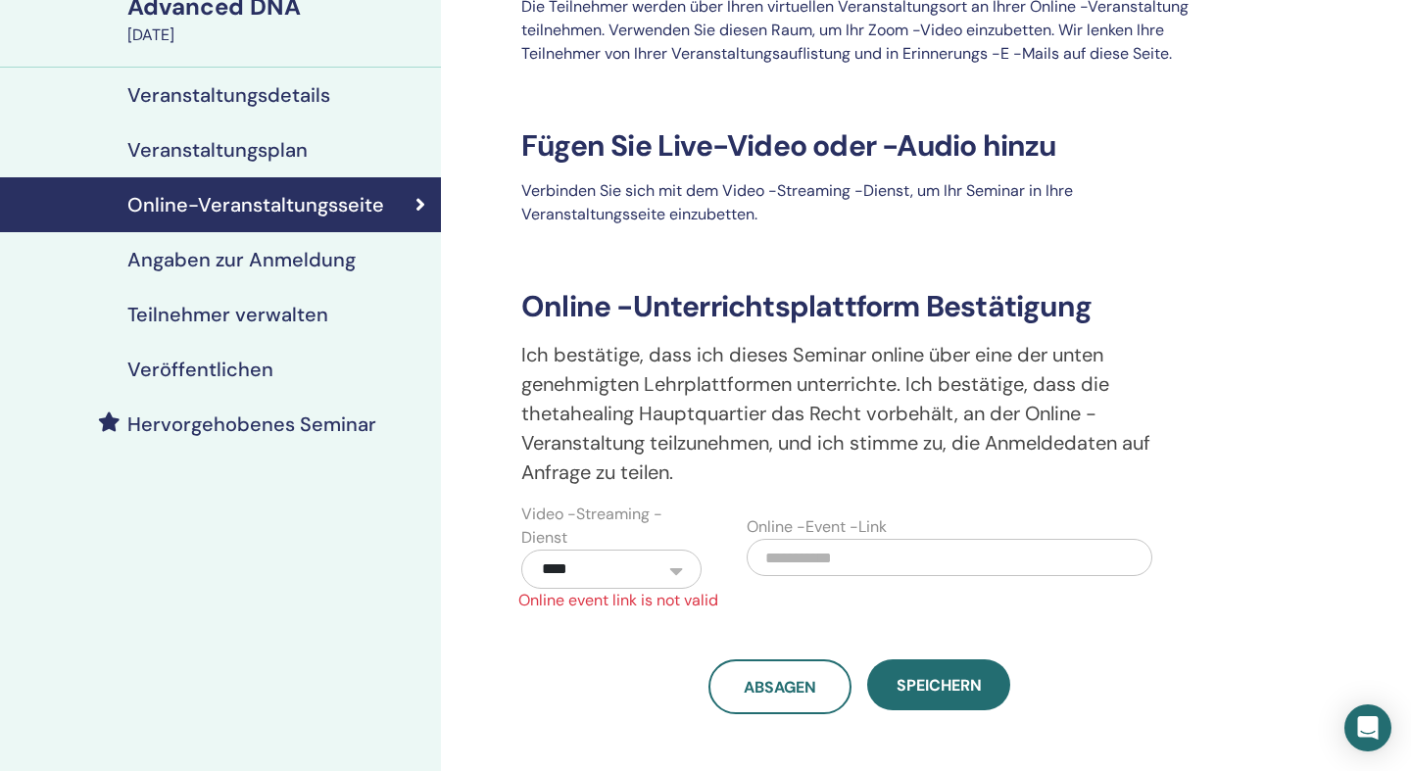
click at [295, 260] on h4 "Angaben zur Anmeldung" at bounding box center [241, 260] width 228 height 24
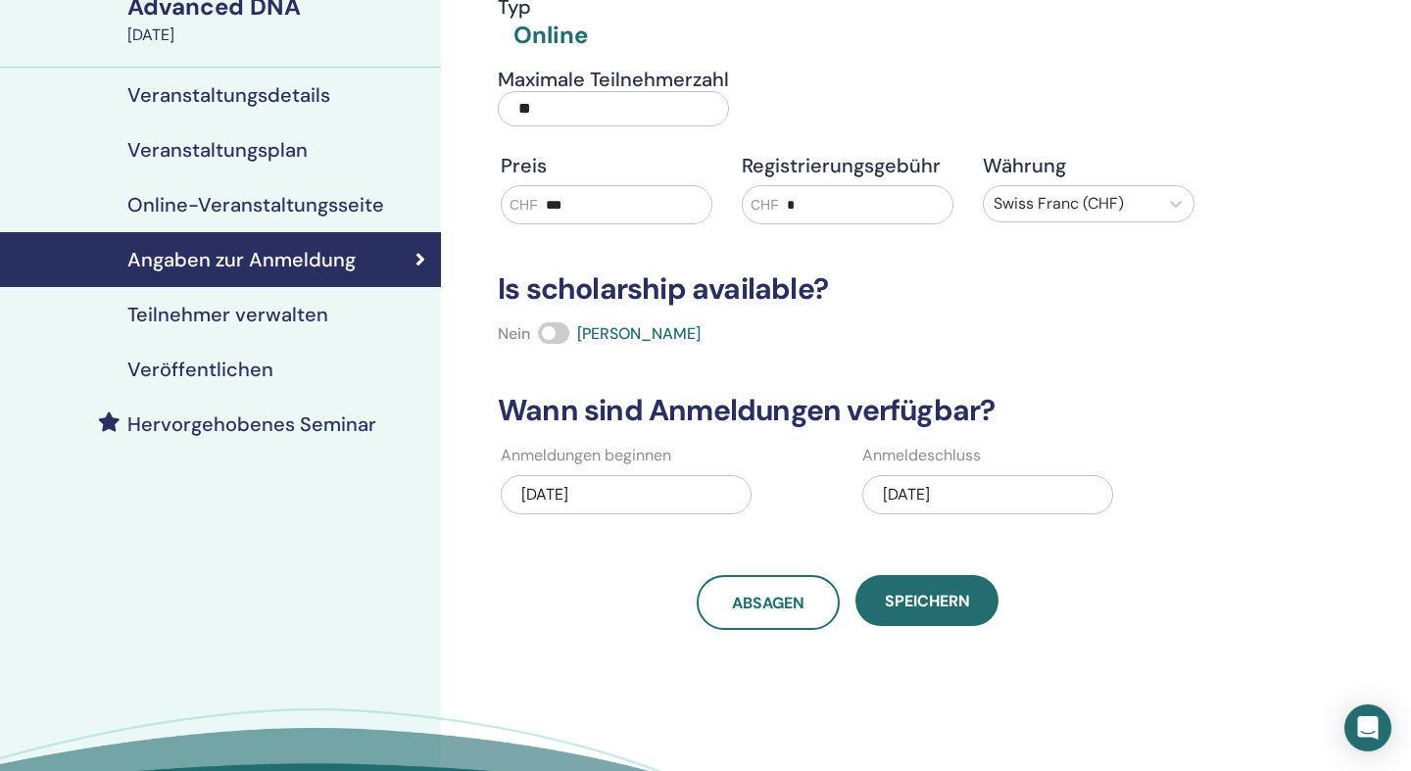
click at [266, 314] on h4 "Teilnehmer verwalten" at bounding box center [227, 315] width 201 height 24
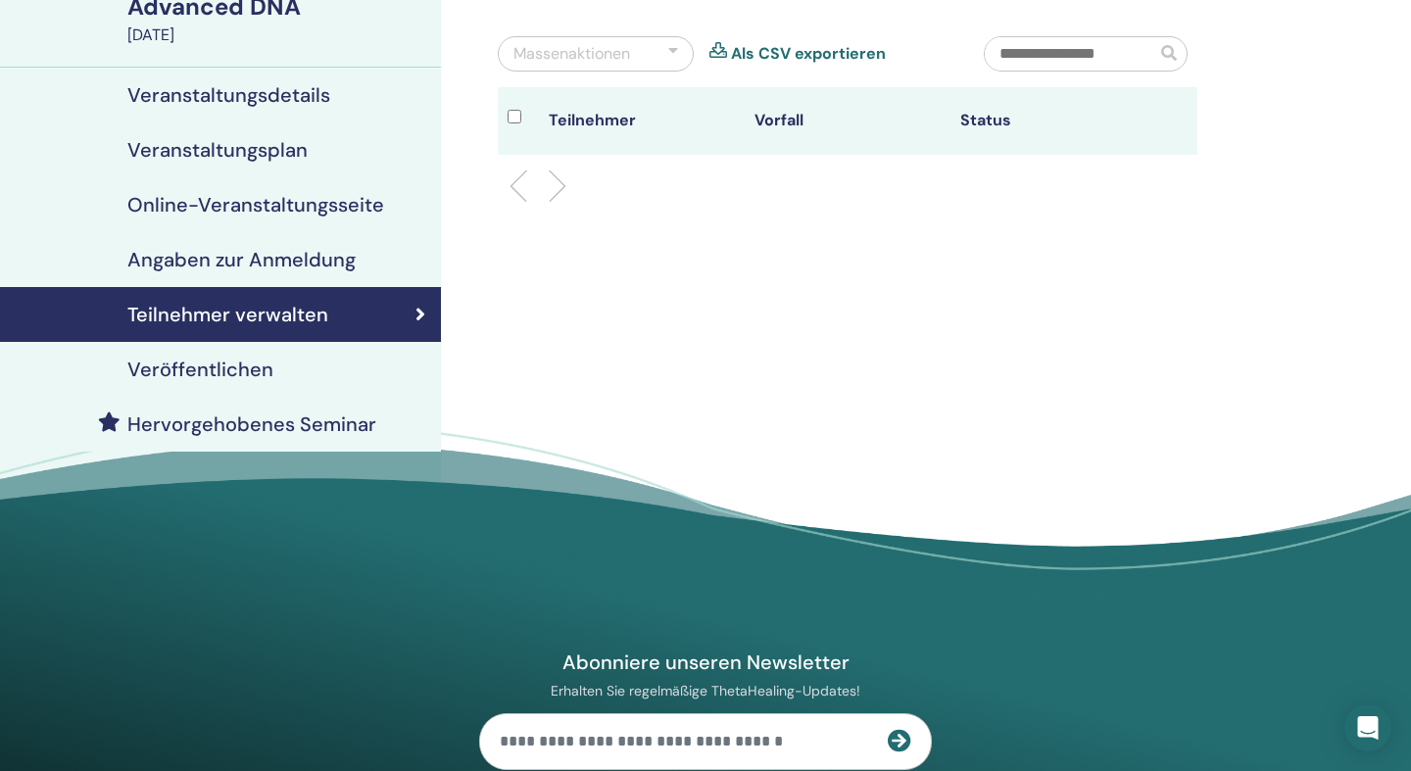
click at [240, 373] on h4 "Veröffentlichen" at bounding box center [200, 370] width 146 height 24
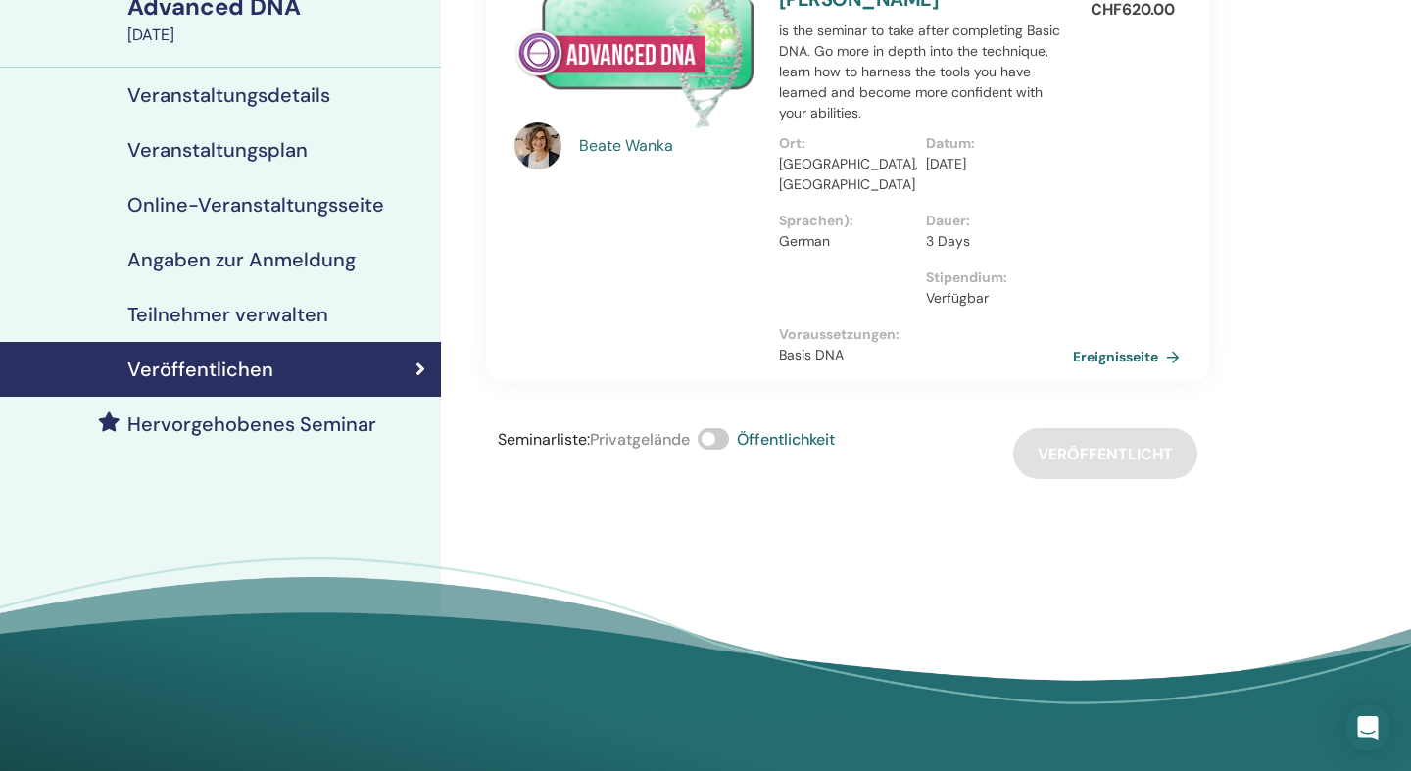
click at [1100, 434] on div "Seminarliste : Privatgelände Öffentlichkeit Veröffentlicht" at bounding box center [847, 453] width 723 height 51
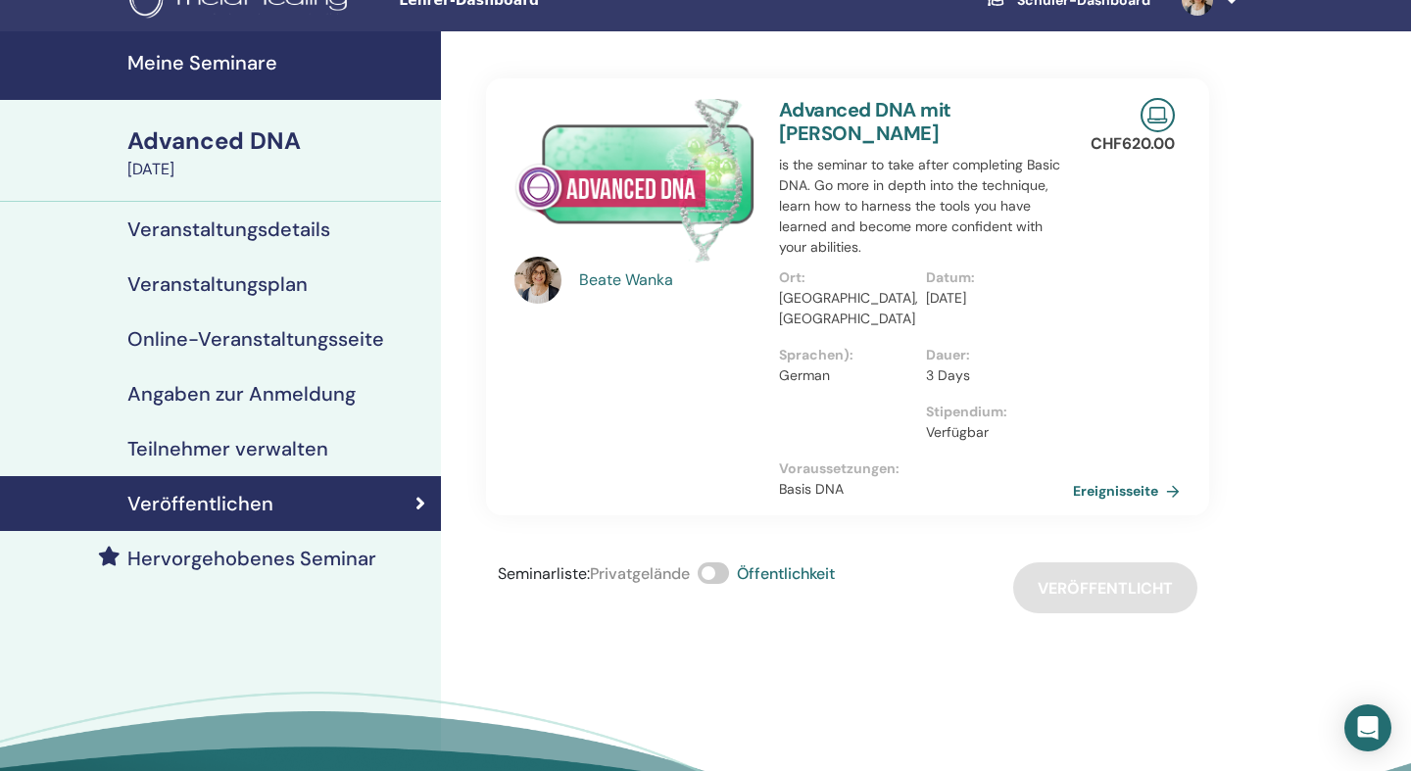
scroll to position [32, 0]
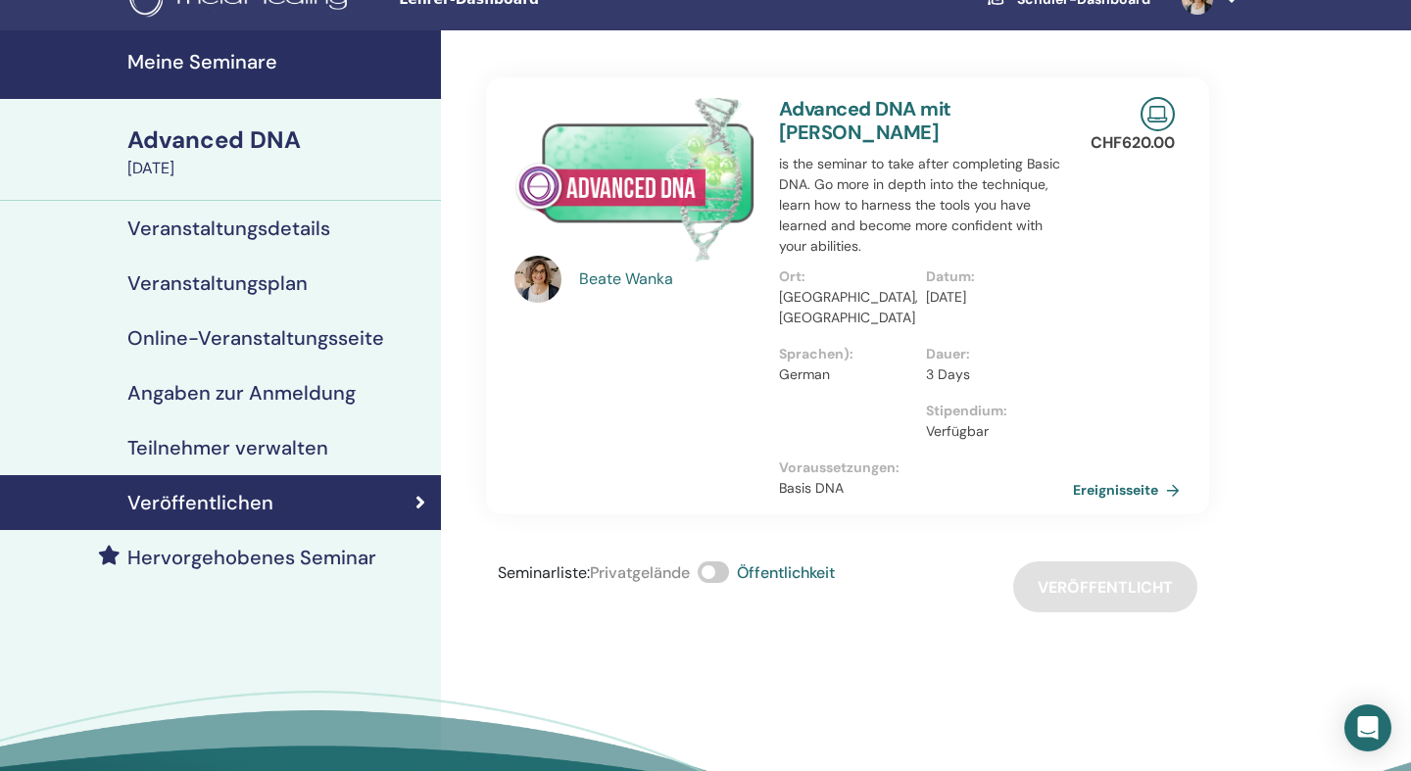
click at [775, 562] on span "Öffentlichkeit" at bounding box center [786, 572] width 98 height 21
click at [727, 561] on span at bounding box center [712, 572] width 31 height 22
click at [232, 148] on div "Advanced DNA" at bounding box center [278, 139] width 302 height 33
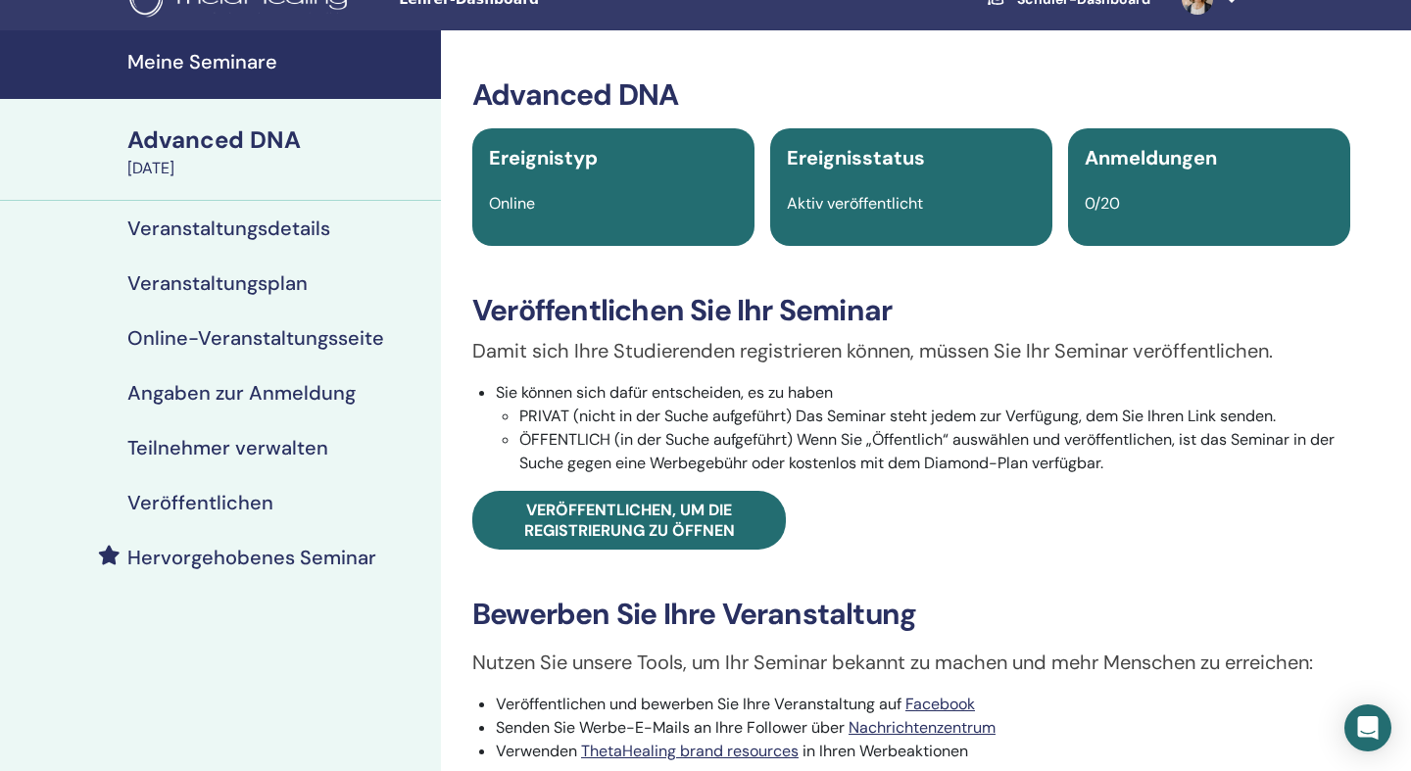
click at [905, 170] on span "Ereignisstatus" at bounding box center [856, 157] width 138 height 25
click at [247, 496] on h4 "Veröffentlichen" at bounding box center [200, 503] width 146 height 24
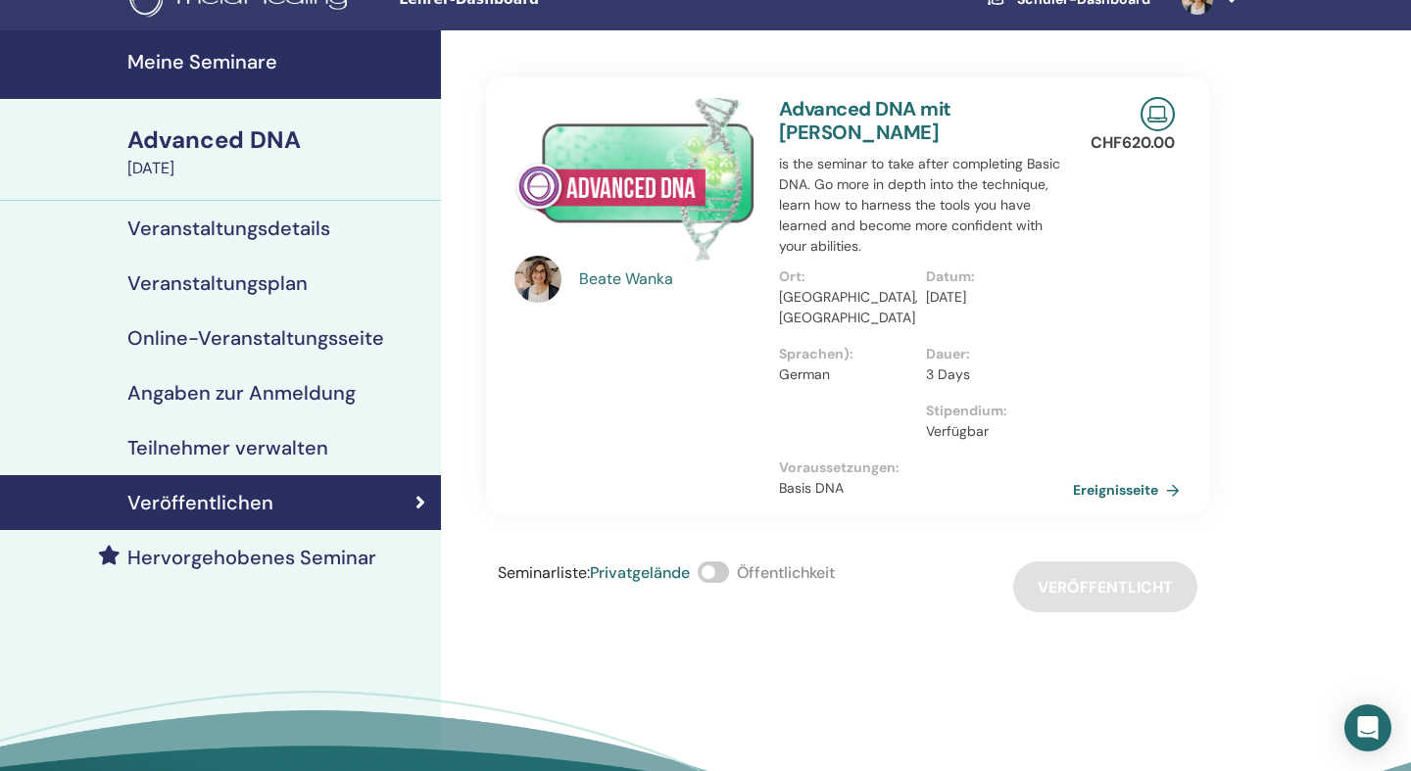
click at [725, 561] on span at bounding box center [712, 572] width 31 height 22
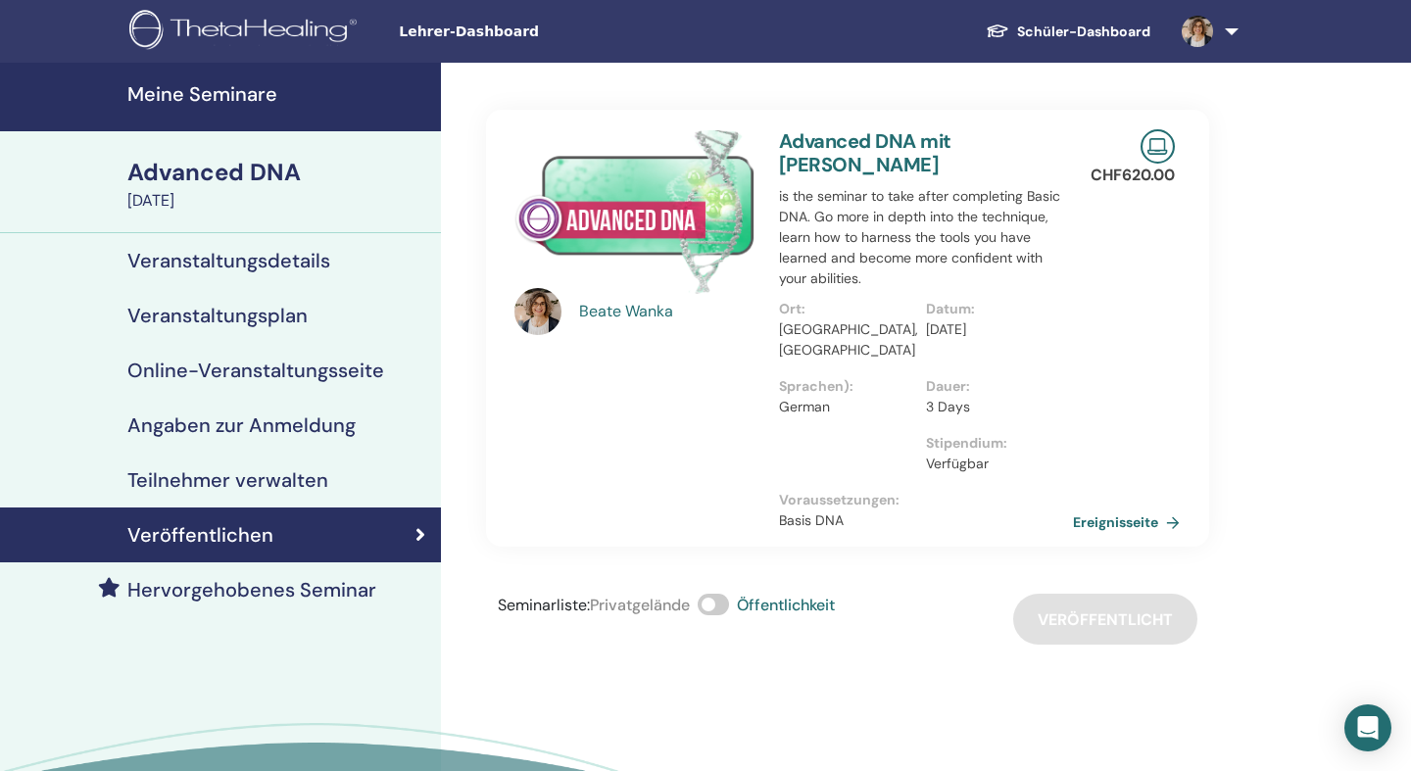
click at [250, 478] on h4 "Teilnehmer verwalten" at bounding box center [227, 480] width 201 height 24
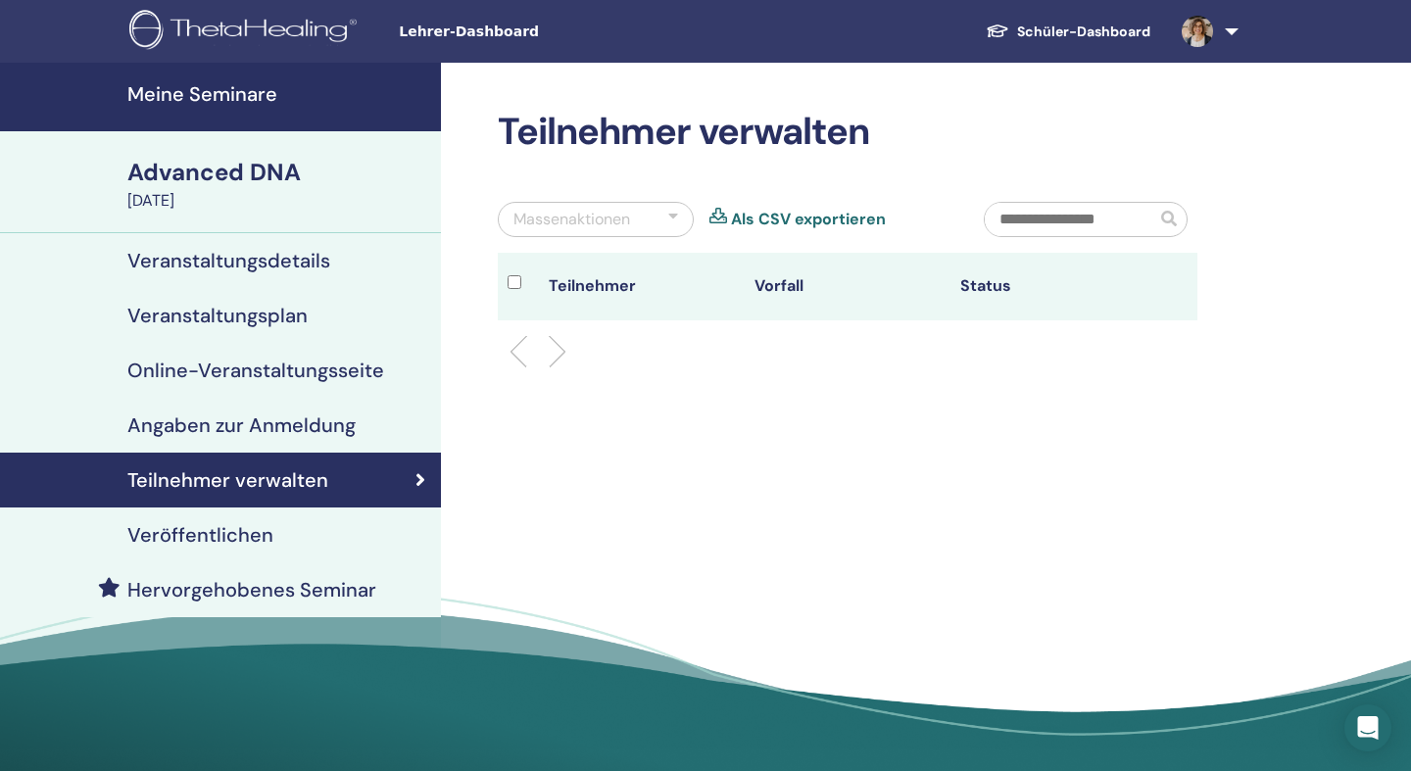
click at [243, 90] on h4 "Meine Seminare" at bounding box center [278, 94] width 302 height 24
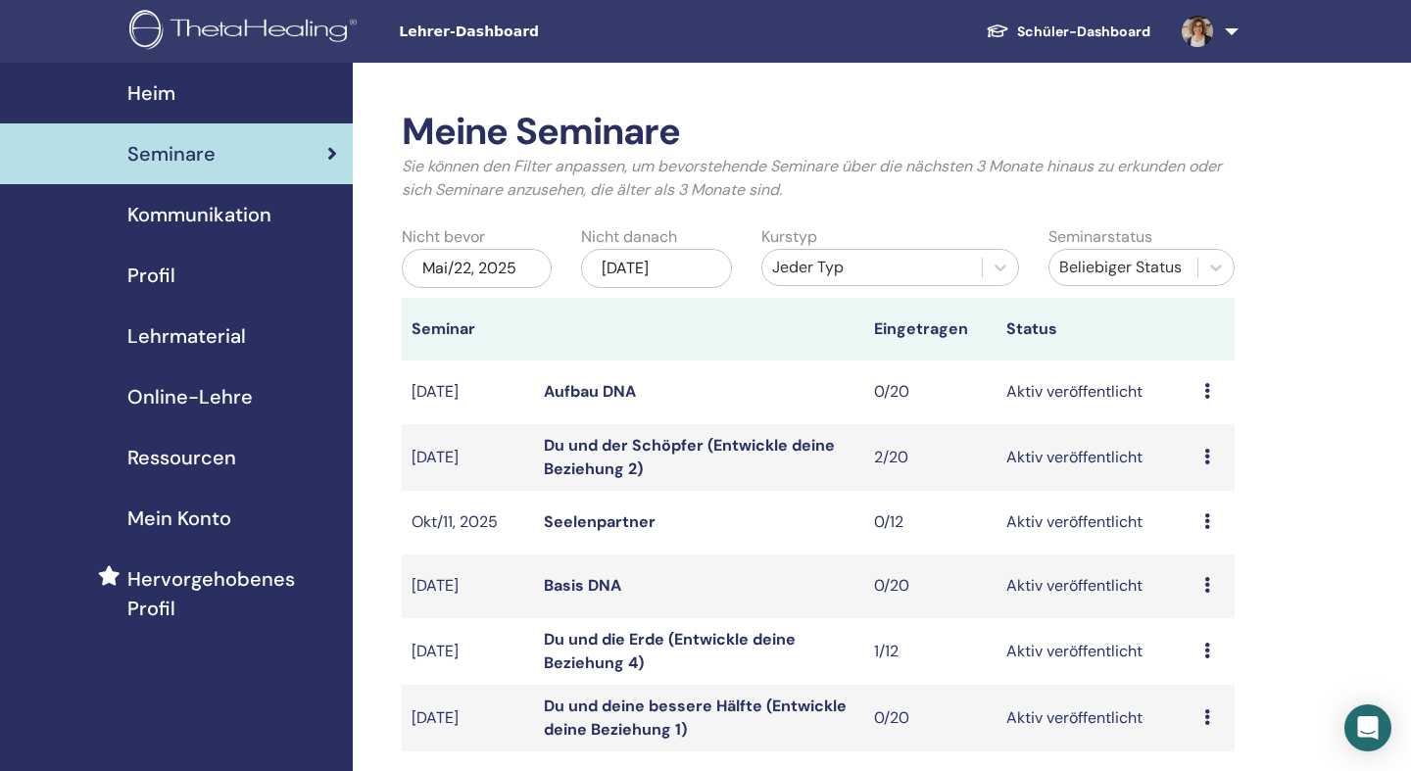
click at [605, 394] on link "Aufbau DNA" at bounding box center [590, 391] width 92 height 21
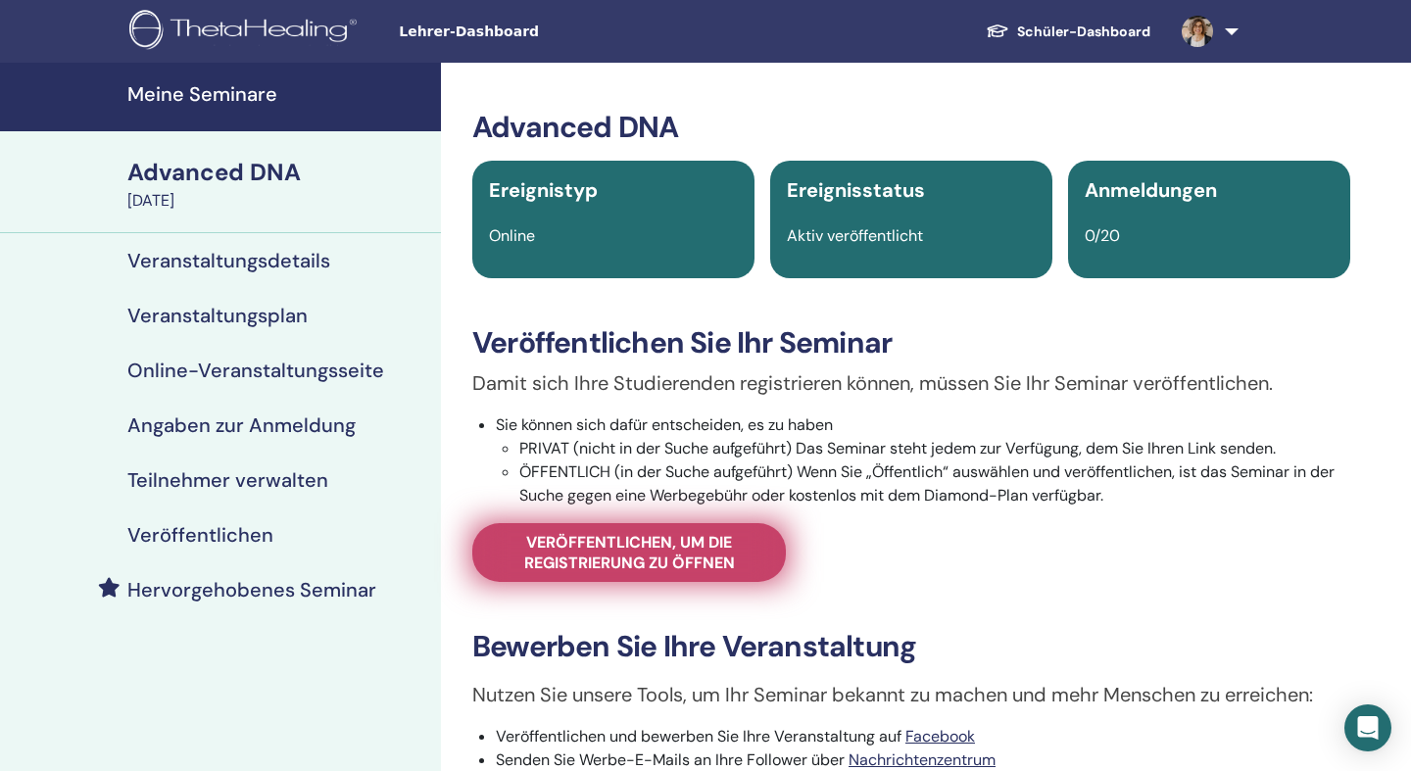
click at [641, 560] on span "Veröffentlichen, um die Registrierung zu öffnen" at bounding box center [629, 552] width 264 height 41
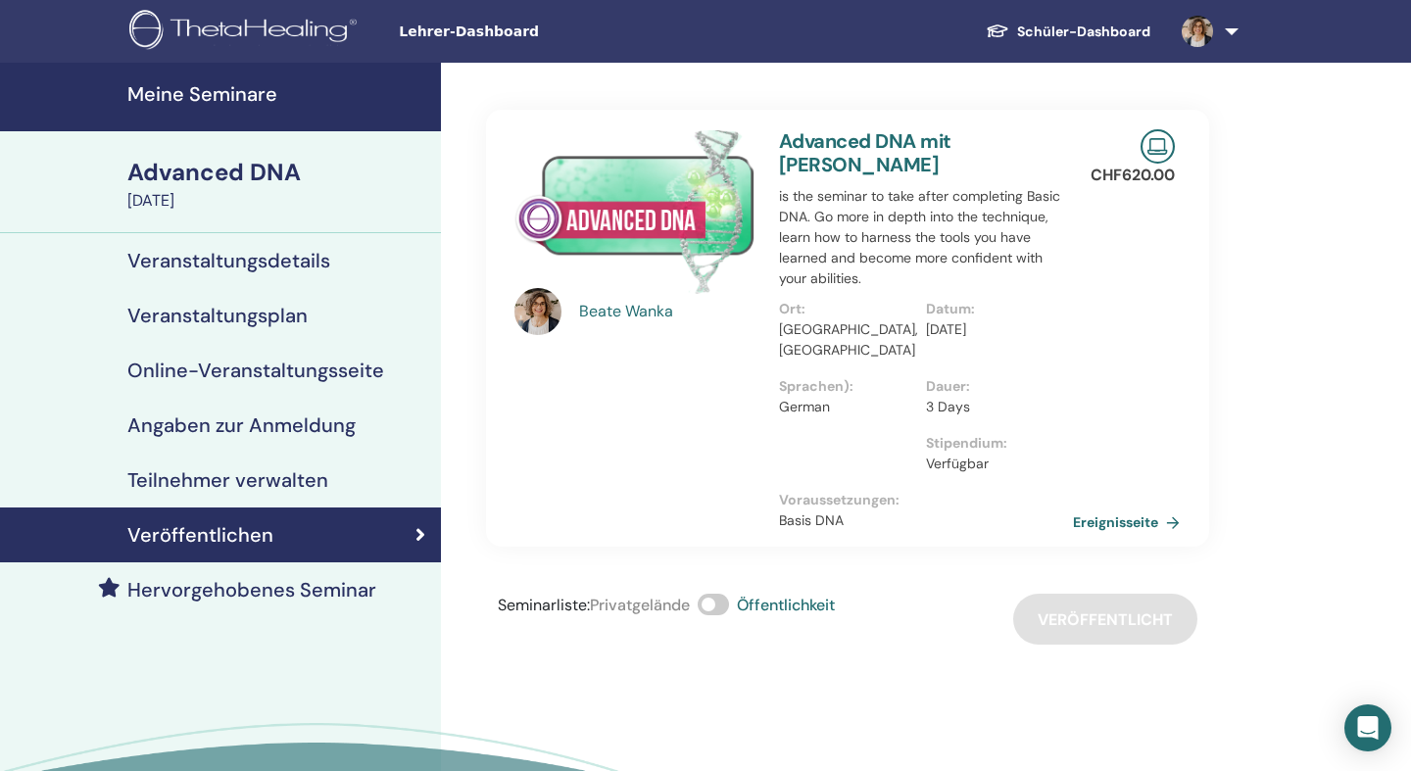
click at [723, 594] on span at bounding box center [712, 605] width 31 height 22
click at [231, 105] on h4 "Meine Seminare" at bounding box center [278, 94] width 302 height 24
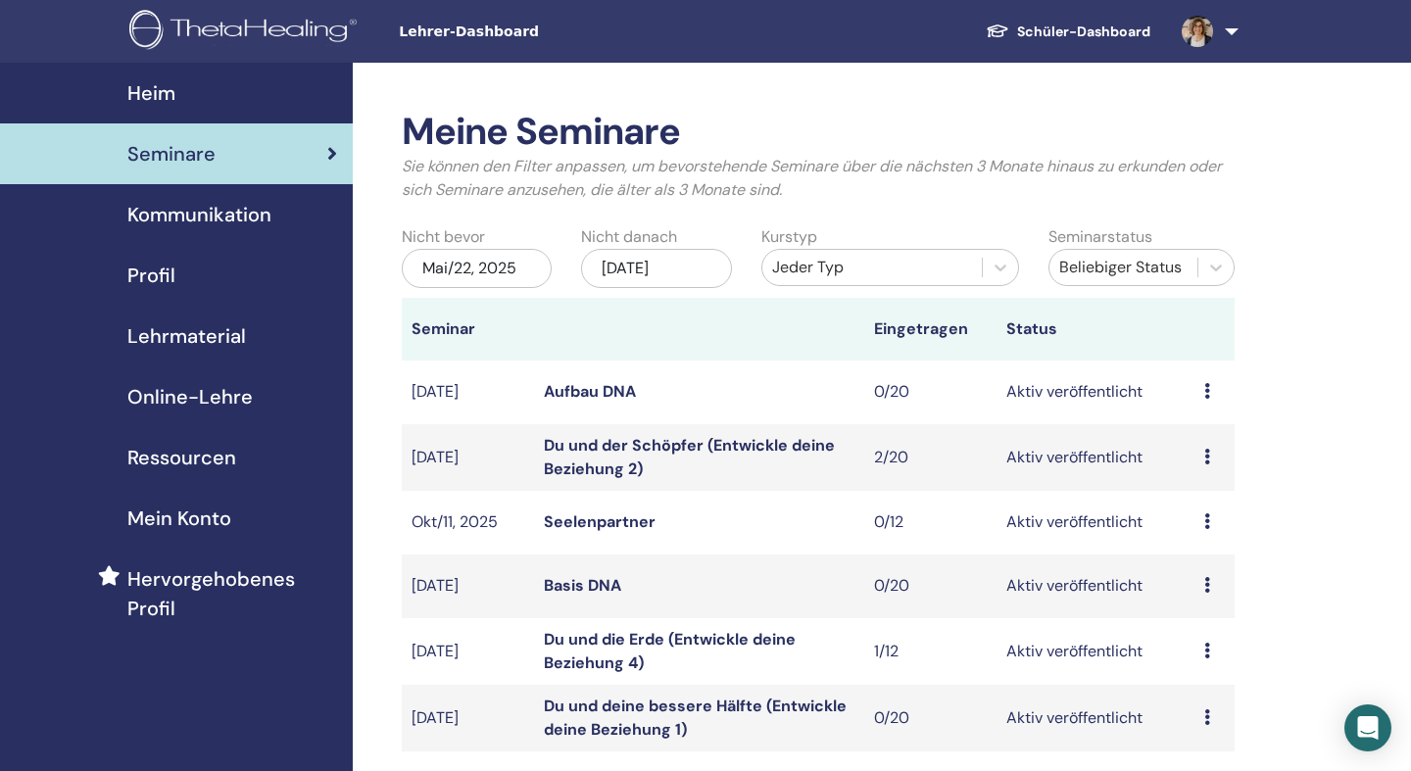
click at [622, 397] on link "Aufbau DNA" at bounding box center [590, 391] width 92 height 21
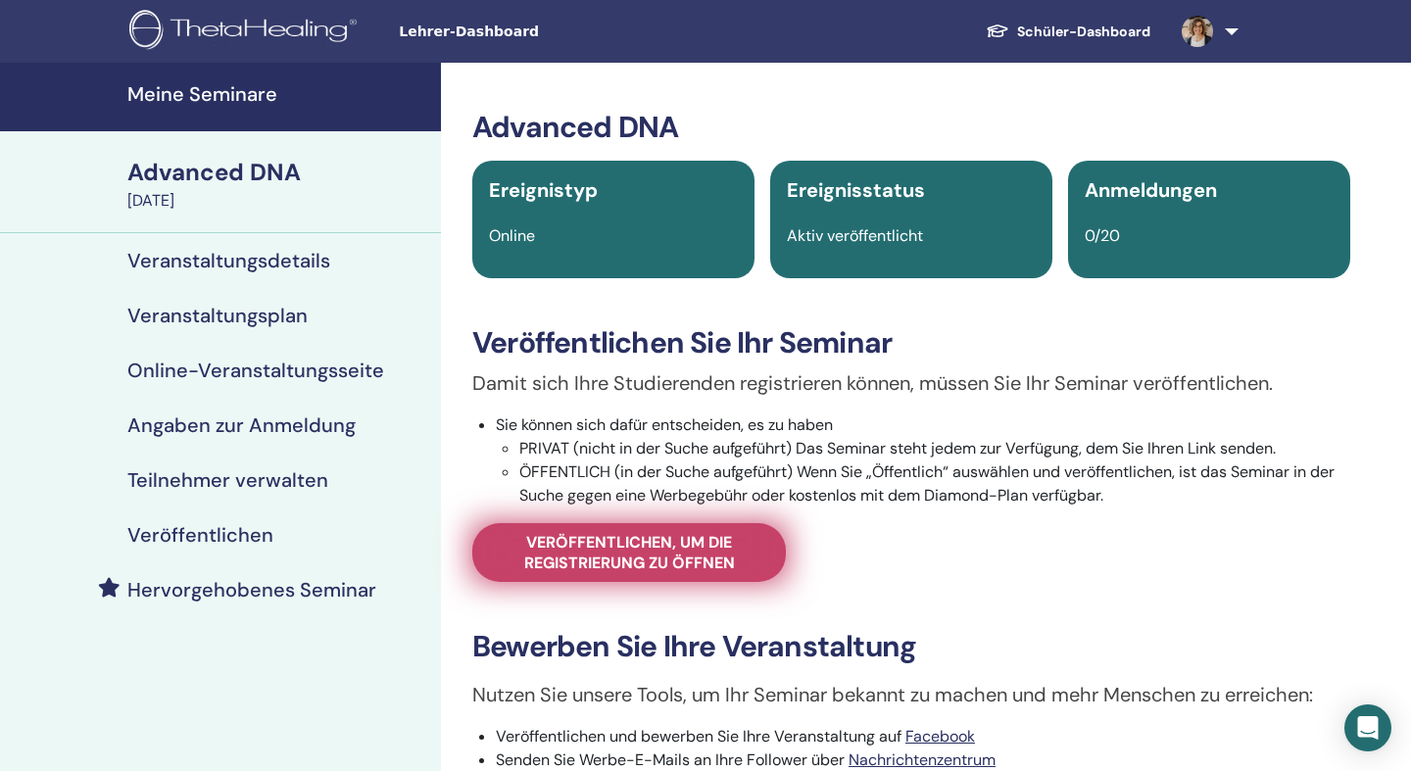
click at [627, 556] on span "Veröffentlichen, um die Registrierung zu öffnen" at bounding box center [629, 552] width 264 height 41
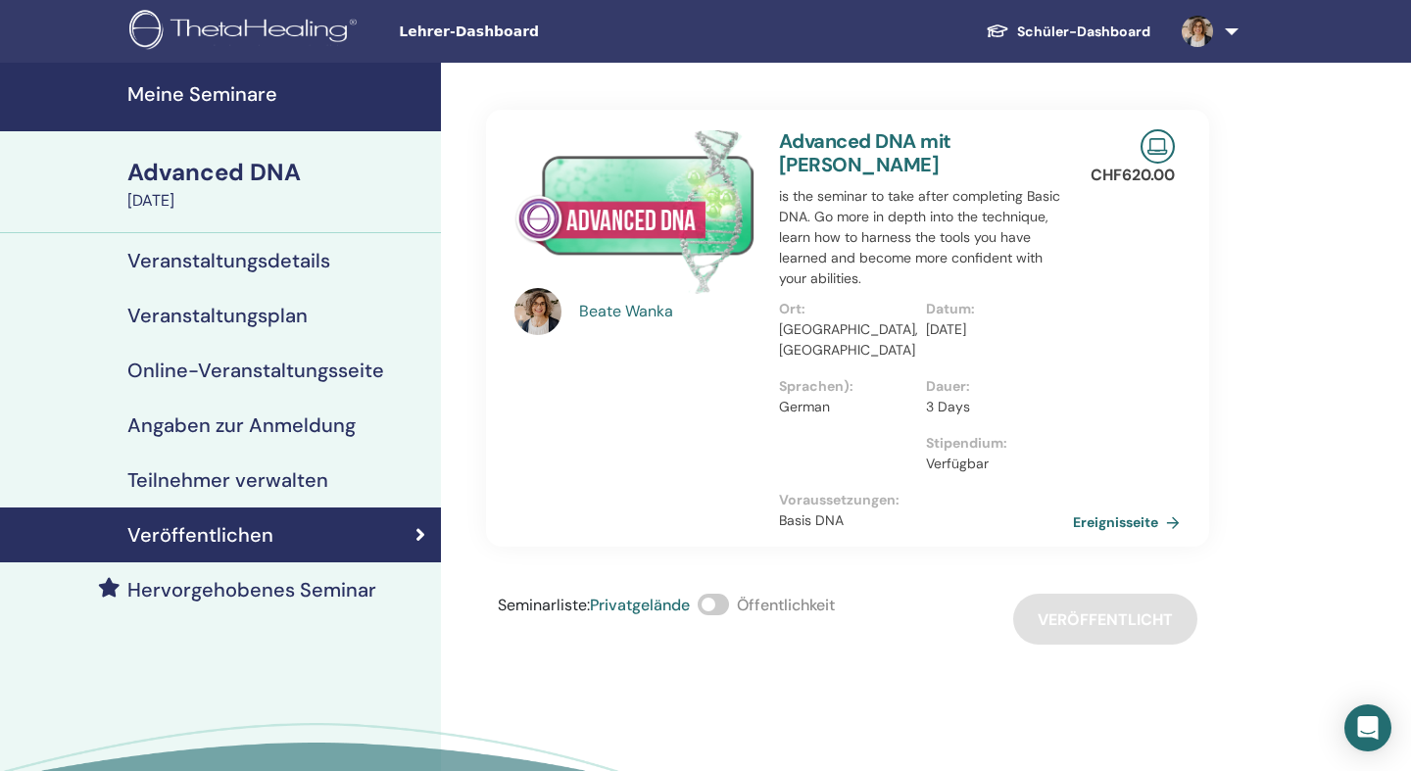
click at [713, 594] on span at bounding box center [712, 605] width 31 height 22
click at [235, 167] on div "Advanced DNA" at bounding box center [278, 172] width 302 height 33
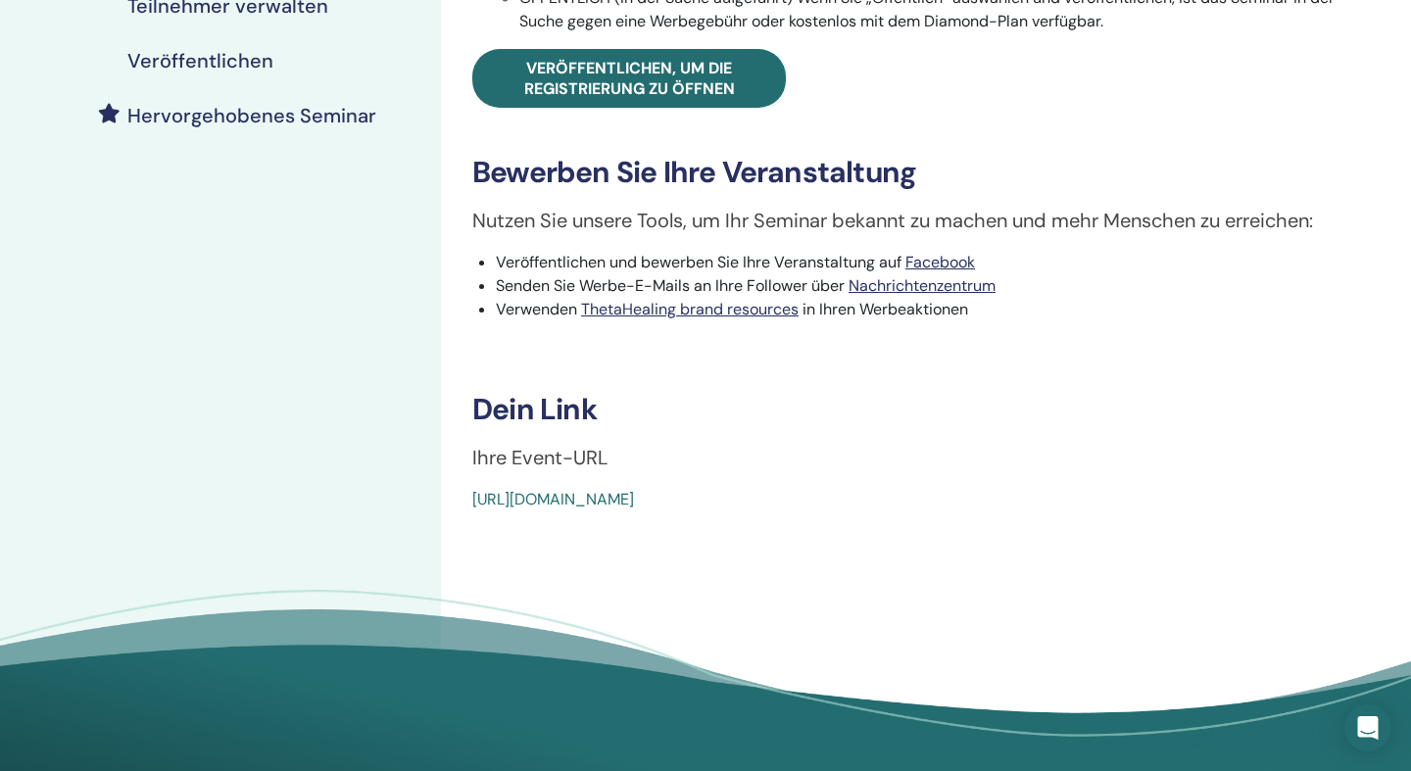
scroll to position [494, 0]
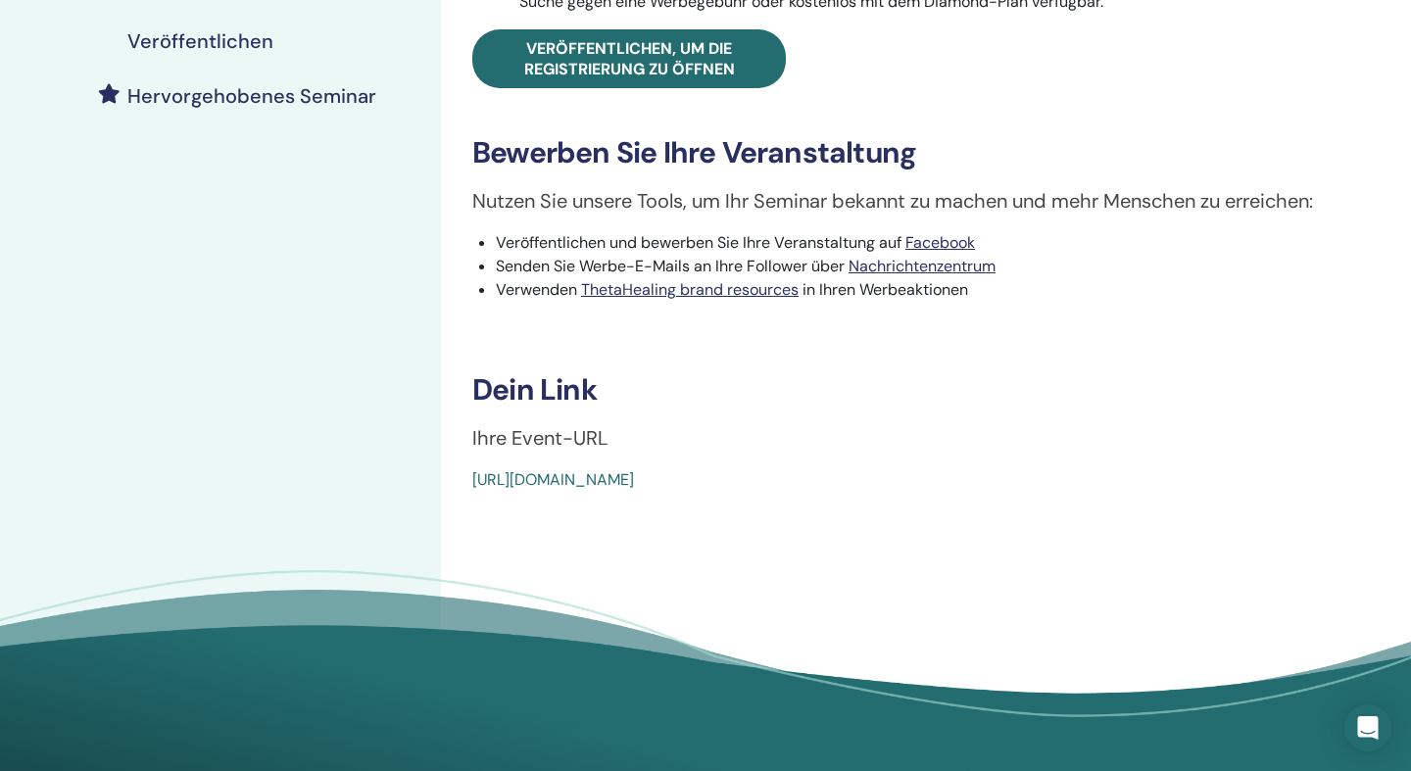
click at [479, 482] on link "[URL][DOMAIN_NAME]" at bounding box center [553, 479] width 162 height 21
